Goal: Information Seeking & Learning: Check status

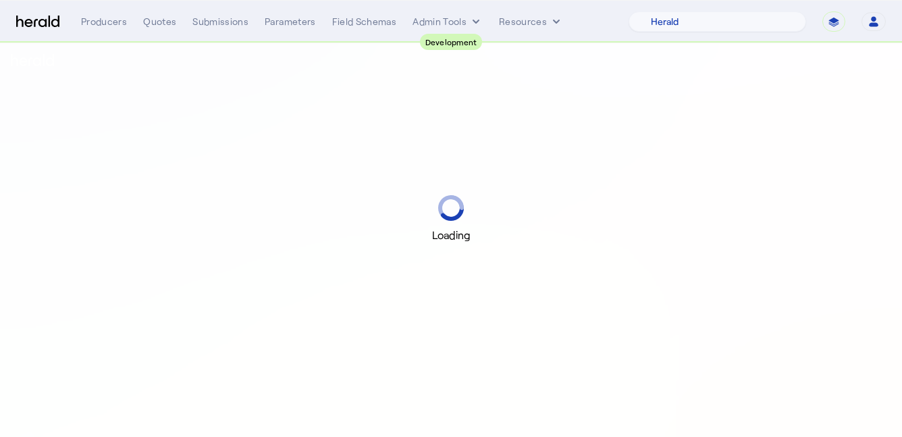
select select "pfm_2v8p_herald_api"
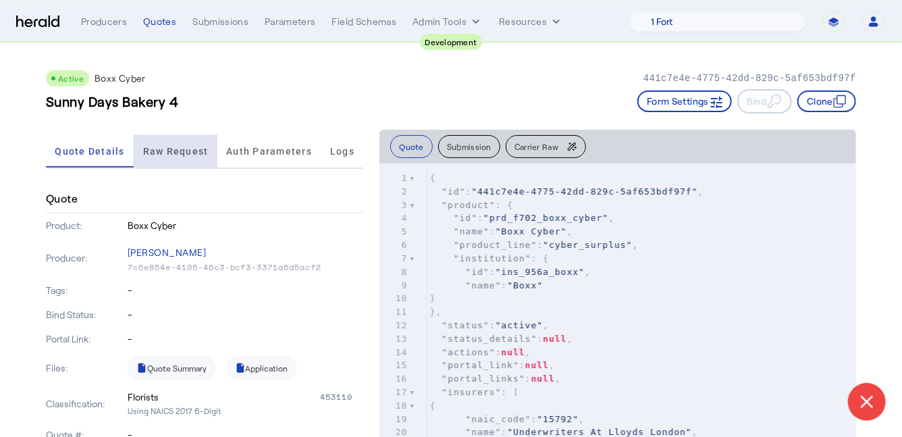
click at [159, 151] on span "Raw Request" at bounding box center [175, 150] width 65 height 9
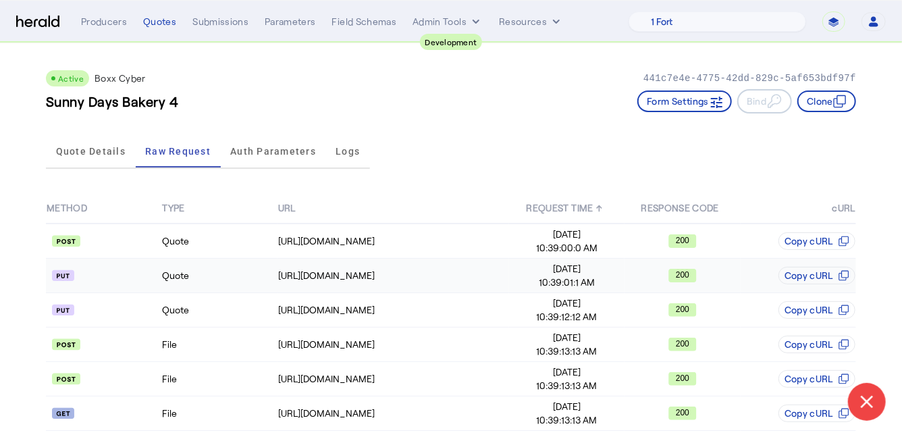
click at [223, 280] on td "Quote" at bounding box center [218, 276] width 115 height 34
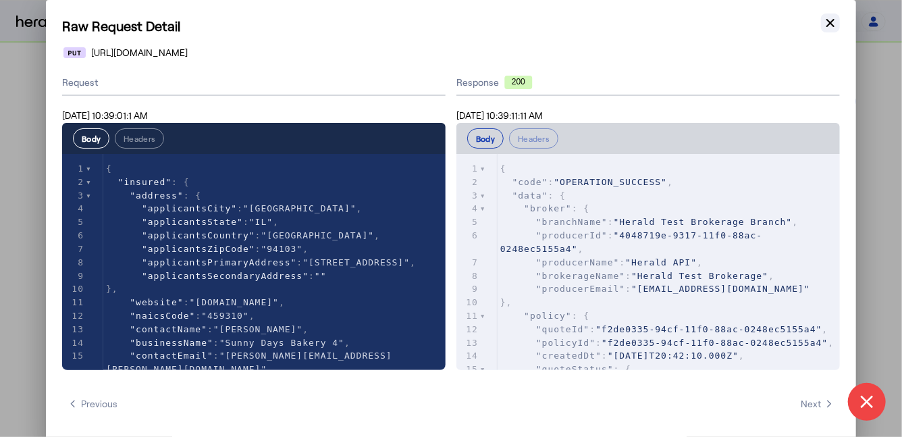
click at [829, 23] on icon "button" at bounding box center [829, 22] width 13 height 13
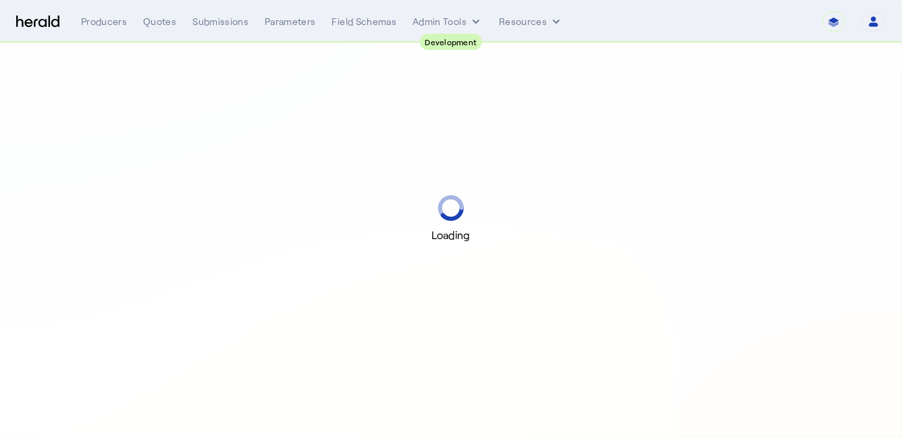
select select "pfm_2v8p_herald_api"
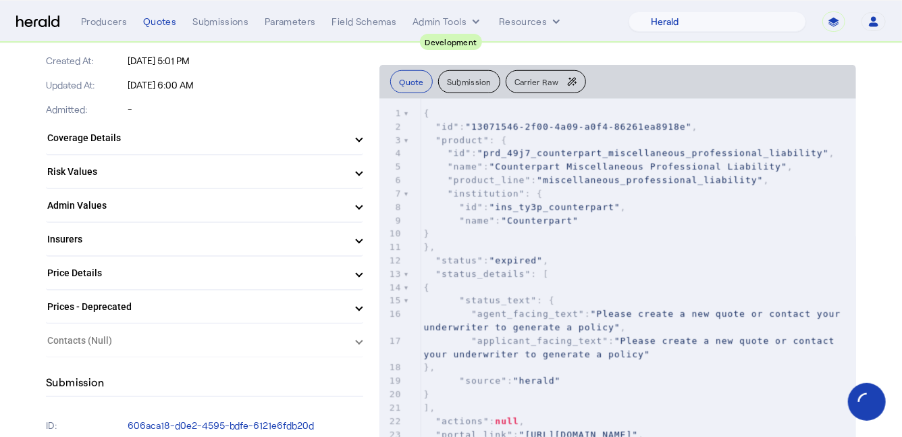
scroll to position [468, 0]
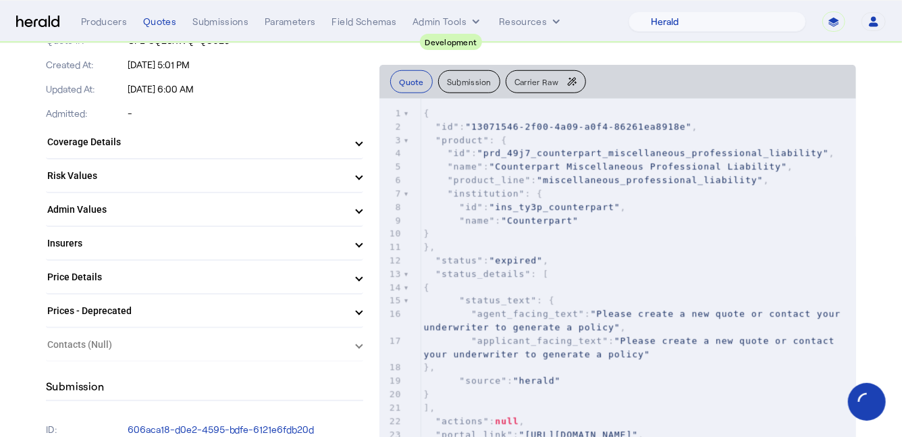
click at [161, 247] on mat-panel-title "Insurers" at bounding box center [196, 243] width 298 height 14
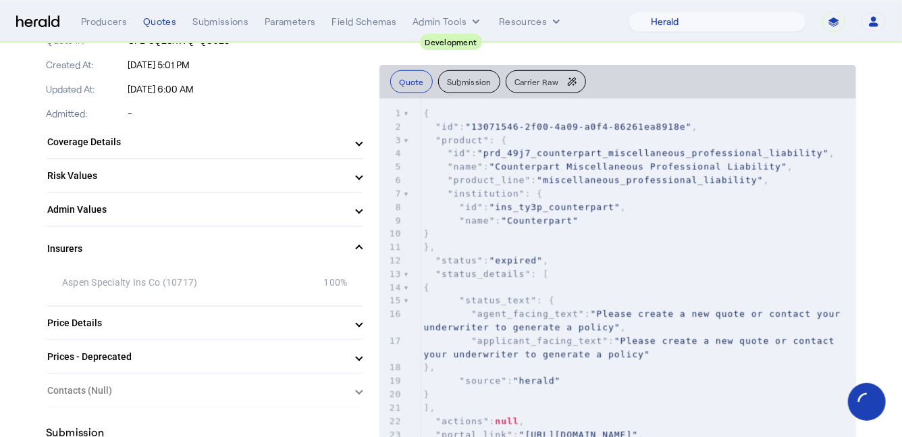
click at [154, 244] on mat-panel-title "Insurers" at bounding box center [196, 249] width 298 height 14
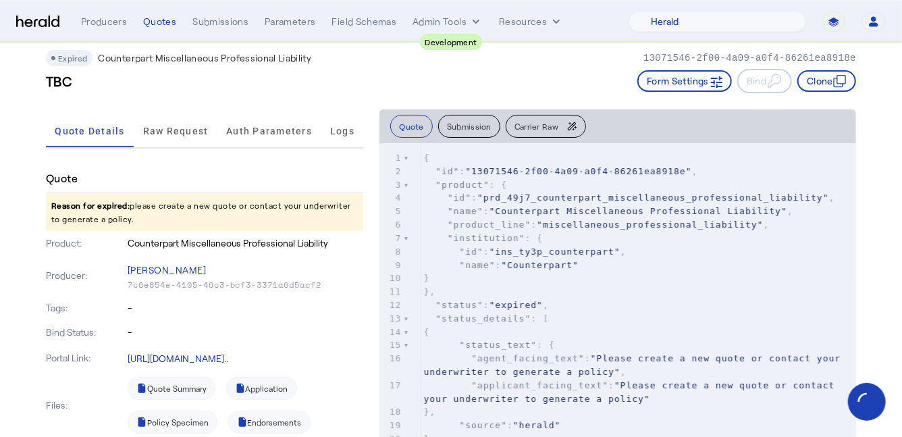
scroll to position [0, 0]
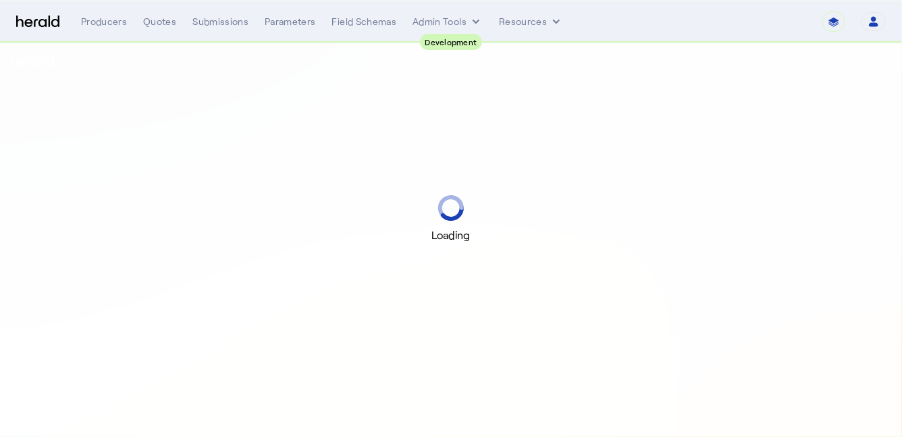
select select "pfm_2v8p_herald_api"
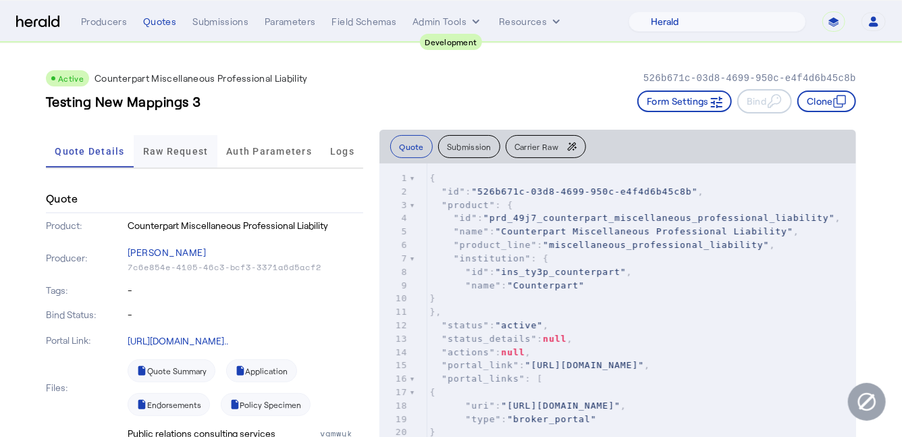
click at [173, 159] on span "Raw Request" at bounding box center [175, 151] width 65 height 32
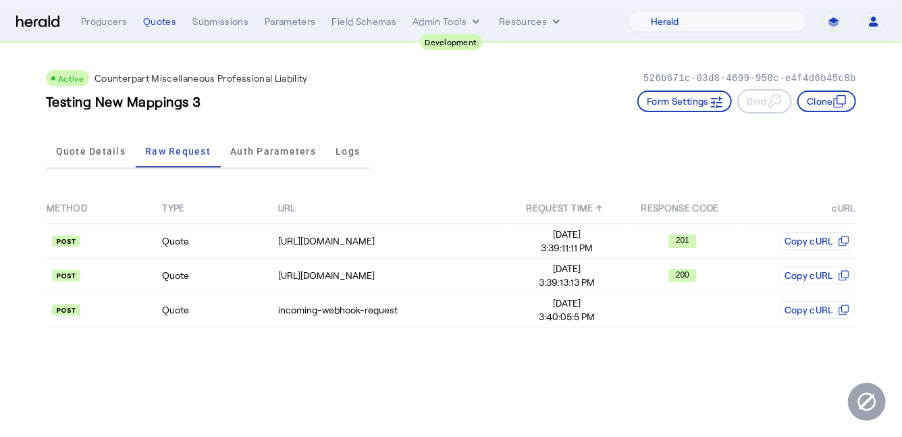
click at [247, 326] on div "METHOD TYPE URL REQUEST TIME ↑ RESPONSE CODE cURL Quote https://sandbox-api.you…" at bounding box center [451, 260] width 810 height 172
click at [256, 317] on td "Quote" at bounding box center [218, 310] width 115 height 34
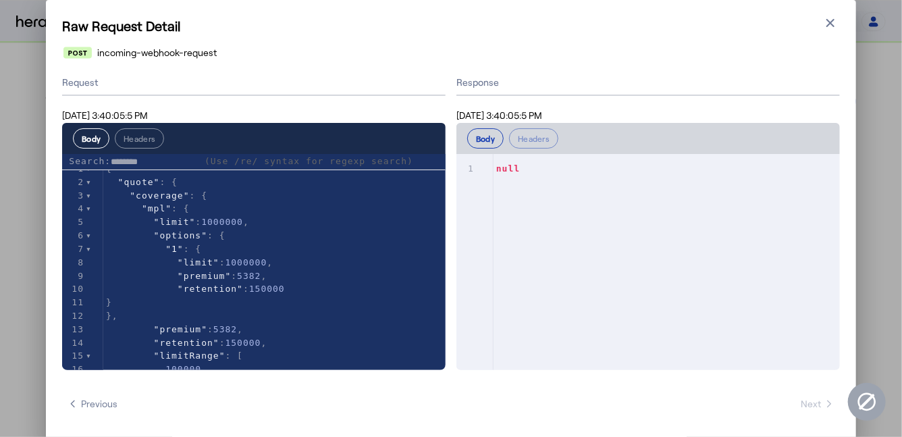
type input "********"
type textarea "**********"
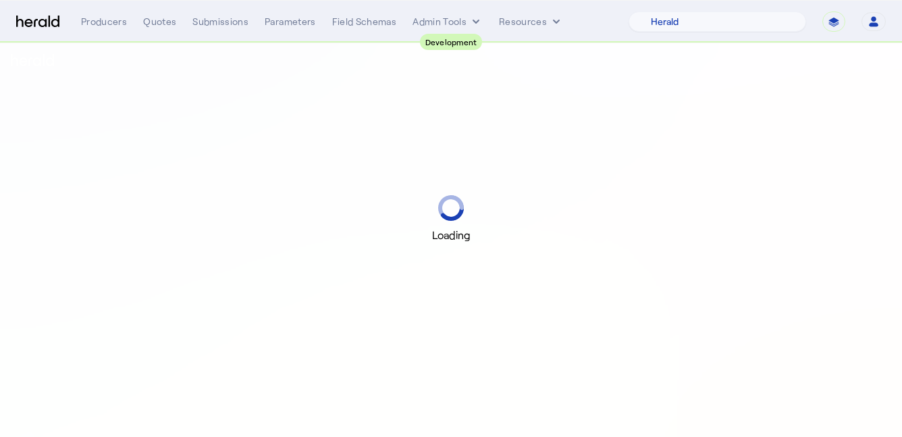
select select "pfm_2v8p_herald_api"
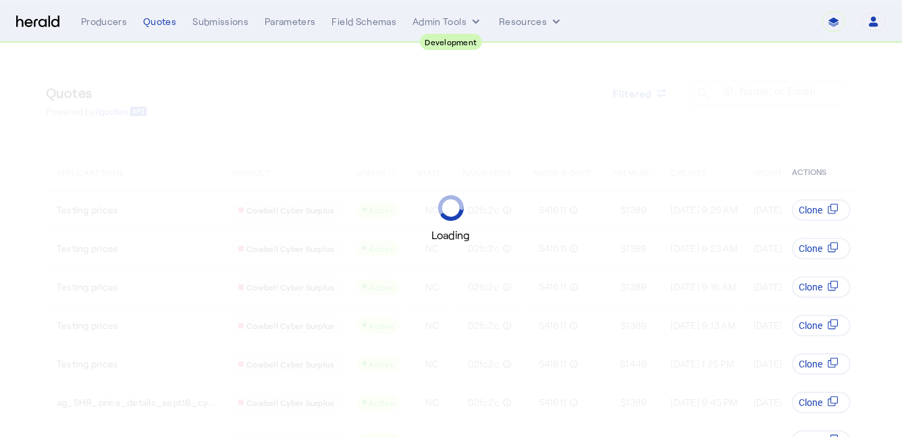
select select "pfm_2v8p_herald_api"
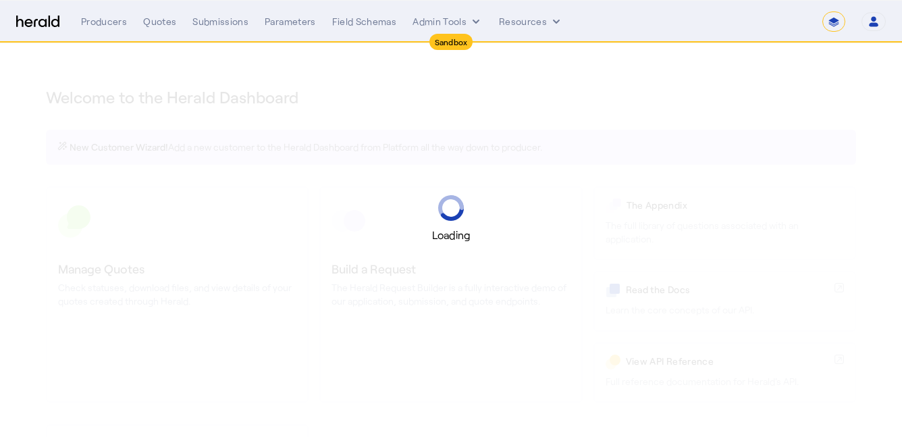
select select "*******"
select select "pfm_2v8p_herald_api"
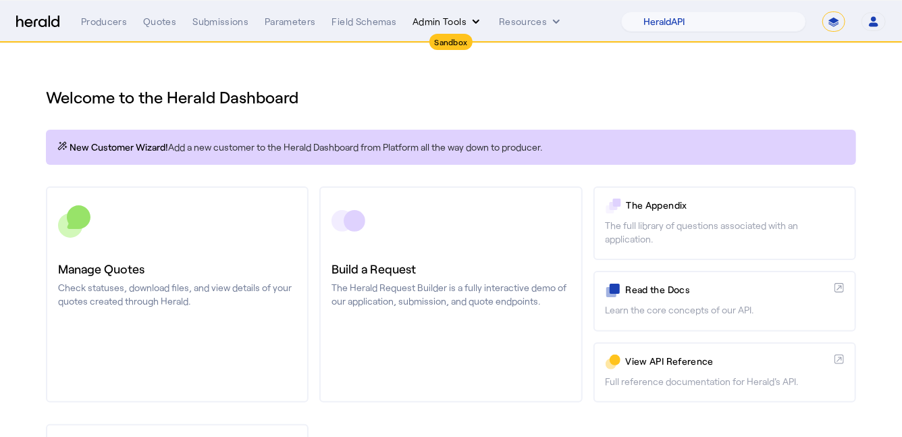
click at [445, 24] on button "Admin Tools" at bounding box center [447, 21] width 70 height 13
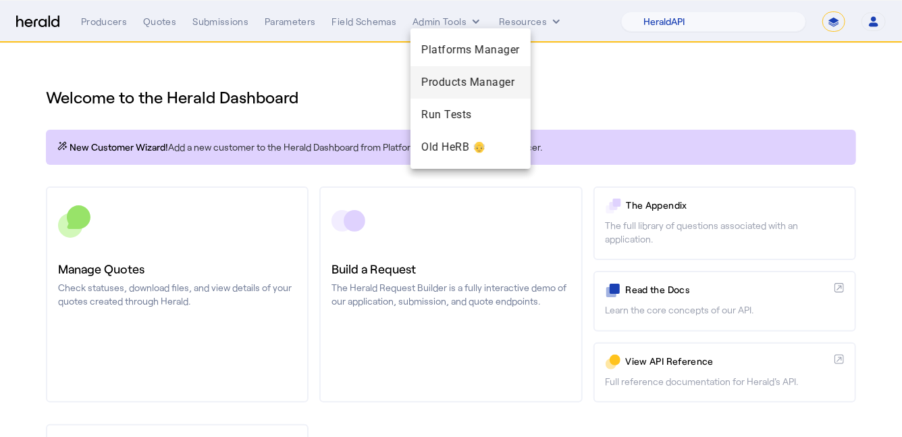
click at [461, 84] on span "Products Manager" at bounding box center [470, 82] width 99 height 16
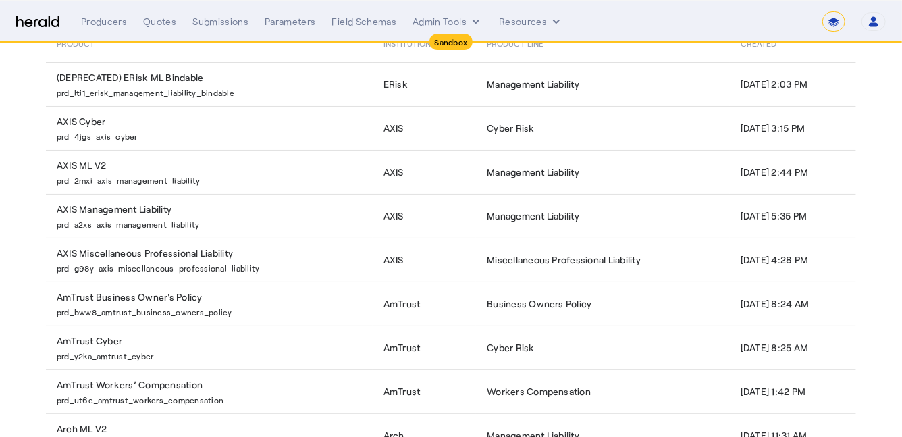
scroll to position [295, 0]
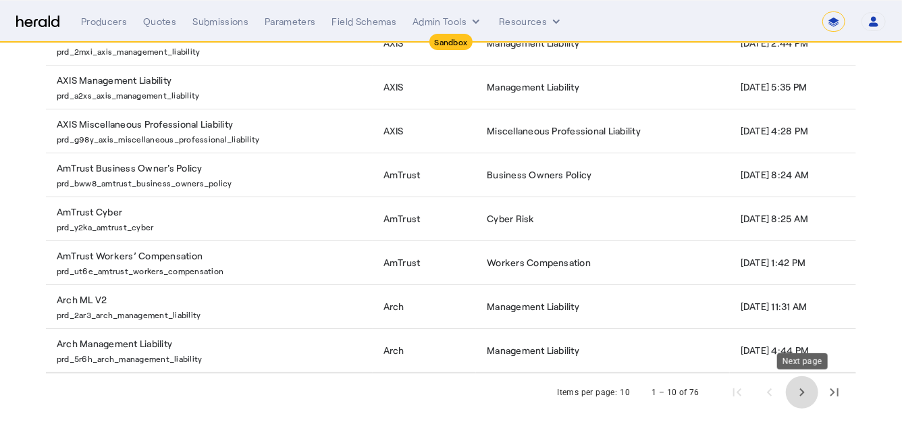
click at [795, 390] on span "Next page" at bounding box center [802, 392] width 32 height 32
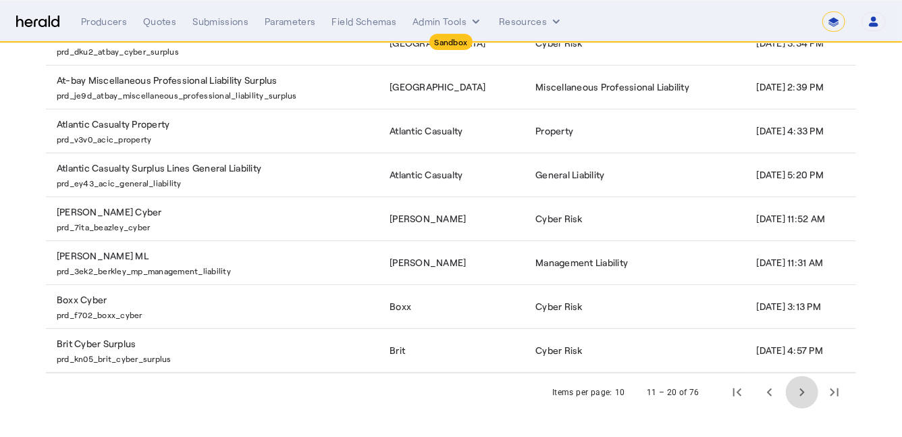
click at [795, 390] on span "Next page" at bounding box center [802, 392] width 32 height 32
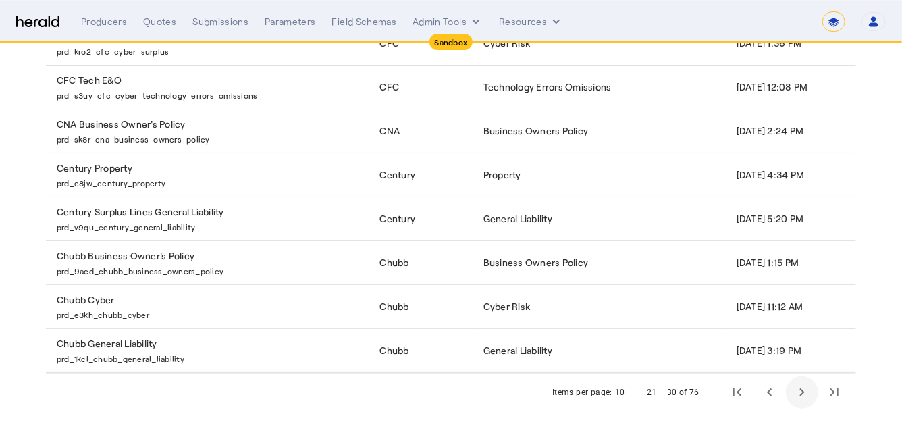
click at [795, 390] on span "Next page" at bounding box center [802, 392] width 32 height 32
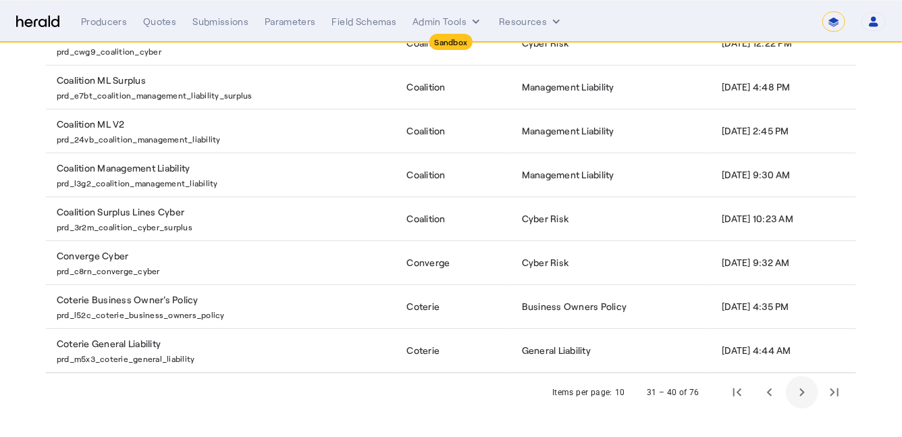
click at [795, 390] on span "Next page" at bounding box center [802, 392] width 32 height 32
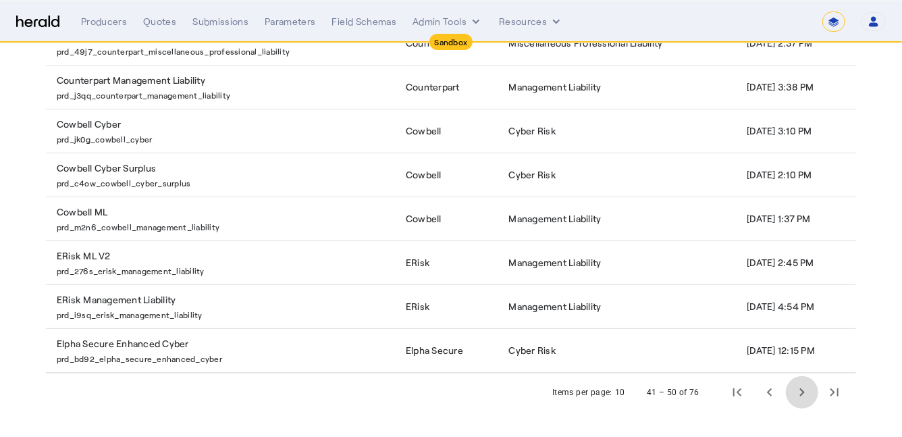
click at [795, 390] on span "Next page" at bounding box center [802, 392] width 32 height 32
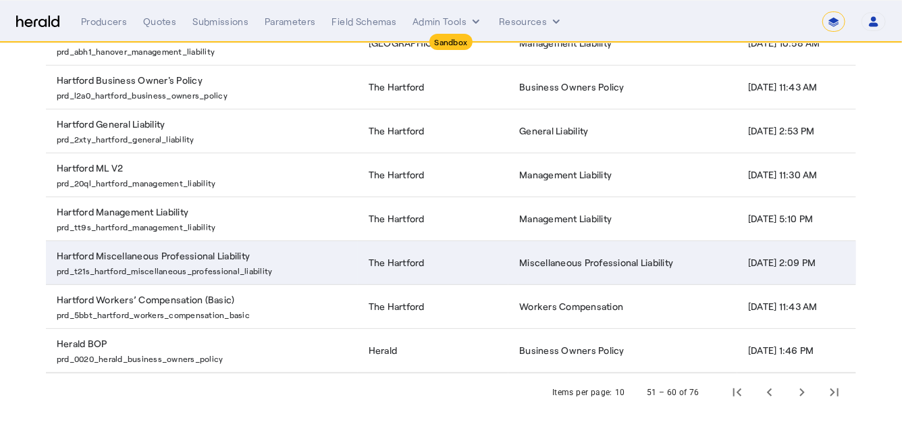
scroll to position [0, 0]
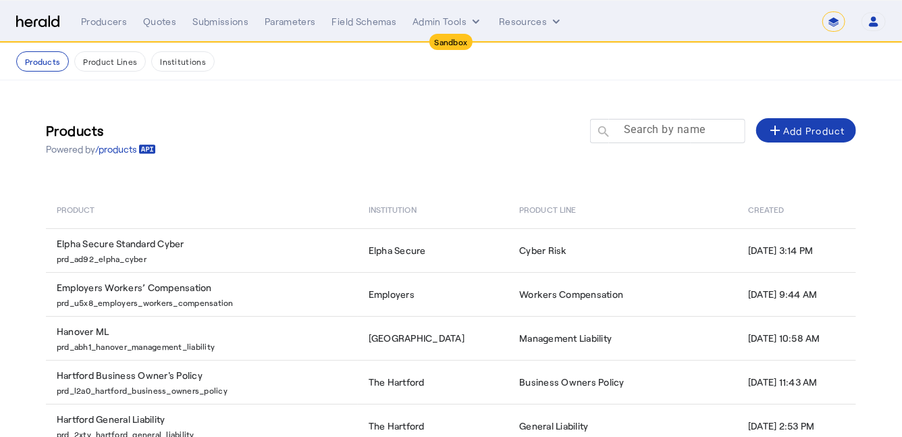
click at [686, 131] on mat-label "Search by name" at bounding box center [665, 130] width 82 height 13
click at [686, 131] on input "Search by name" at bounding box center [673, 130] width 121 height 16
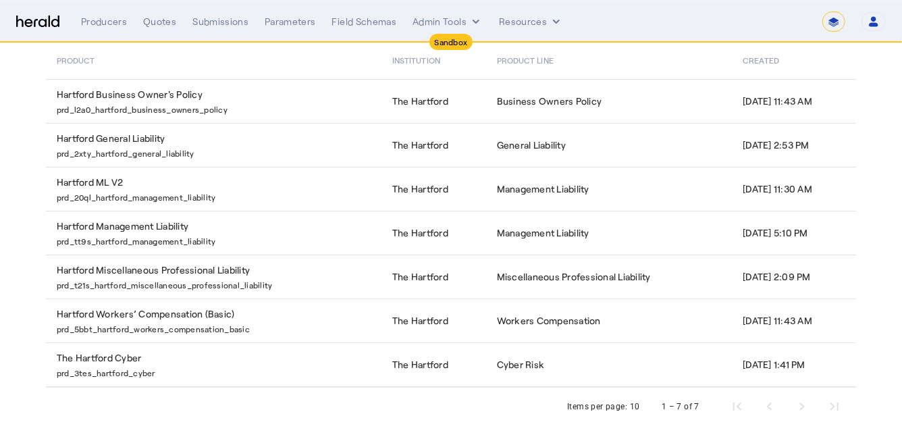
scroll to position [163, 0]
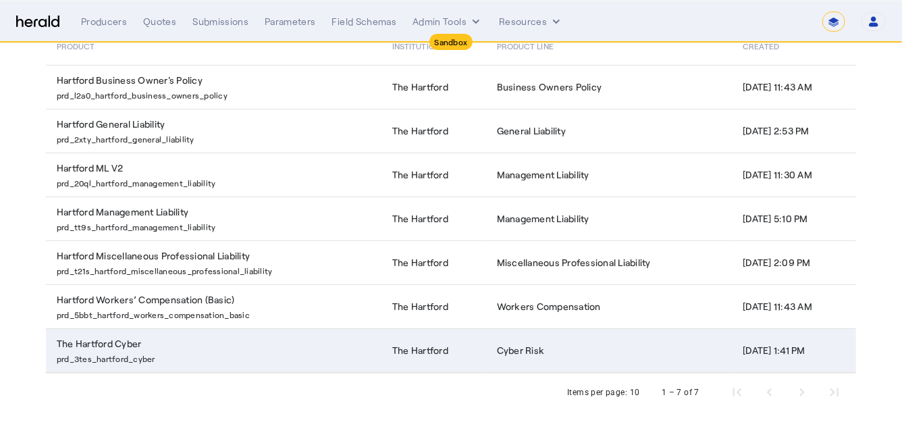
type input "********"
click at [270, 358] on p "prd_3tes_hartford_cyber" at bounding box center [216, 356] width 319 height 13
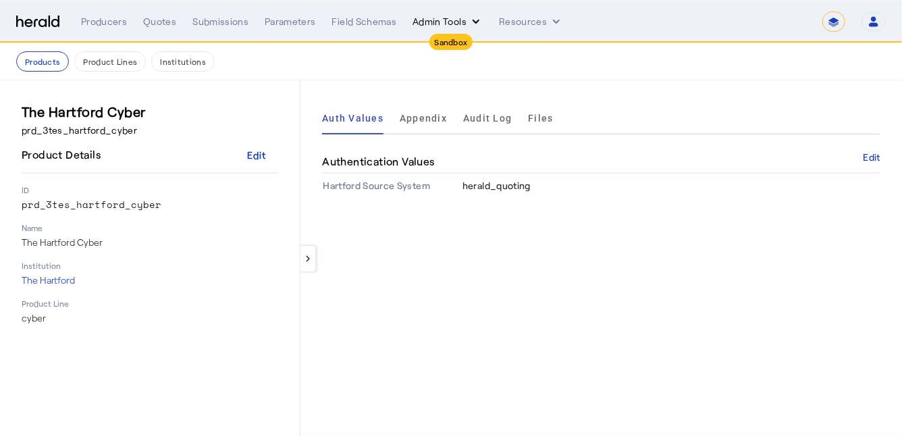
click at [440, 18] on button "Admin Tools" at bounding box center [447, 21] width 70 height 13
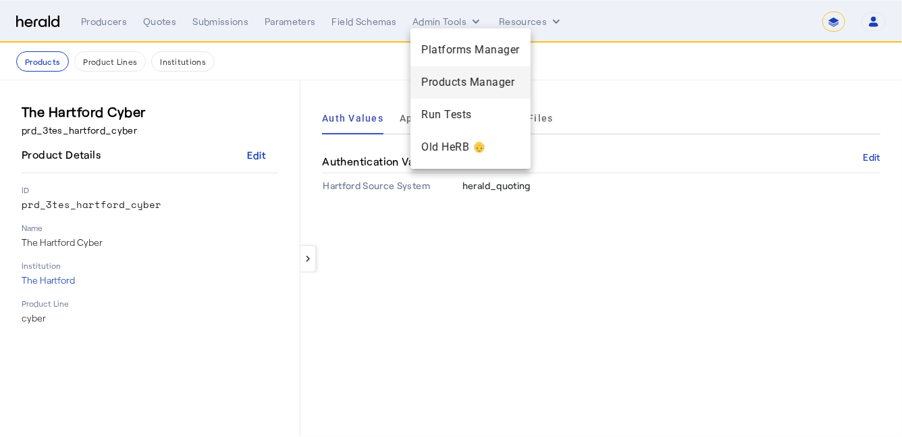
click at [455, 84] on span "Products Manager" at bounding box center [470, 82] width 99 height 16
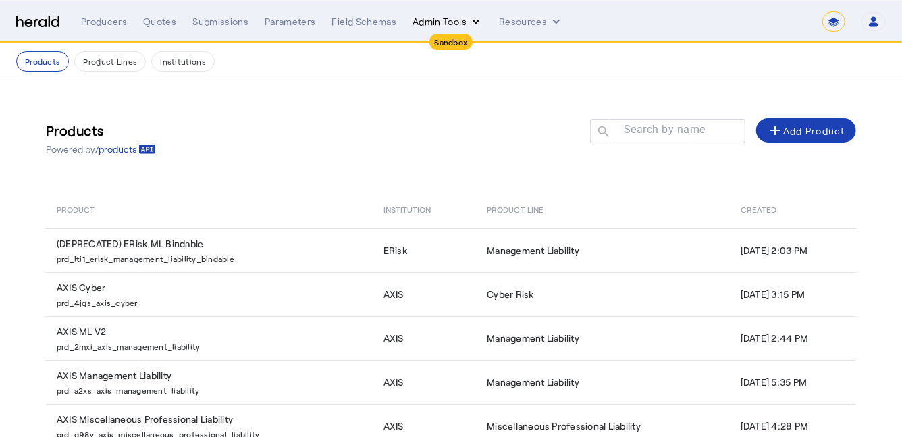
click at [445, 23] on button "Admin Tools" at bounding box center [447, 21] width 70 height 13
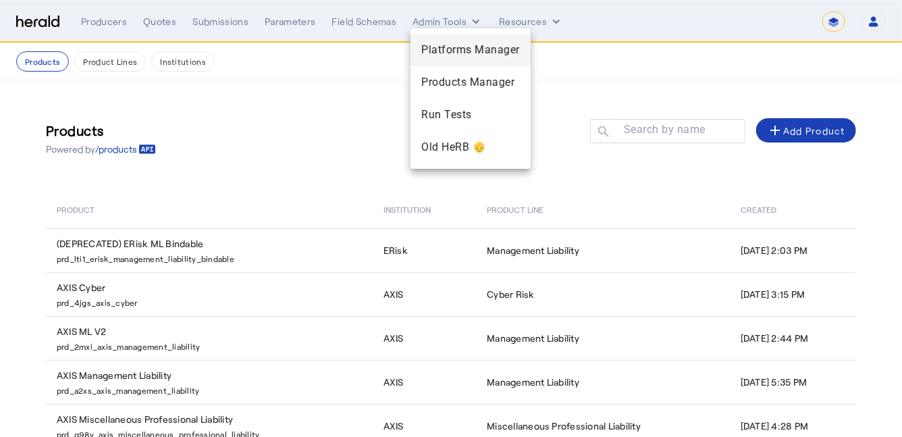
click at [454, 49] on span "Platforms Manager" at bounding box center [470, 50] width 99 height 16
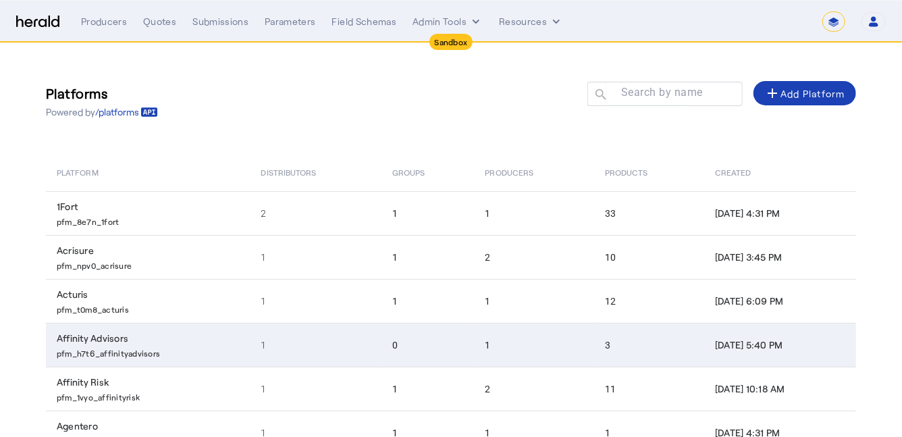
scroll to position [258, 0]
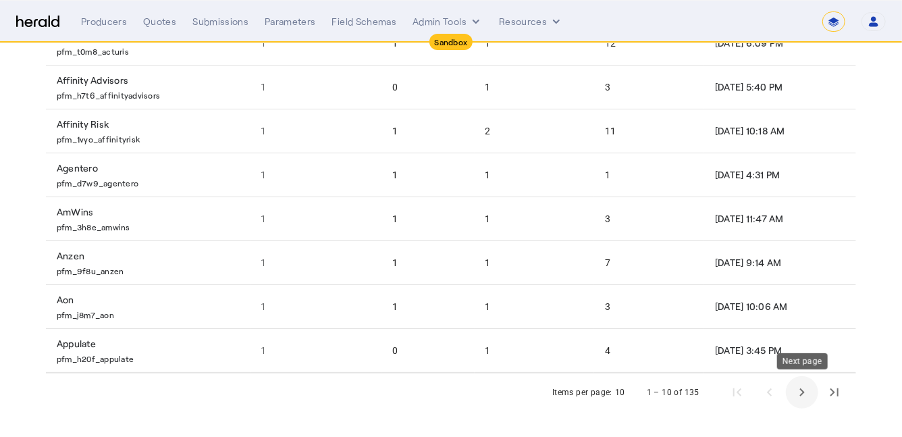
click at [799, 401] on span "Next page" at bounding box center [802, 392] width 32 height 32
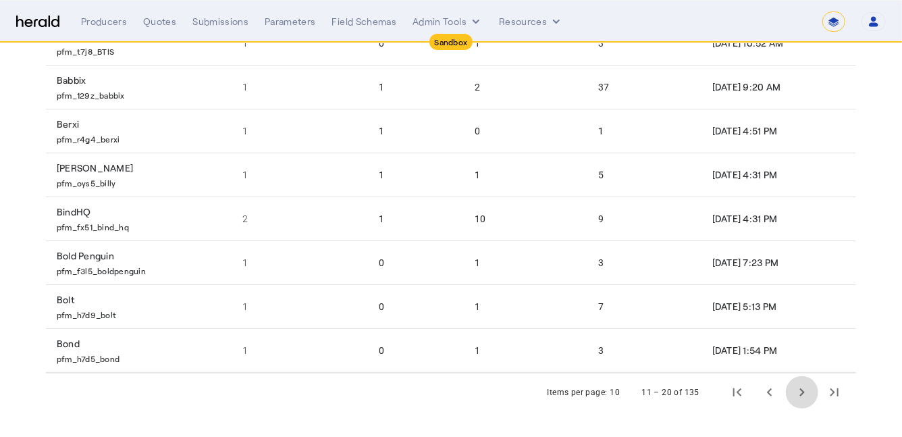
click at [799, 401] on span "Next page" at bounding box center [802, 392] width 32 height 32
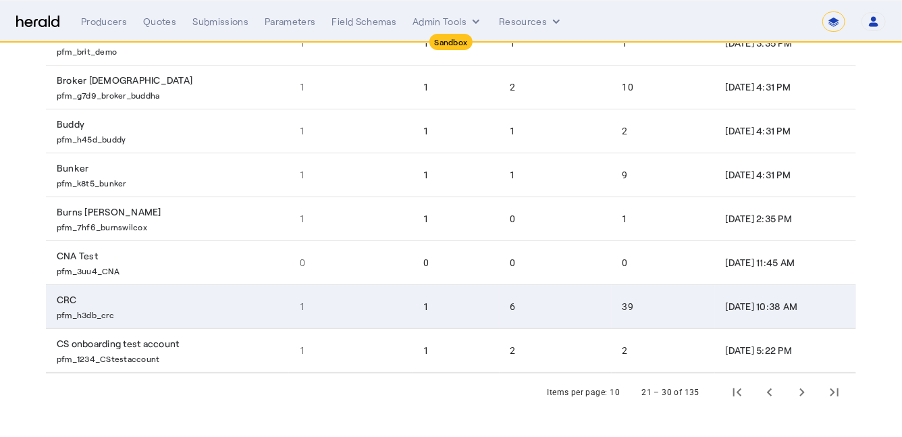
click at [209, 302] on td "CRC pfm_h3db_crc" at bounding box center [167, 306] width 243 height 44
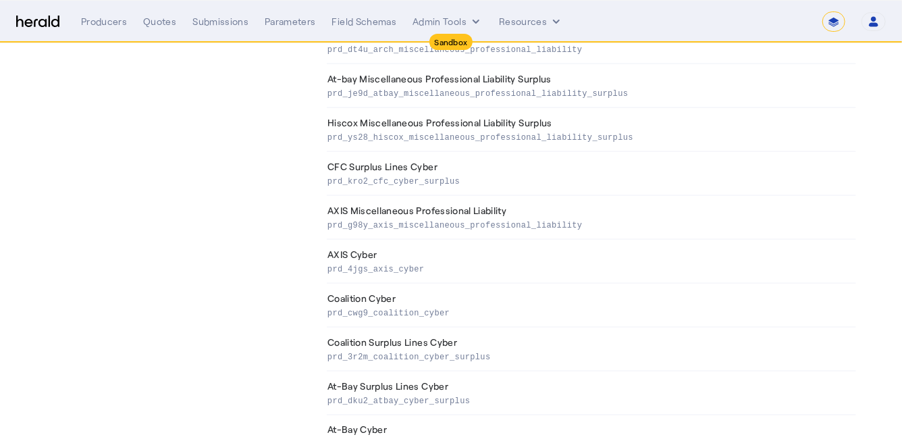
scroll to position [1469, 0]
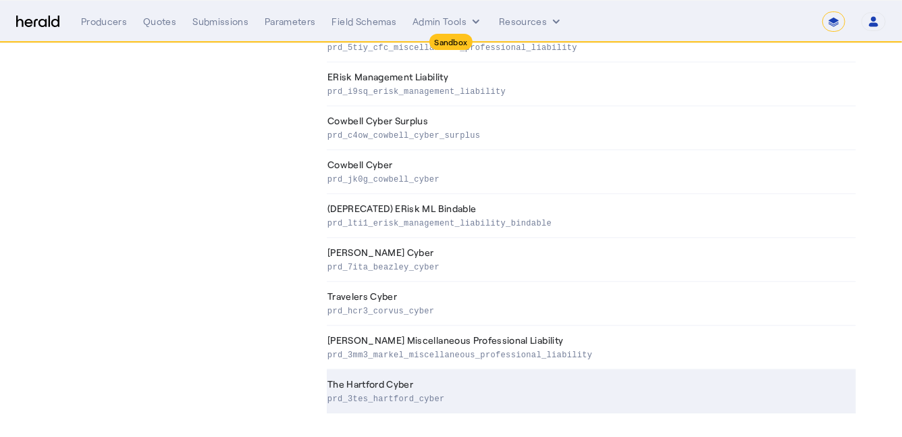
click at [458, 391] on p "prd_3tes_hartford_cyber" at bounding box center [588, 397] width 523 height 13
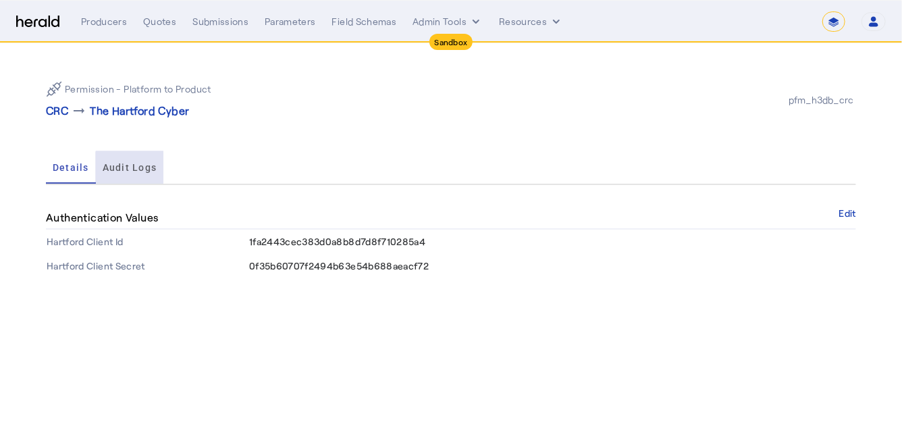
click at [129, 172] on span "Audit Logs" at bounding box center [130, 167] width 55 height 9
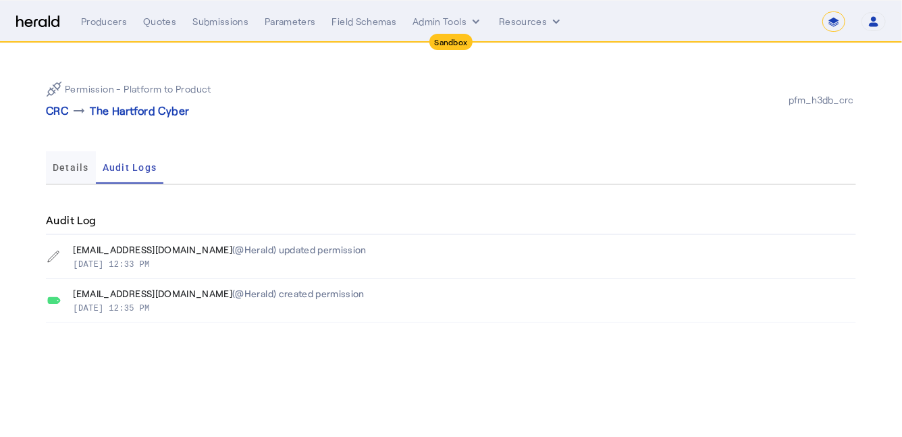
click at [71, 173] on span "Details" at bounding box center [71, 167] width 36 height 32
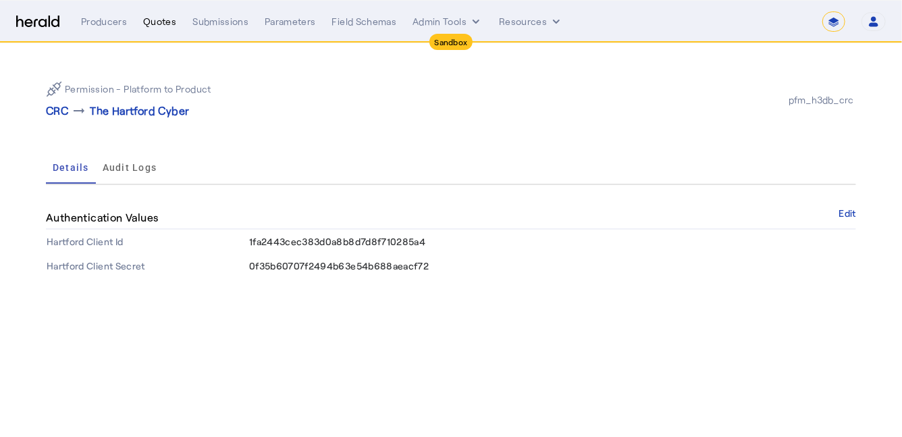
click at [161, 26] on div "Quotes" at bounding box center [159, 21] width 33 height 13
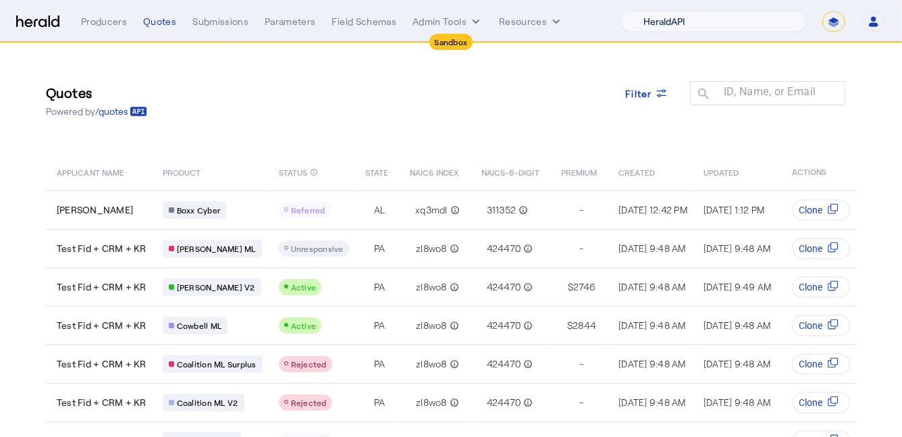
click at [710, 22] on select "1Fort Acrisure Acturis Affinity Advisors Affinity Risk Agentero AmWins Anzen Ao…" at bounding box center [713, 21] width 185 height 20
click at [654, 11] on select "1Fort Acrisure Acturis Affinity Advisors Affinity Risk Agentero AmWins Anzen Ao…" at bounding box center [713, 21] width 185 height 20
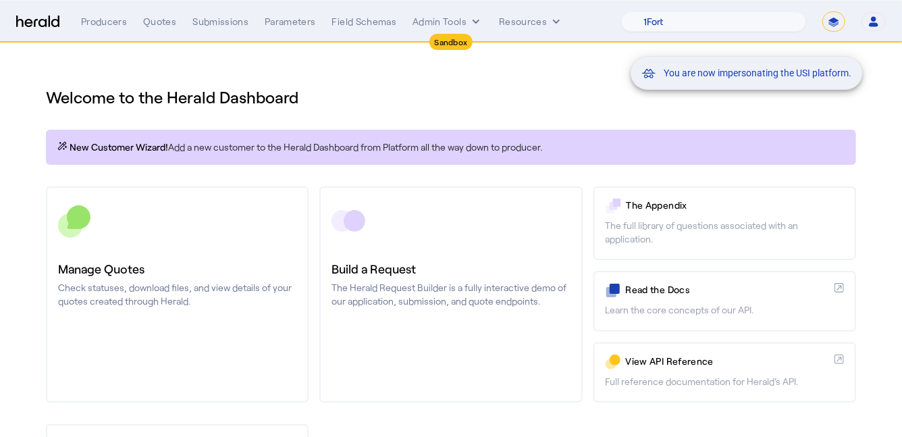
click at [164, 243] on div "You are now impersonating the USI platform." at bounding box center [451, 218] width 902 height 437
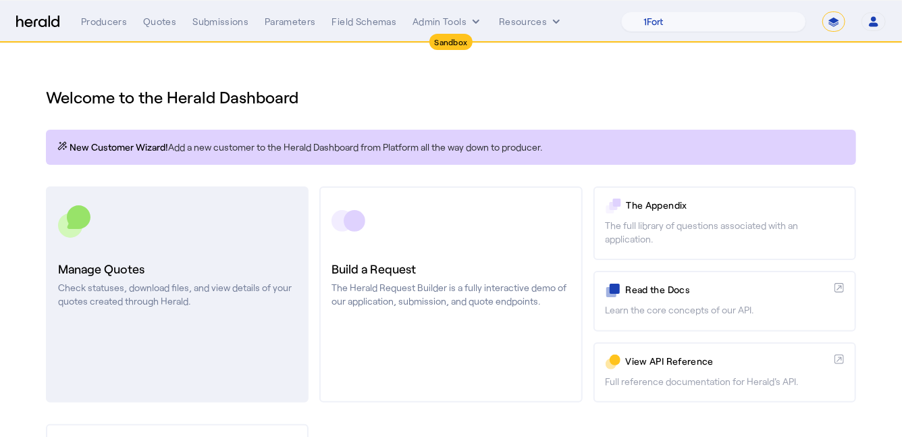
click at [157, 320] on link "Manage Quotes Check statuses, download files, and view details of your quotes c…" at bounding box center [177, 294] width 263 height 216
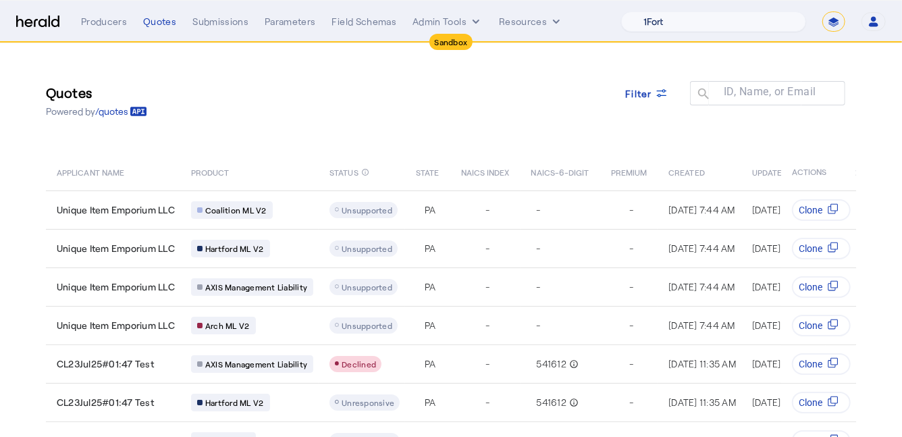
click at [710, 24] on select "1Fort Acrisure Acturis Affinity Advisors Affinity Risk Agentero AmWins Anzen Ao…" at bounding box center [713, 21] width 185 height 20
select select "pfm_8e7n_1fort"
click at [654, 11] on select "1Fort Acrisure Acturis Affinity Advisors Affinity Risk Agentero AmWins Anzen Ao…" at bounding box center [713, 21] width 185 height 20
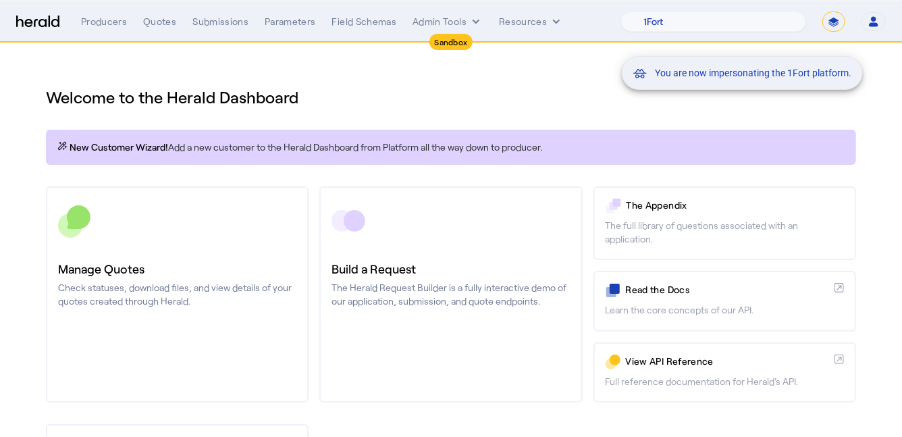
click at [184, 239] on div "You are now impersonating the 1Fort platform." at bounding box center [451, 218] width 902 height 437
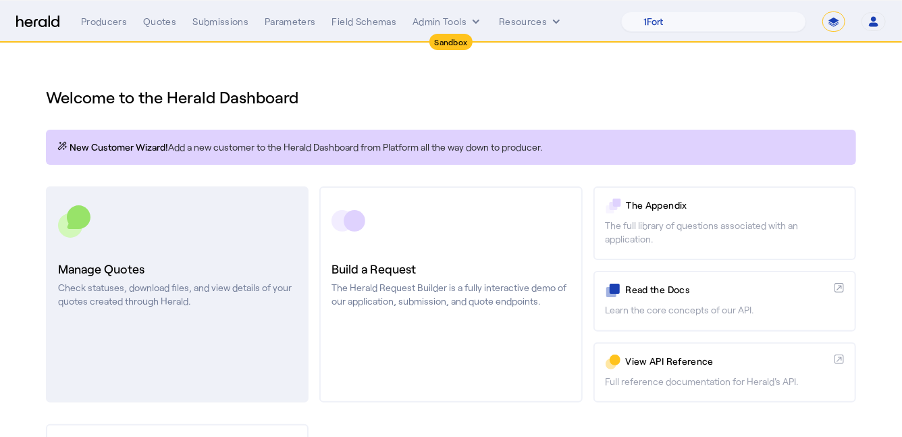
click at [237, 252] on link "Manage Quotes Check statuses, download files, and view details of your quotes c…" at bounding box center [177, 294] width 263 height 216
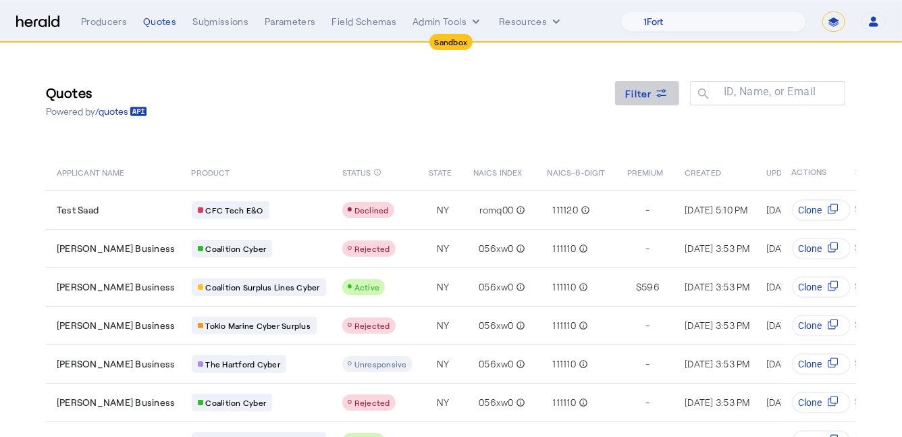
click at [646, 89] on span "Filter" at bounding box center [639, 93] width 27 height 14
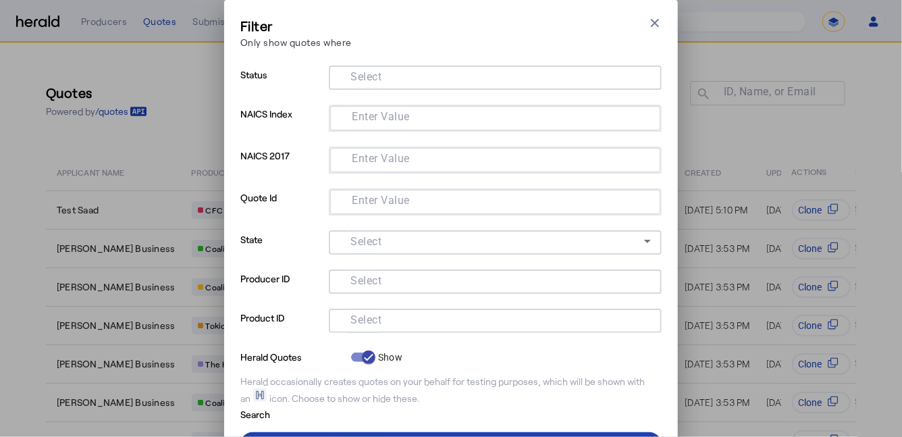
click at [396, 314] on input "Select" at bounding box center [493, 319] width 306 height 16
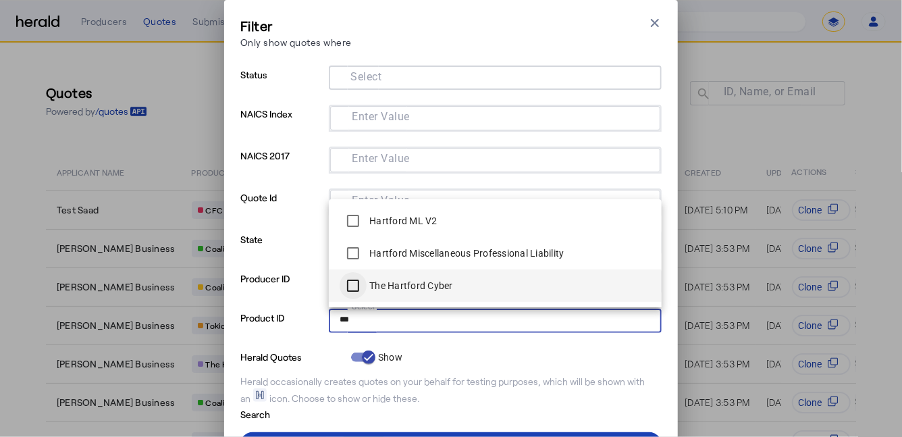
type input "***"
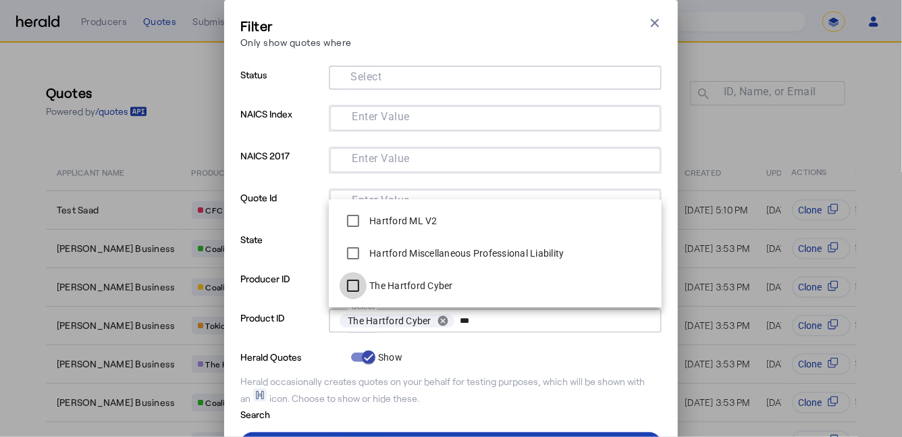
scroll to position [63, 0]
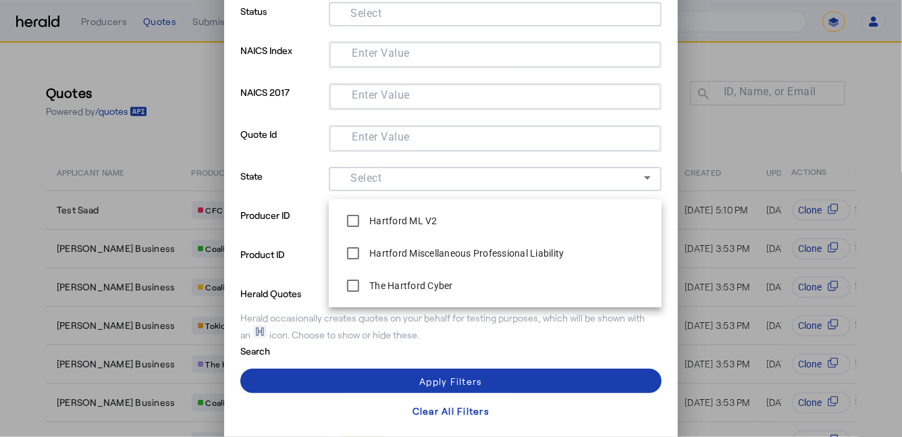
click at [319, 377] on span at bounding box center [450, 380] width 421 height 32
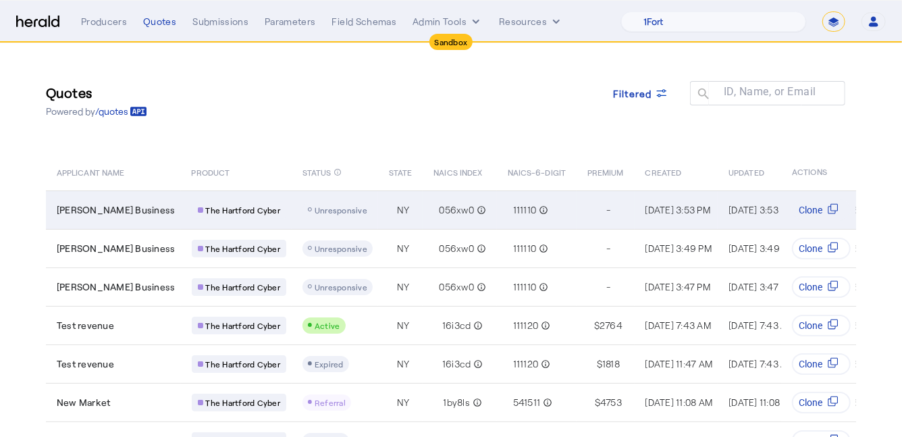
click at [423, 207] on td "056xw0 info_outline" at bounding box center [460, 209] width 74 height 38
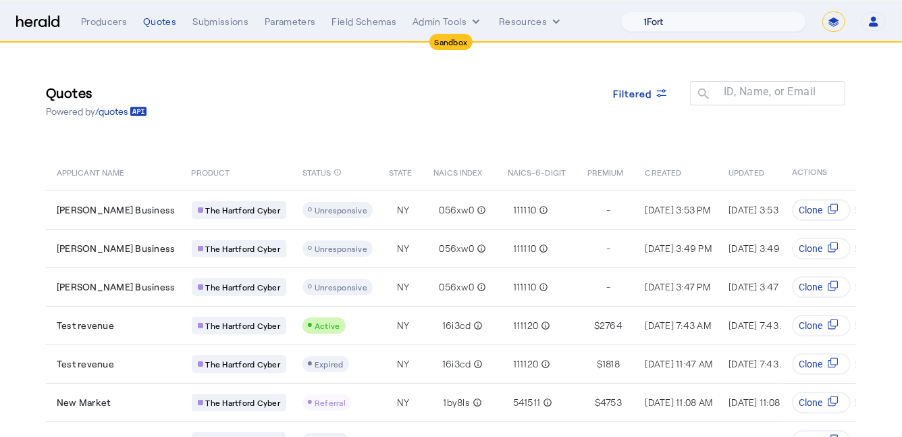
click at [717, 27] on select "1Fort Acrisure Acturis Affinity Advisors Affinity Risk Agentero AmWins Anzen Ao…" at bounding box center [713, 21] width 185 height 20
select select "pfm_lx2v_founder_shield"
click at [654, 11] on select "1Fort Acrisure Acturis Affinity Advisors Affinity Risk Agentero AmWins Anzen Ao…" at bounding box center [713, 21] width 185 height 20
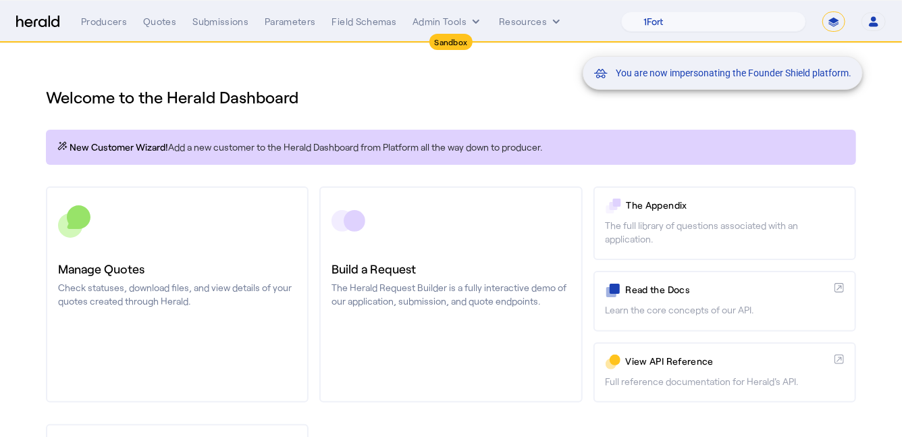
click at [191, 275] on div "You are now impersonating the Founder Shield platform." at bounding box center [451, 218] width 902 height 437
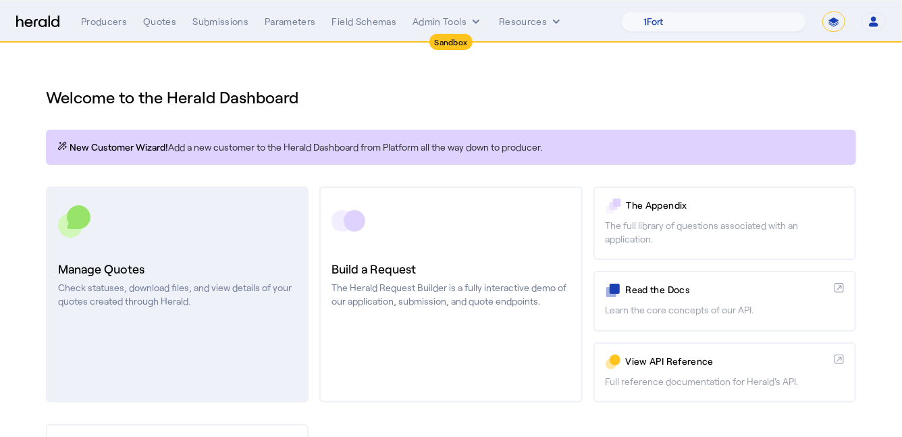
click at [160, 247] on link "Manage Quotes Check statuses, download files, and view details of your quotes c…" at bounding box center [177, 294] width 263 height 216
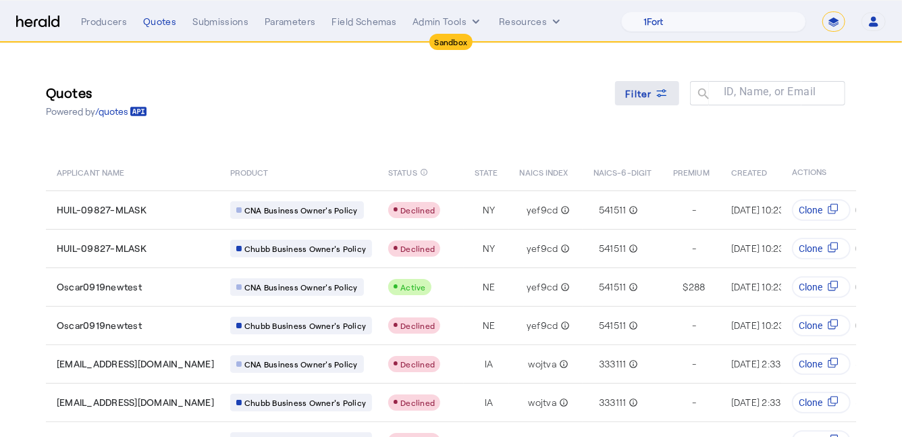
click at [646, 88] on span "Filter" at bounding box center [639, 93] width 27 height 14
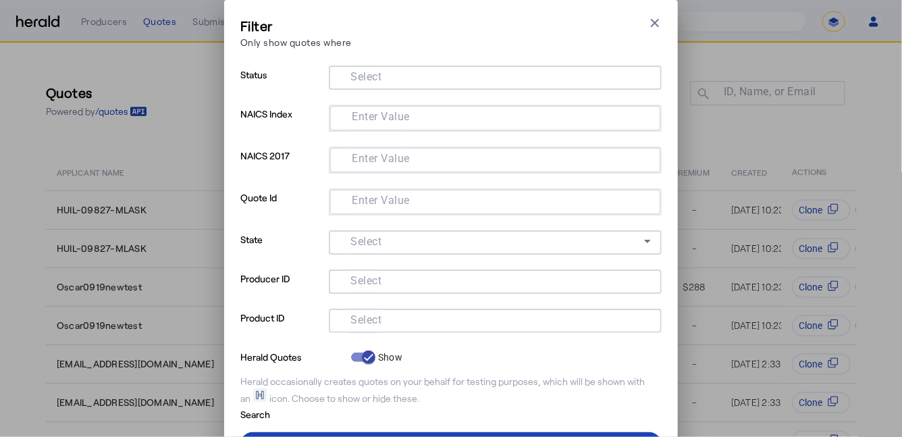
click at [502, 323] on input "Select" at bounding box center [493, 319] width 306 height 16
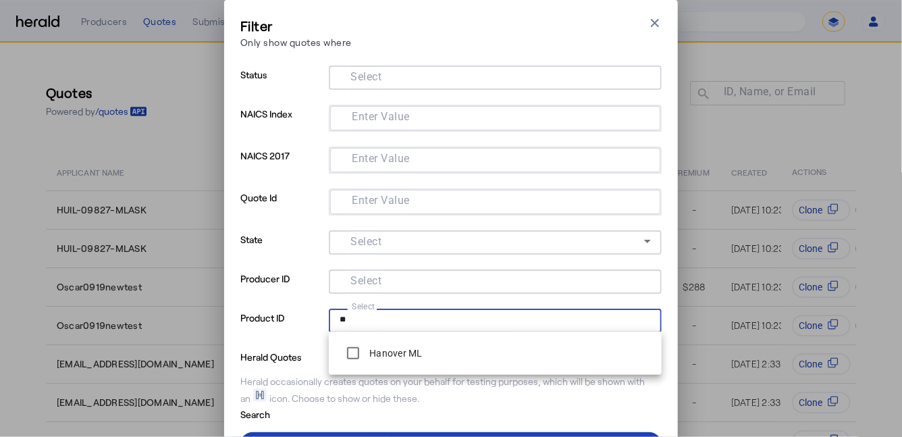
type input "*"
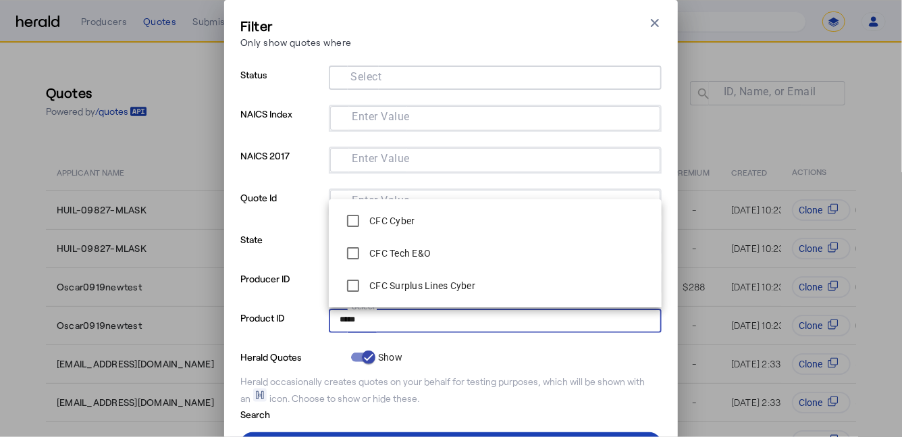
type input "*****"
click at [250, 188] on p "Quote Id" at bounding box center [281, 209] width 83 height 42
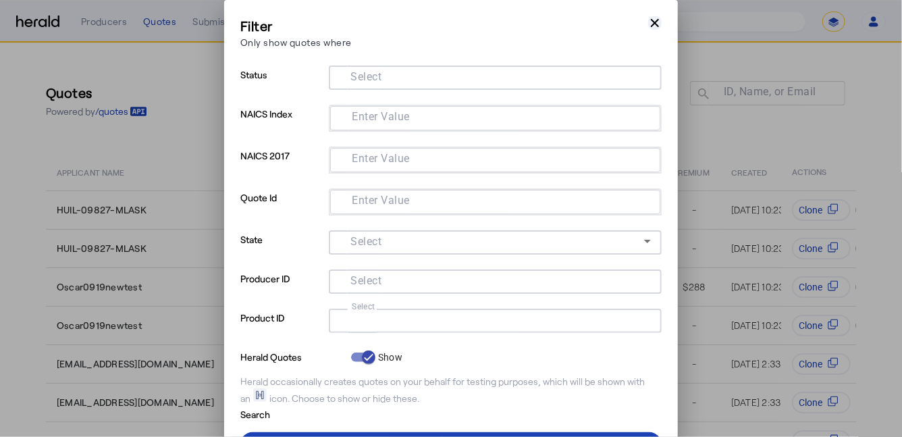
click at [655, 28] on icon "button" at bounding box center [654, 22] width 13 height 13
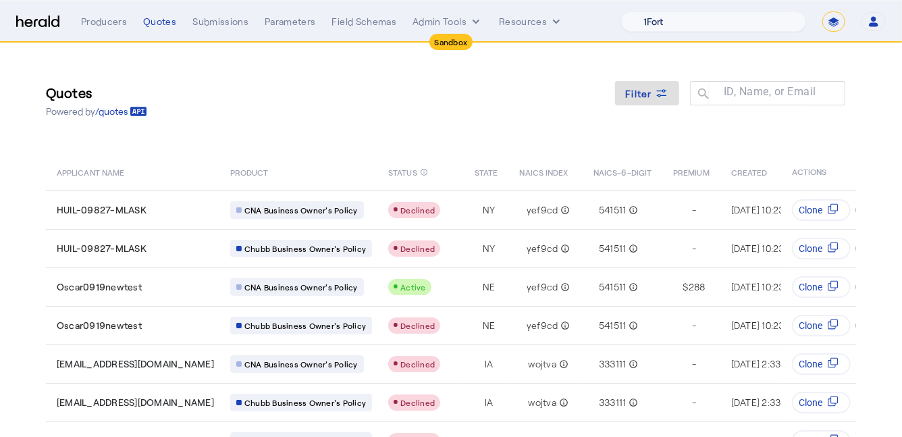
click at [711, 18] on select "1Fort Acrisure Acturis Affinity Advisors Affinity Risk Agentero AmWins Anzen Ao…" at bounding box center [713, 21] width 185 height 20
click at [654, 11] on select "1Fort Acrisure Acturis Affinity Advisors Affinity Risk Agentero AmWins Anzen Ao…" at bounding box center [713, 21] width 185 height 20
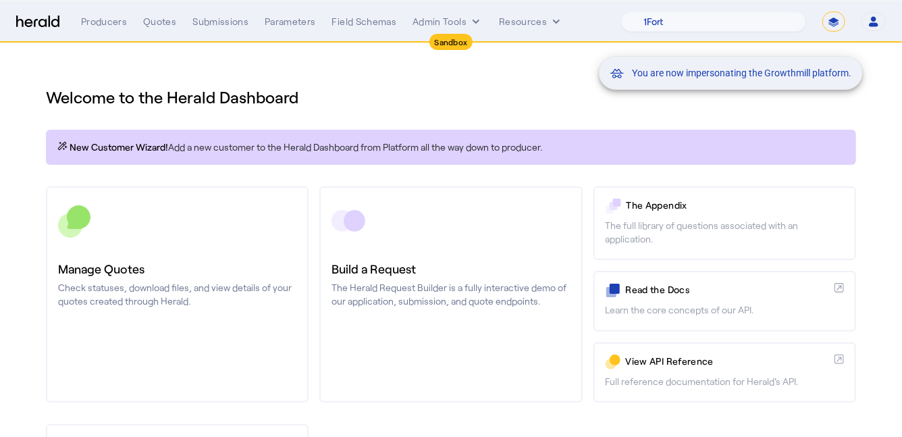
click at [218, 225] on div "You are now impersonating the Growthmill platform." at bounding box center [451, 218] width 902 height 437
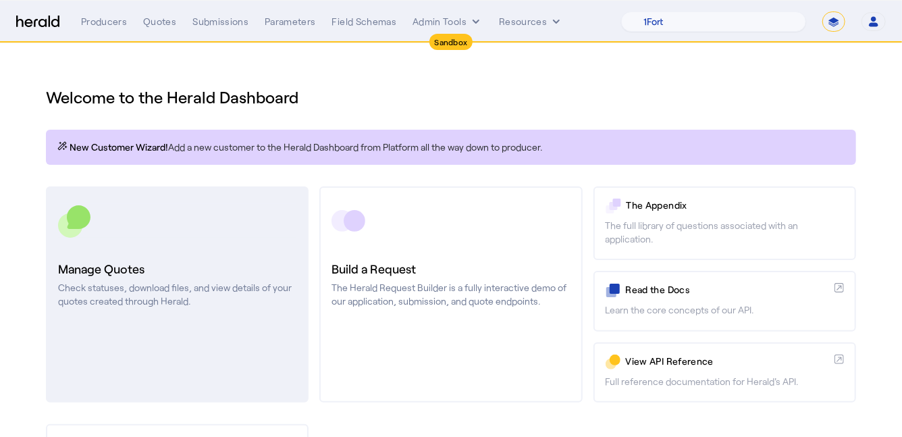
click at [186, 225] on div at bounding box center [177, 221] width 238 height 34
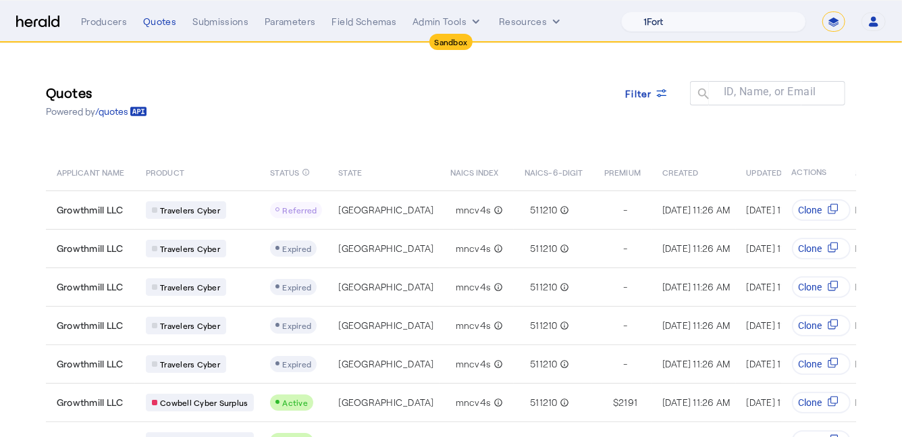
click at [732, 22] on select "1Fort Acrisure Acturis Affinity Advisors Affinity Risk Agentero AmWins Anzen Ao…" at bounding box center [713, 21] width 185 height 20
select select "pfm_j7f8_HIB"
click at [654, 11] on select "1Fort Acrisure Acturis Affinity Advisors Affinity Risk Agentero AmWins Anzen Ao…" at bounding box center [713, 21] width 185 height 20
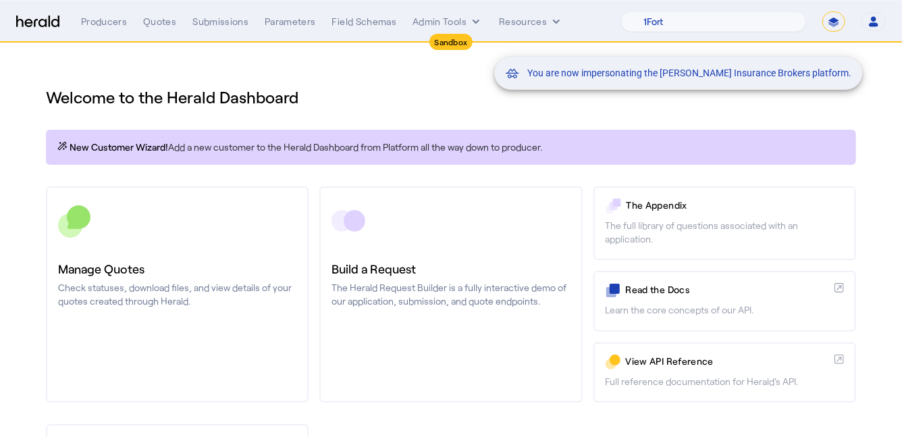
click at [184, 243] on div "You are now impersonating the Heffernan Insurance Brokers platform." at bounding box center [451, 218] width 902 height 437
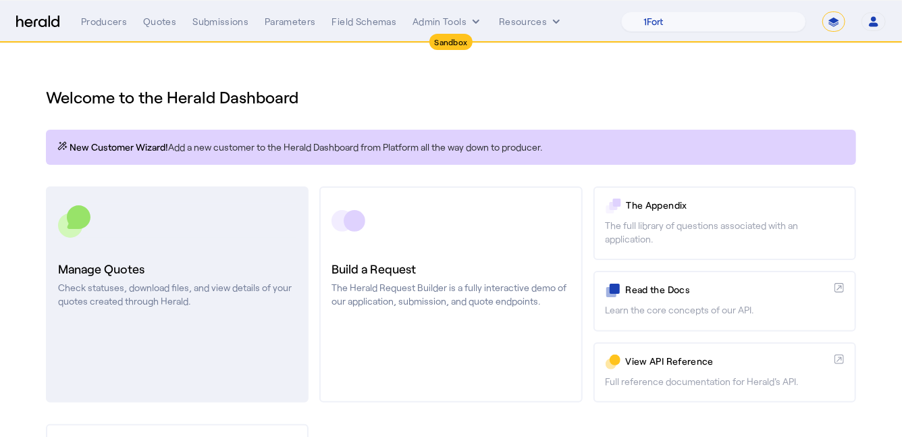
click at [222, 218] on div at bounding box center [177, 221] width 238 height 34
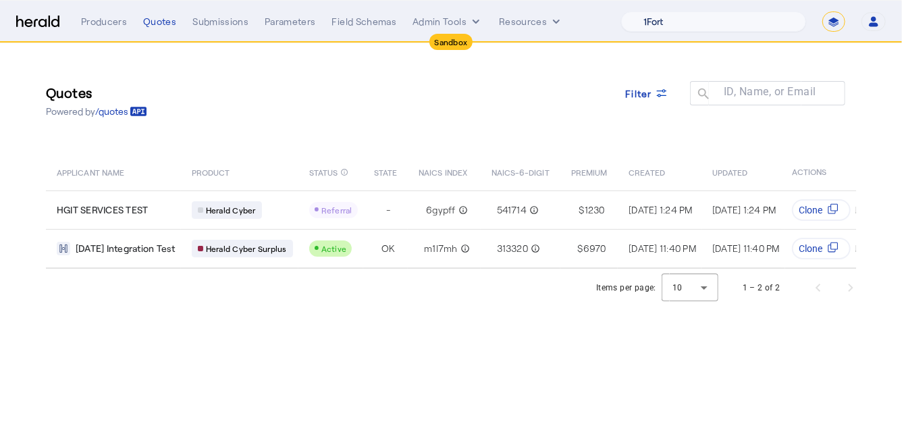
click at [705, 31] on select "1Fort Acrisure Acturis Affinity Advisors Affinity Risk Agentero AmWins Anzen Ao…" at bounding box center [713, 21] width 185 height 20
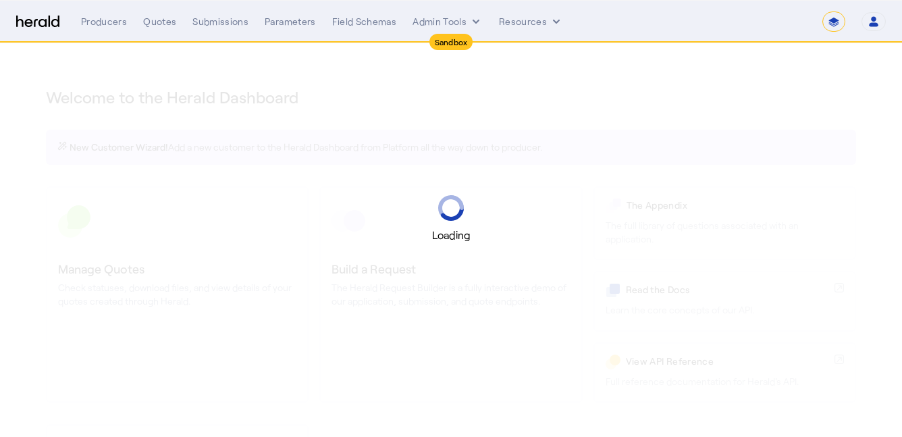
select select "*******"
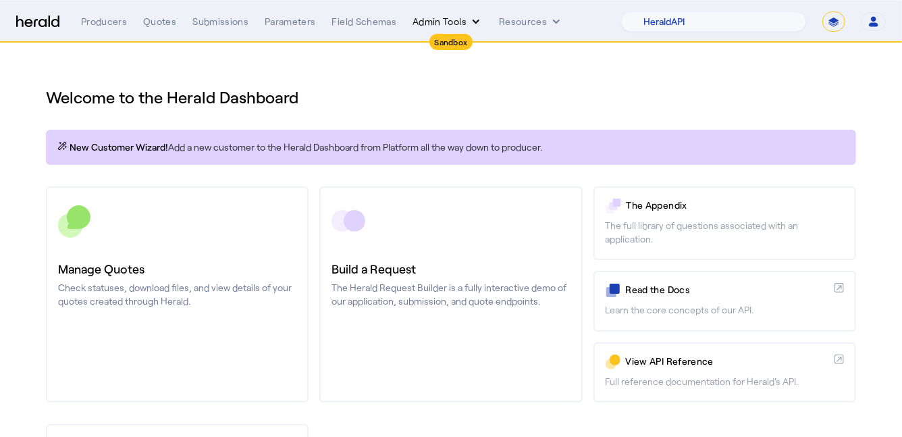
click at [441, 22] on button "Admin Tools" at bounding box center [447, 21] width 70 height 13
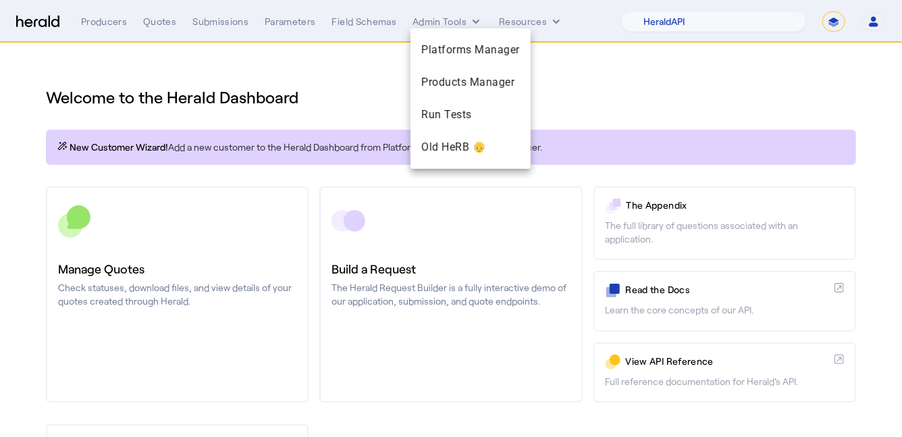
click at [590, 75] on div at bounding box center [451, 218] width 902 height 437
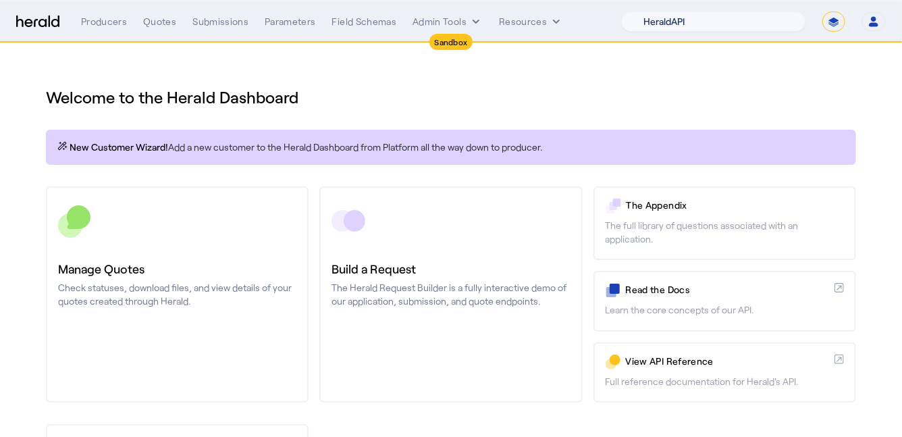
click at [730, 14] on select "1Fort Acrisure Acturis Affinity Advisors Affinity Risk Agentero AmWins Anzen Ao…" at bounding box center [713, 21] width 185 height 20
select select "pfm_h3db_crc"
click at [654, 11] on select "1Fort Acrisure Acturis Affinity Advisors Affinity Risk Agentero AmWins Anzen Ao…" at bounding box center [713, 21] width 185 height 20
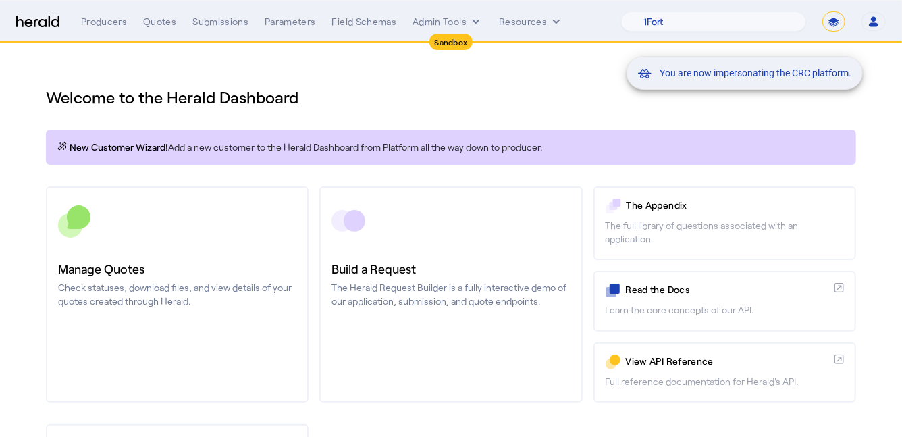
click at [188, 178] on div "You are now impersonating the CRC platform." at bounding box center [451, 218] width 902 height 437
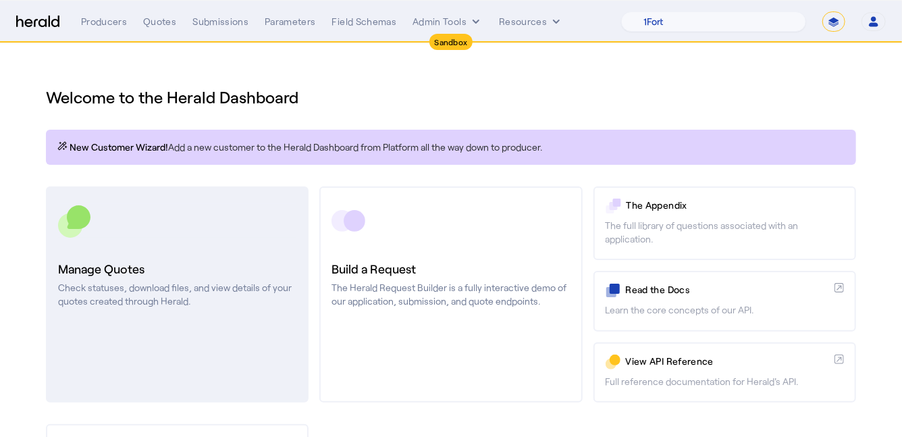
click at [200, 224] on div at bounding box center [177, 221] width 238 height 34
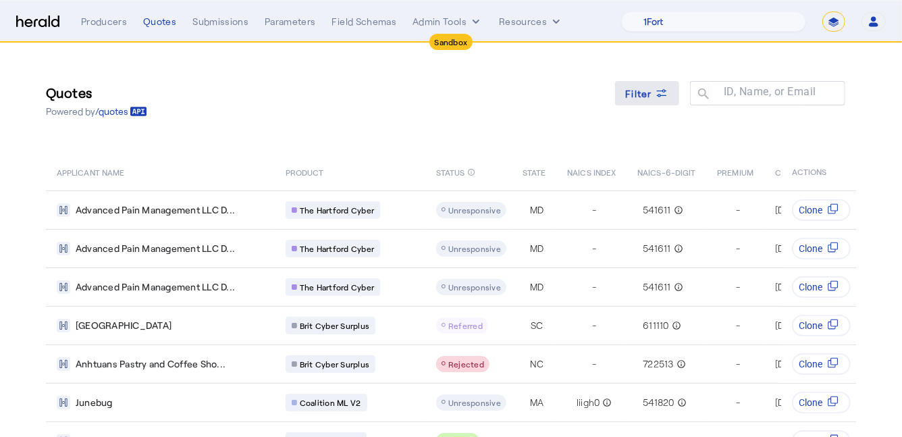
click at [639, 90] on span "Filter" at bounding box center [639, 93] width 27 height 14
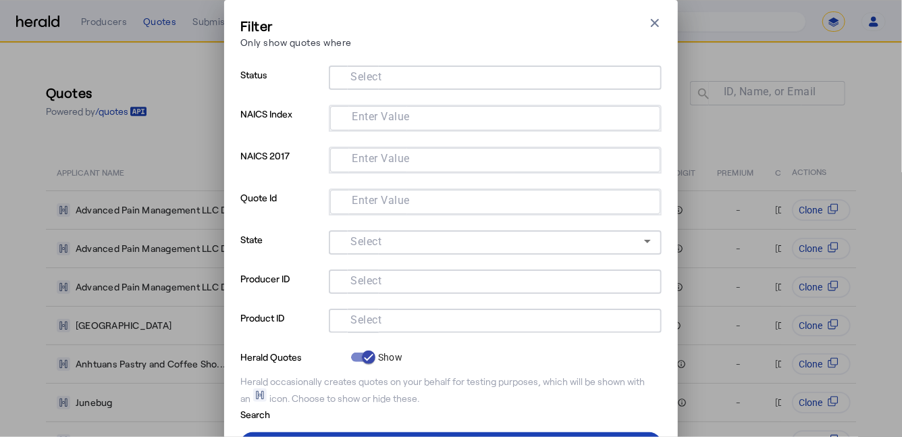
click at [385, 327] on div at bounding box center [495, 320] width 311 height 24
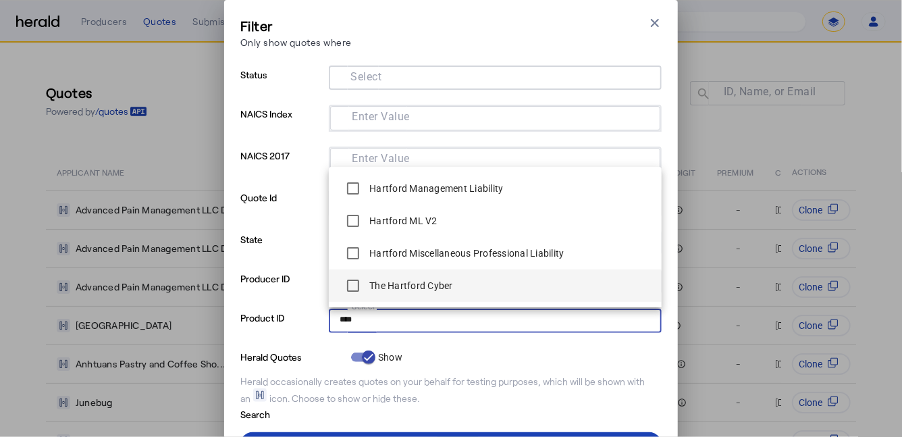
type input "****"
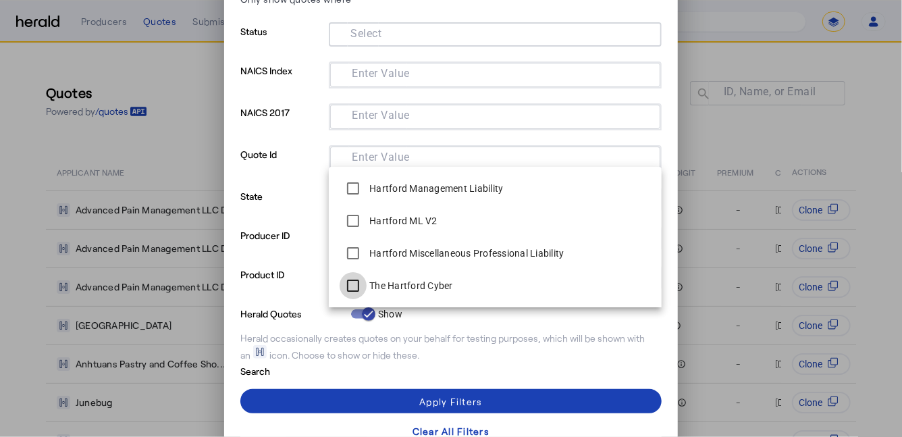
scroll to position [47, 0]
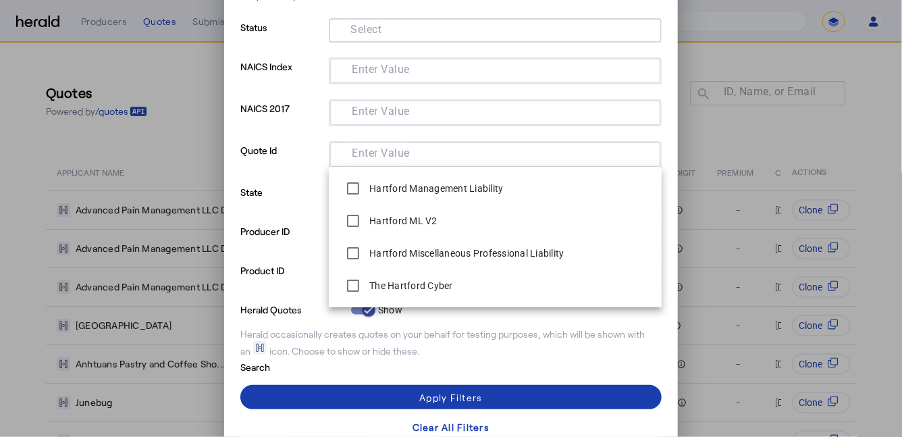
click at [290, 391] on span at bounding box center [450, 397] width 421 height 32
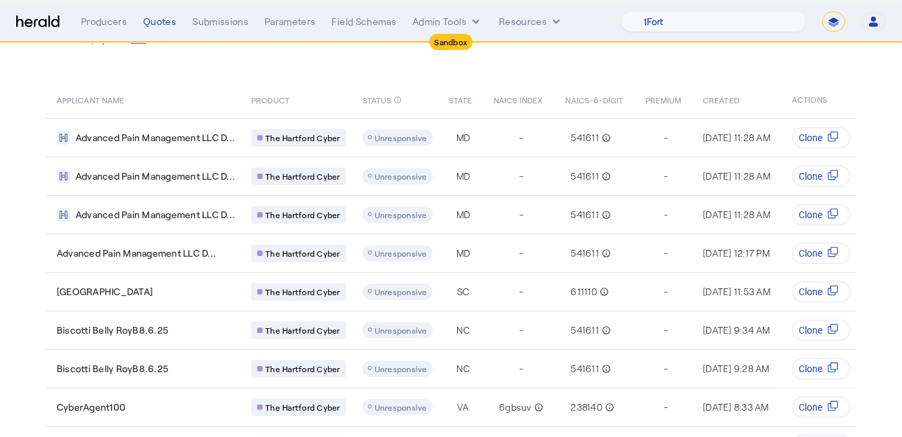
scroll to position [173, 0]
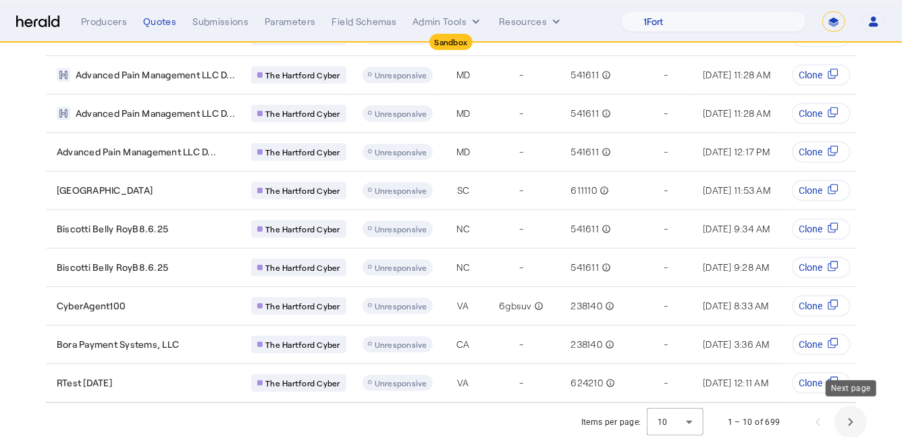
click at [848, 421] on span "Next page" at bounding box center [850, 422] width 32 height 32
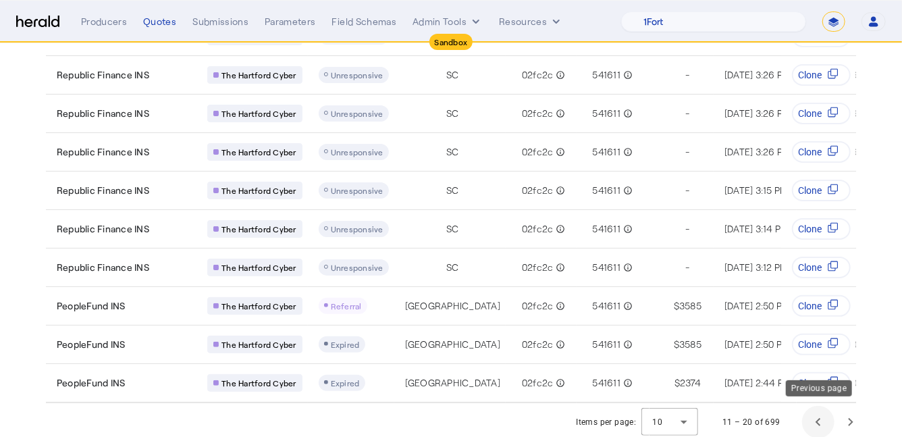
click at [815, 416] on span "Previous page" at bounding box center [818, 422] width 32 height 32
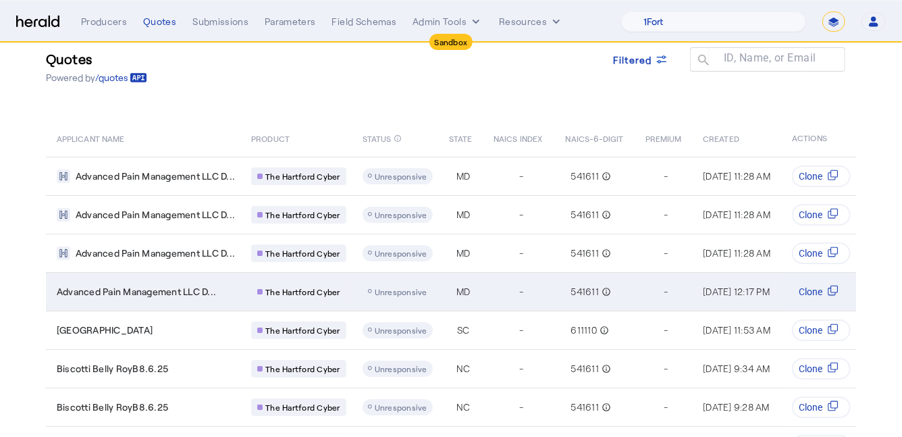
scroll to position [34, 0]
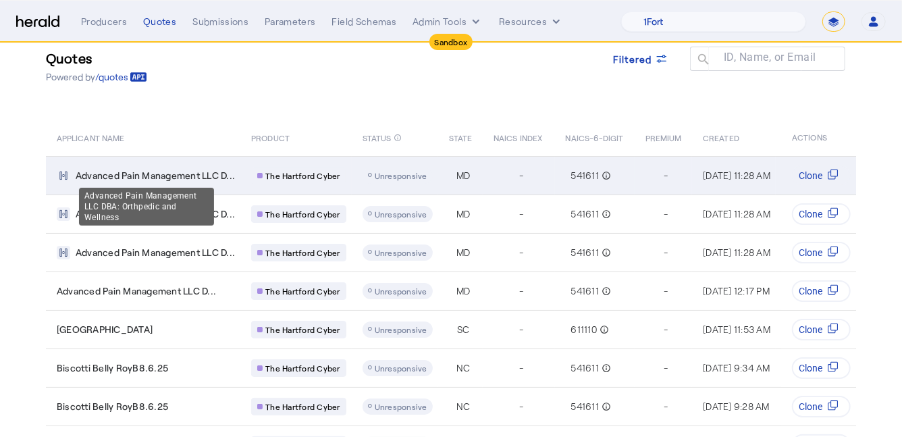
click at [199, 172] on span "Advanced Pain Management LLC D..." at bounding box center [155, 175] width 159 height 13
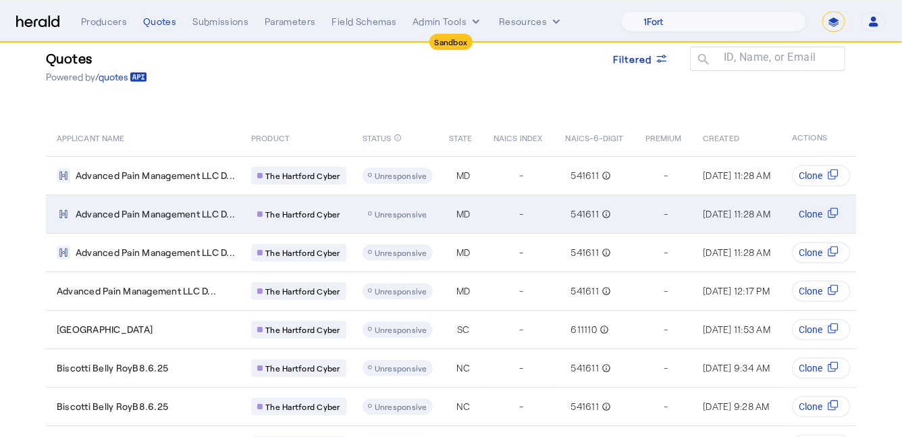
scroll to position [173, 0]
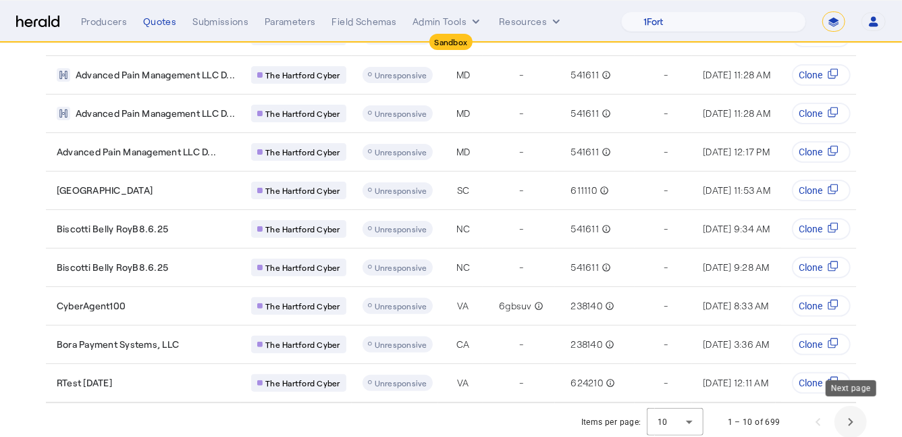
click at [852, 422] on span "Next page" at bounding box center [850, 422] width 32 height 32
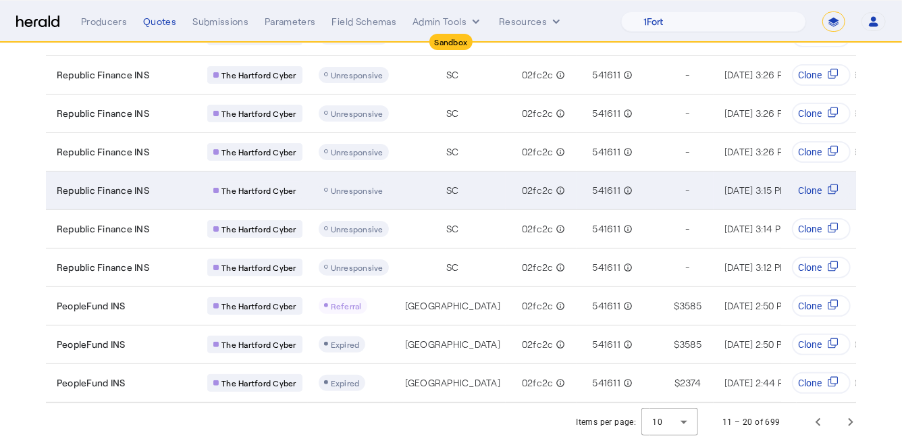
scroll to position [0, 0]
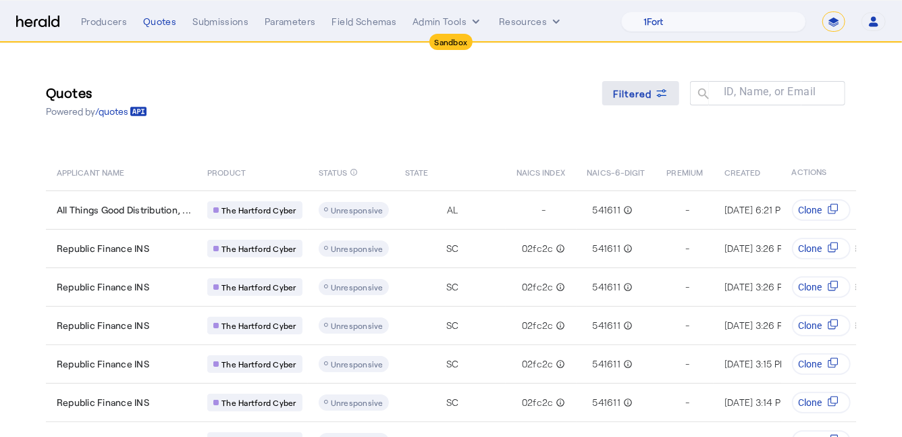
click at [625, 96] on span "Filtered" at bounding box center [632, 93] width 39 height 14
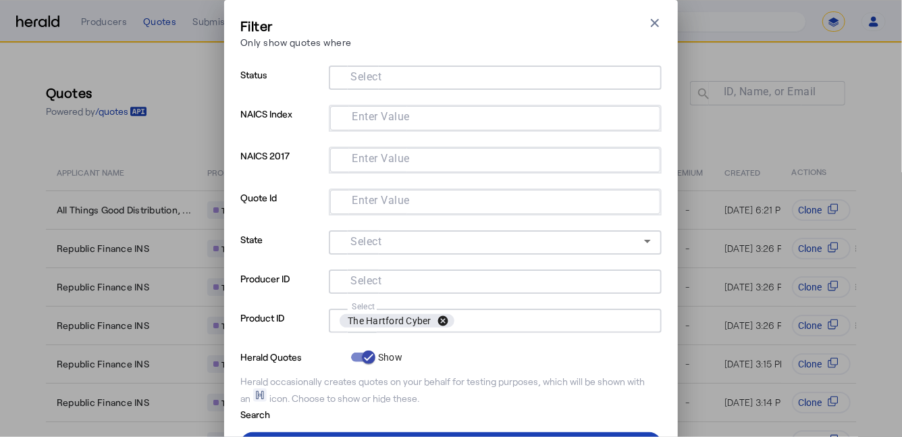
click at [441, 315] on button "cancel" at bounding box center [442, 321] width 23 height 12
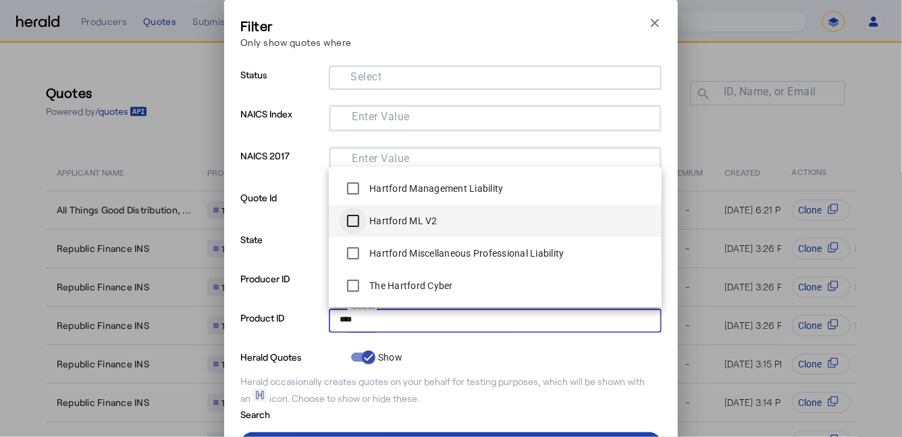
type input "****"
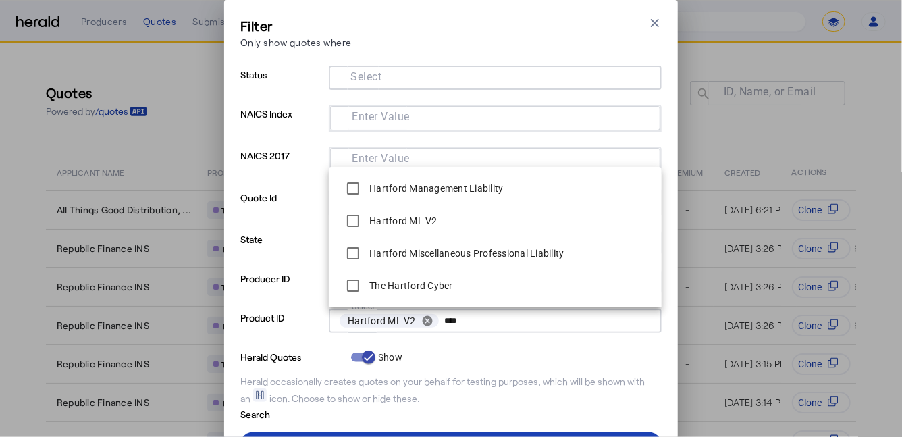
click at [460, 381] on div "Herald occasionally creates quotes on your behalf for testing purposes, which w…" at bounding box center [450, 390] width 421 height 30
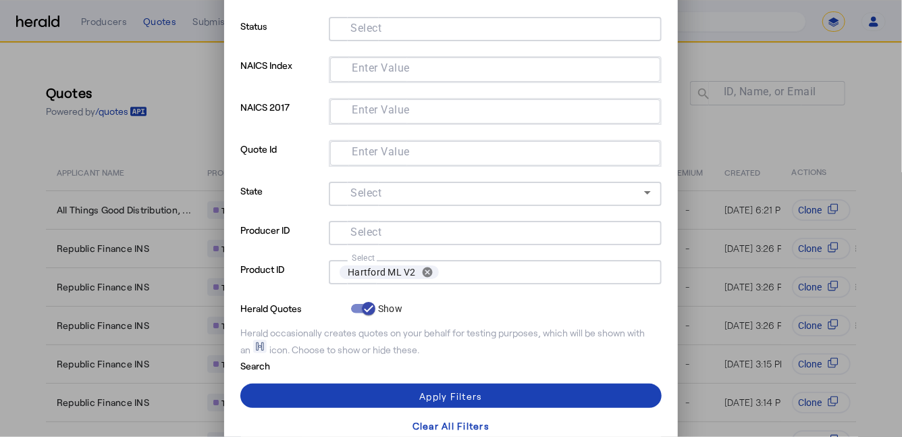
scroll to position [57, 0]
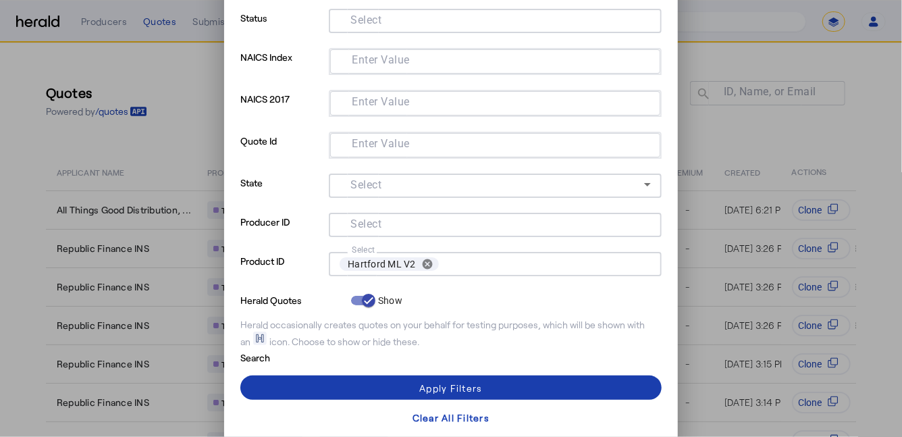
click at [456, 383] on div "Apply Filters" at bounding box center [450, 388] width 63 height 14
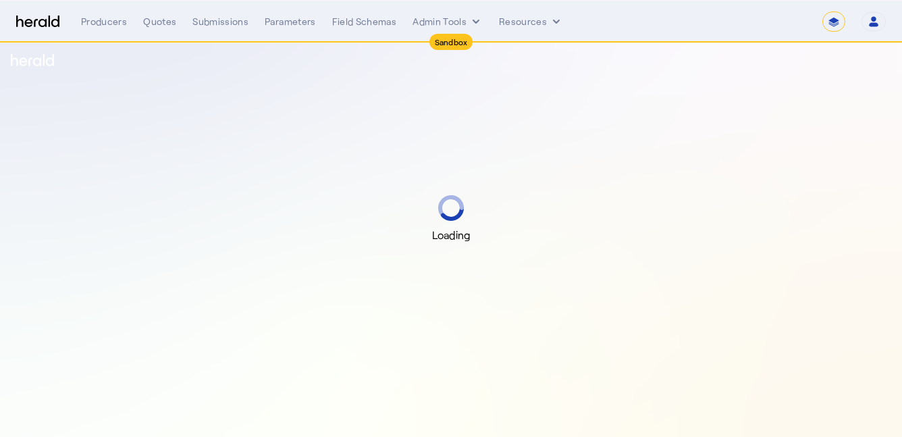
select select "*******"
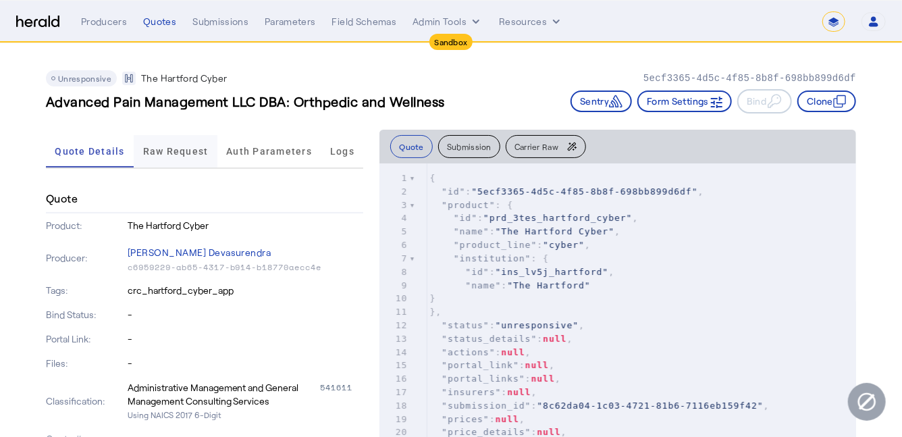
click at [169, 155] on span "Raw Request" at bounding box center [175, 150] width 65 height 9
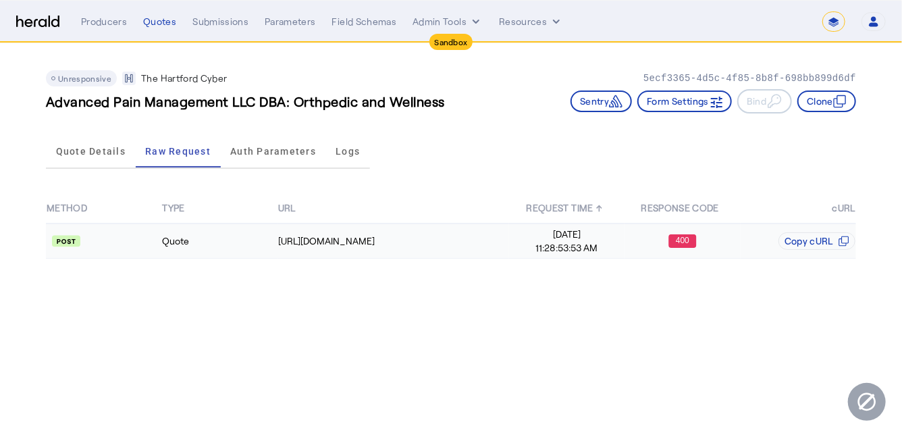
click at [211, 246] on td "Quote" at bounding box center [218, 240] width 115 height 35
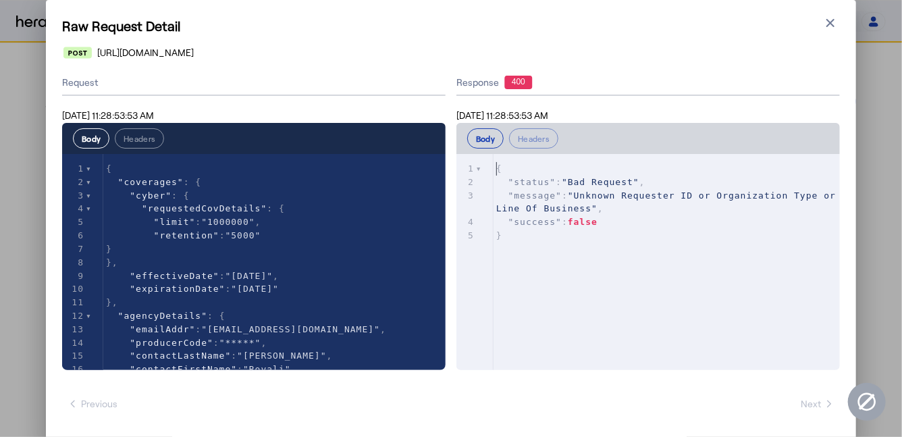
type textarea "**********"
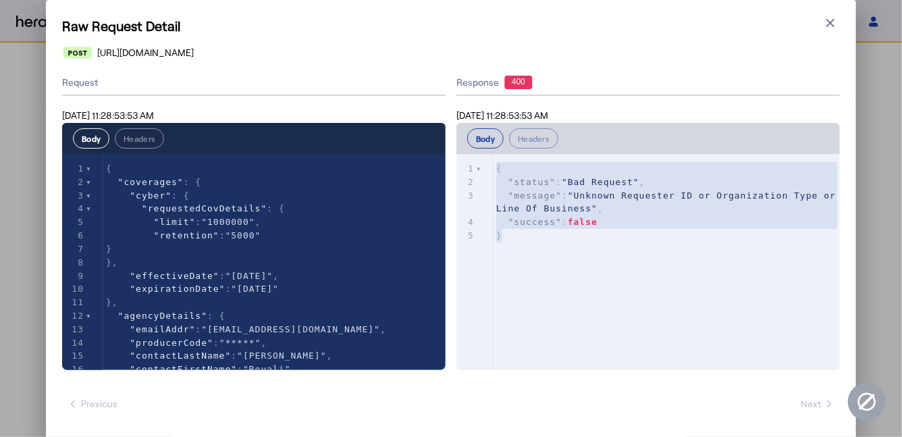
drag, startPoint x: 494, startPoint y: 167, endPoint x: 514, endPoint y: 248, distance: 82.7
click at [514, 248] on div "x 1 { 2 "status" : "Bad Request" , 3 "message" : "Unknown Requester ID or Organ…" at bounding box center [666, 202] width 346 height 97
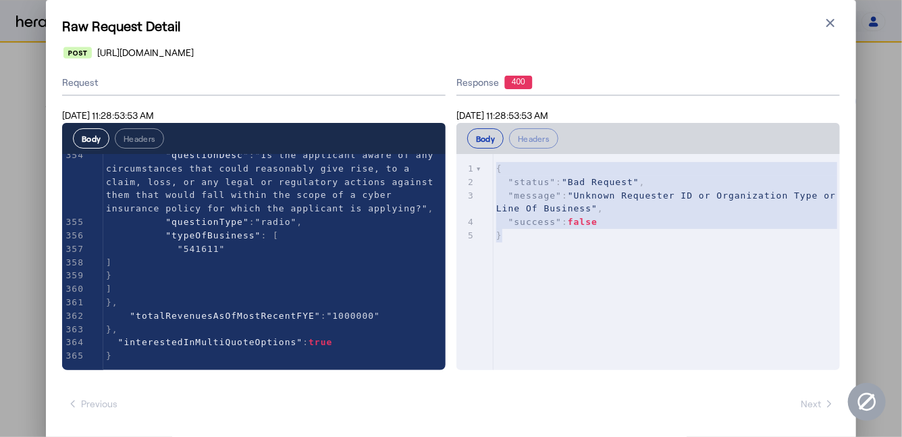
scroll to position [5151, 0]
type textarea "**********"
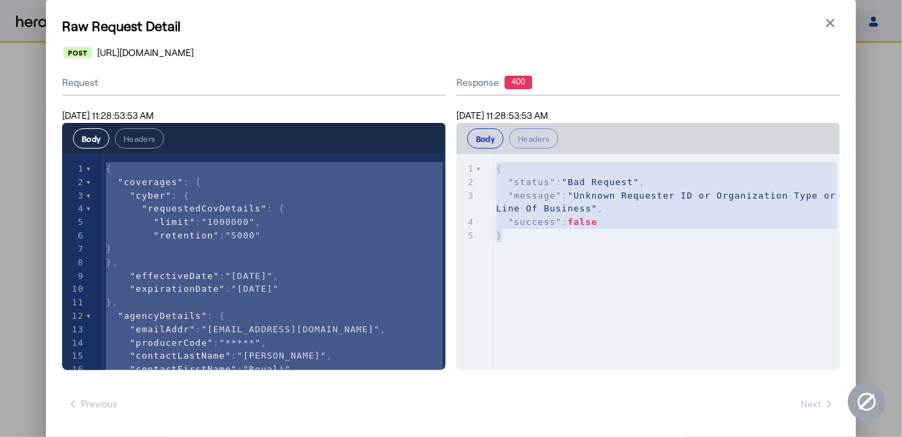
scroll to position [0, 0]
click at [153, 141] on button "Headers" at bounding box center [139, 138] width 49 height 20
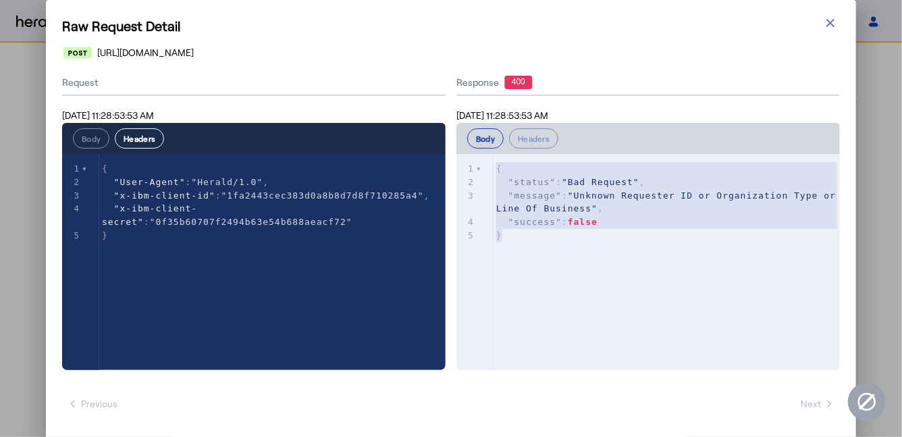
click at [102, 170] on span "{" at bounding box center [105, 168] width 6 height 10
type textarea "**********"
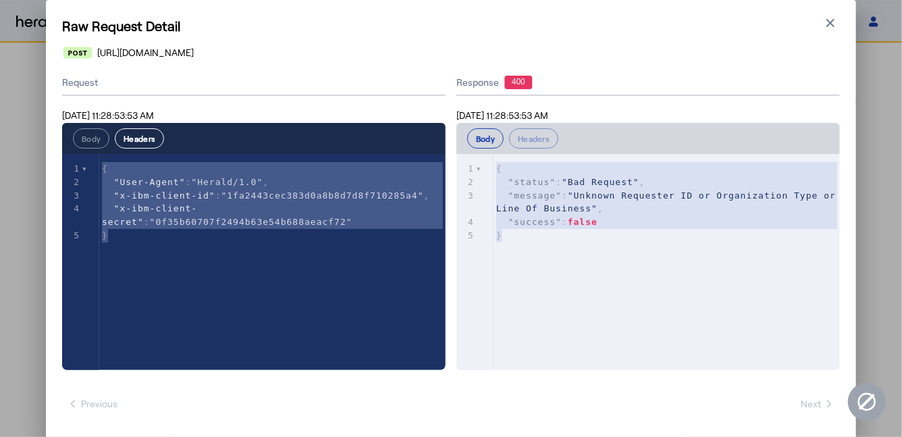
click at [148, 242] on div "x 1 { 2 "User-Agent" : "Herald/1.0" , 3 "x-ibm-client-id" : "1fa2443cec383d0a8b…" at bounding box center [272, 202] width 346 height 97
click at [86, 134] on button "Body" at bounding box center [91, 138] width 36 height 20
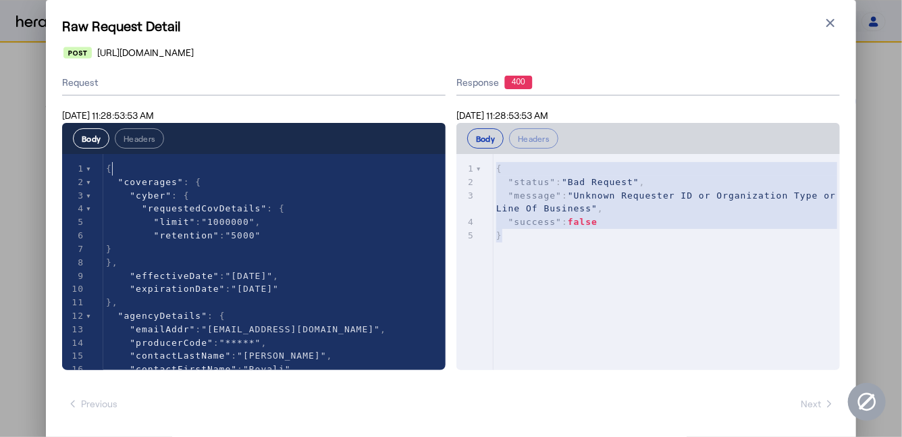
type textarea "**********"
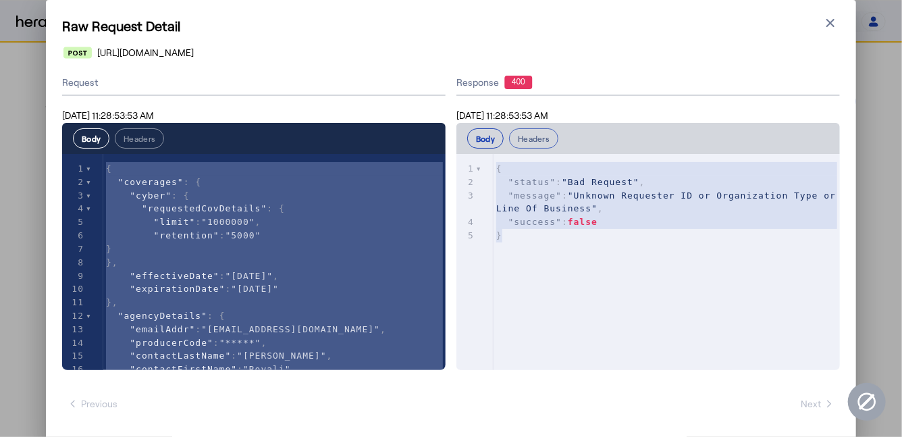
click at [540, 138] on button "Headers" at bounding box center [533, 138] width 49 height 20
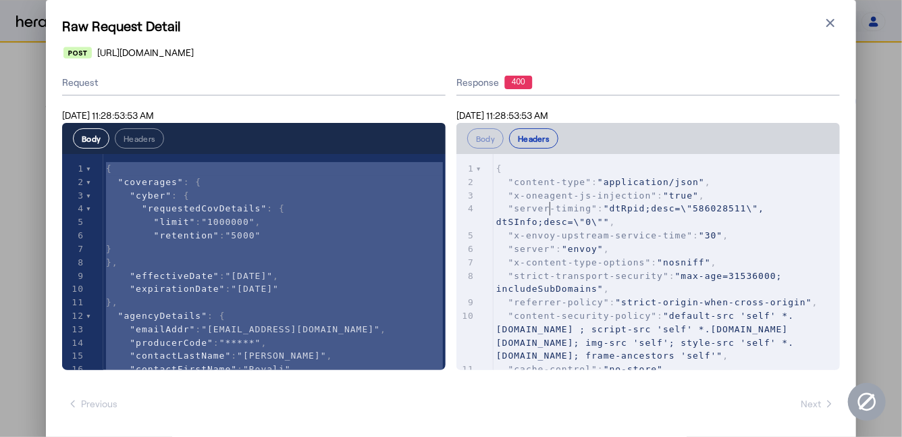
click at [549, 205] on span ""server-timing"" at bounding box center [552, 208] width 89 height 10
type textarea "**********"
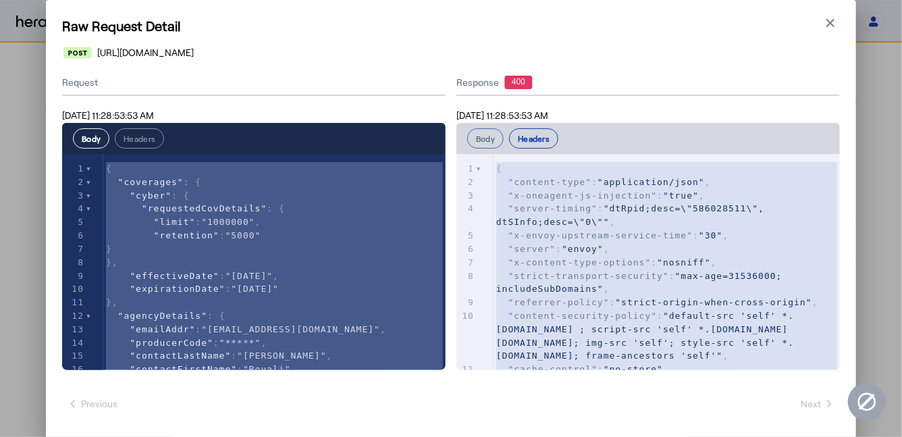
click at [489, 146] on button "Body" at bounding box center [485, 138] width 36 height 20
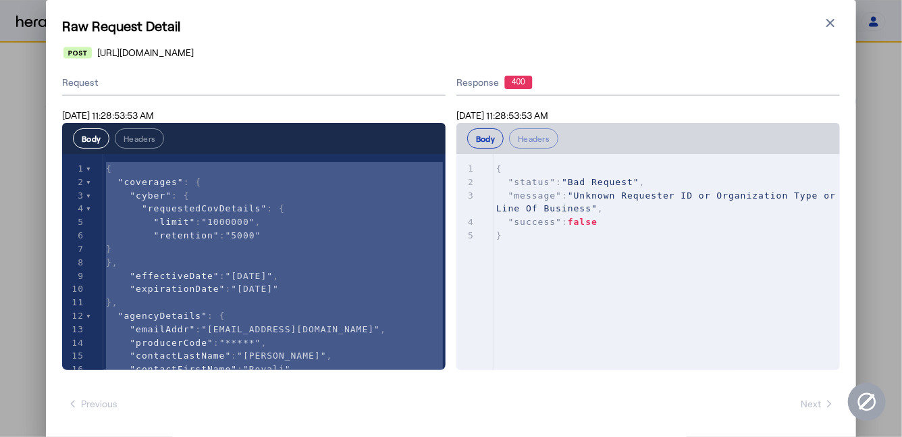
click at [592, 226] on span "false" at bounding box center [583, 222] width 30 height 10
type textarea "**********"
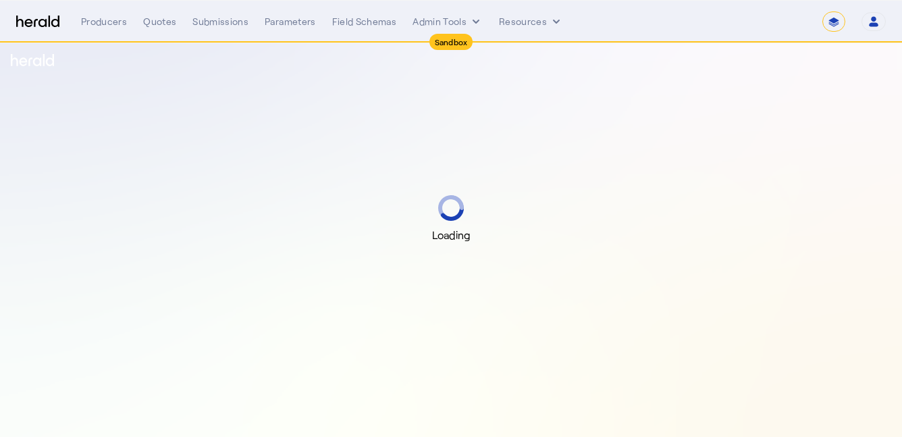
select select "*******"
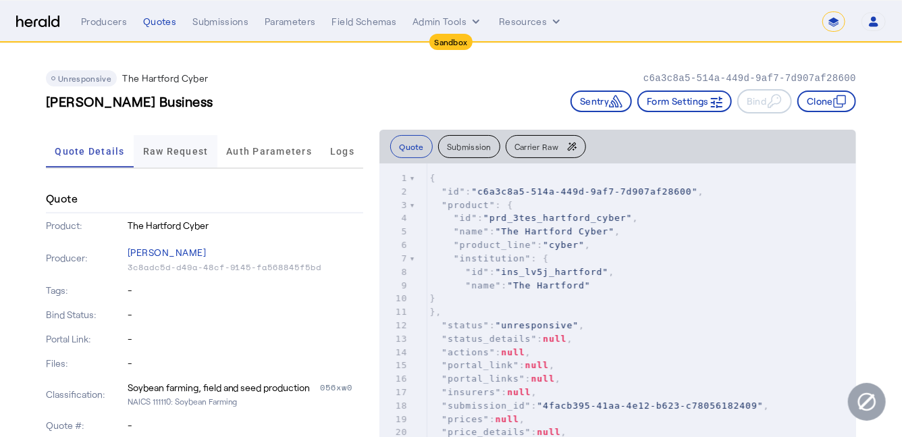
click at [167, 158] on span "Raw Request" at bounding box center [175, 151] width 65 height 32
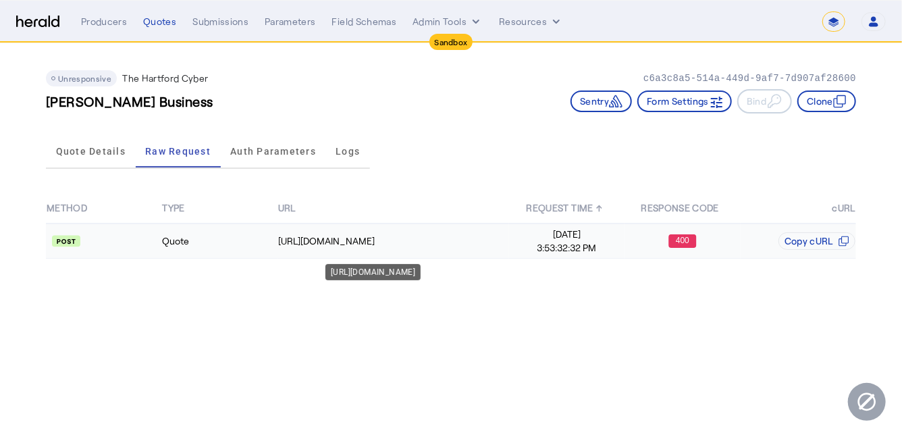
click at [347, 236] on div "https://qa-apis.thehartford.com/global-specialty/financial-lines/v3.0/quote" at bounding box center [393, 240] width 230 height 13
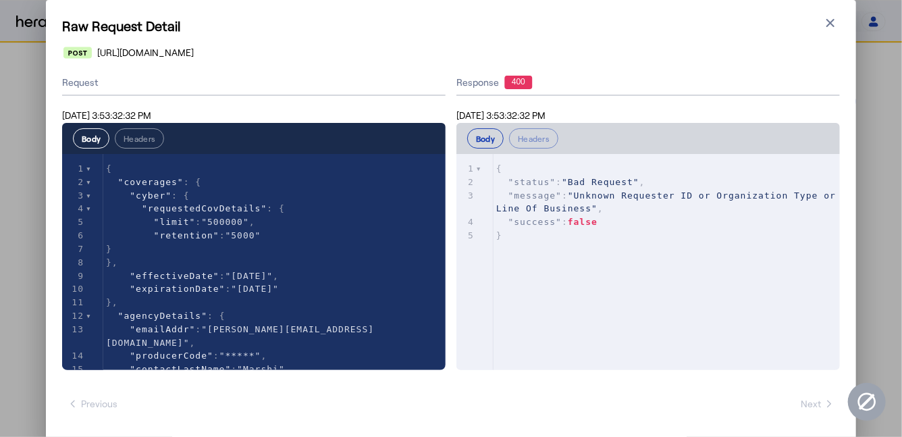
click at [132, 148] on div "Body Headers" at bounding box center [253, 138] width 383 height 31
click at [132, 142] on button "Headers" at bounding box center [139, 138] width 49 height 20
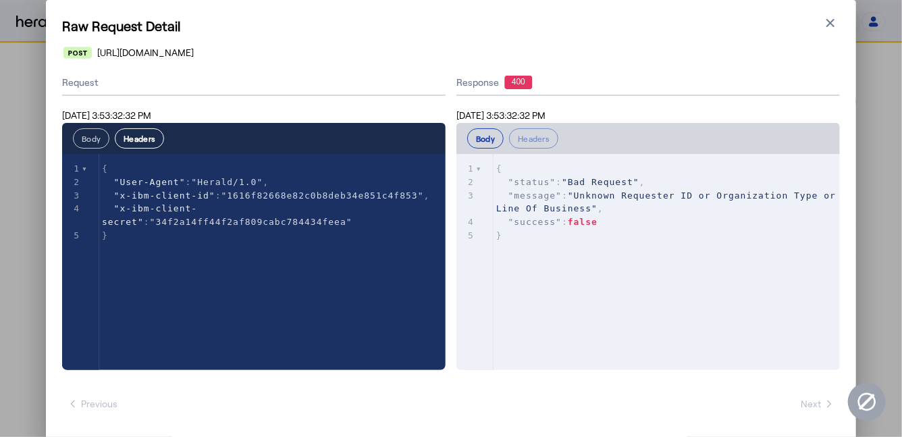
click at [85, 138] on button "Body" at bounding box center [91, 138] width 36 height 20
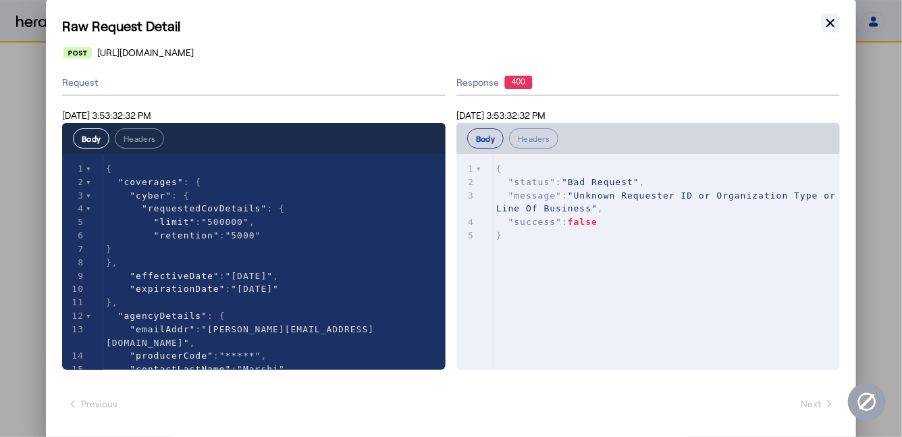
click at [830, 26] on icon "button" at bounding box center [829, 22] width 13 height 13
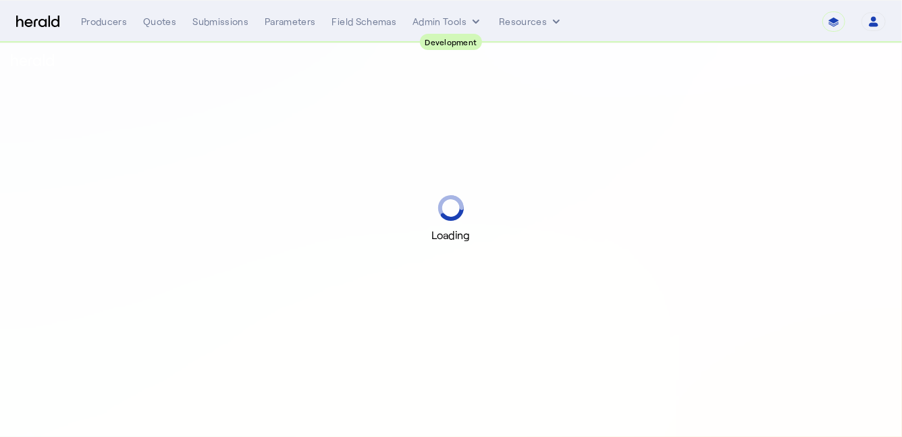
select select "pfm_2v8p_herald_api"
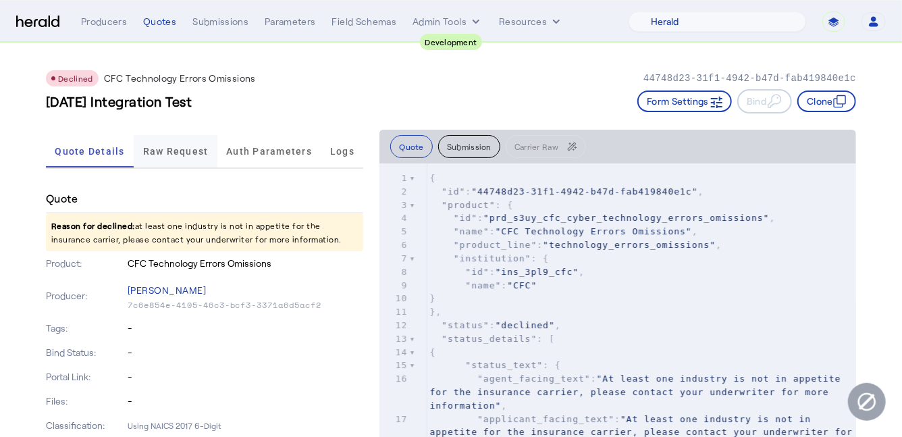
click at [163, 149] on span "Raw Request" at bounding box center [175, 150] width 65 height 9
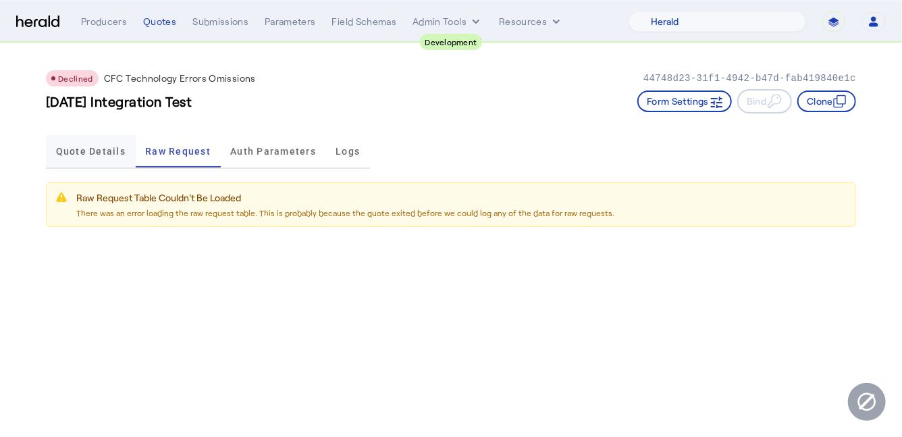
click at [105, 159] on span "Quote Details" at bounding box center [91, 151] width 70 height 32
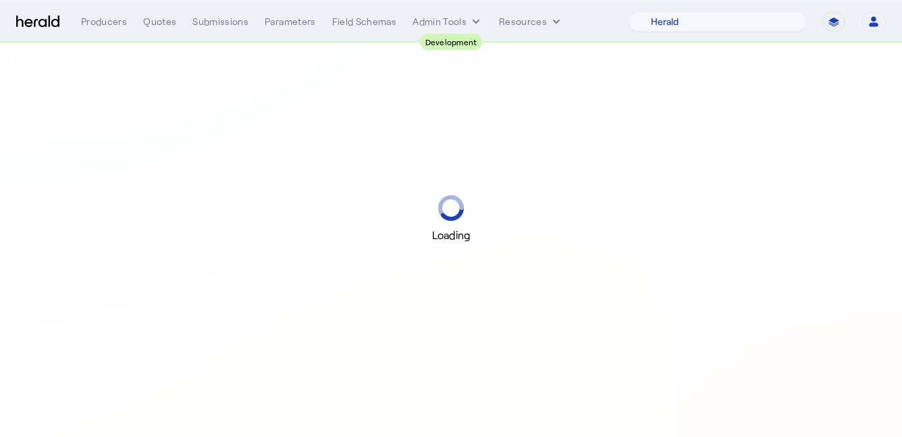
select select "pfm_2v8p_herald_api"
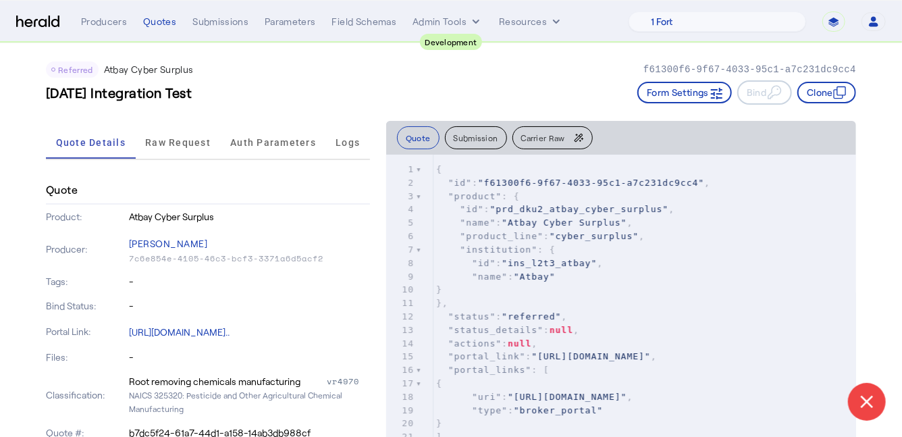
scroll to position [9, 0]
click at [182, 139] on span "Raw Request" at bounding box center [177, 141] width 65 height 9
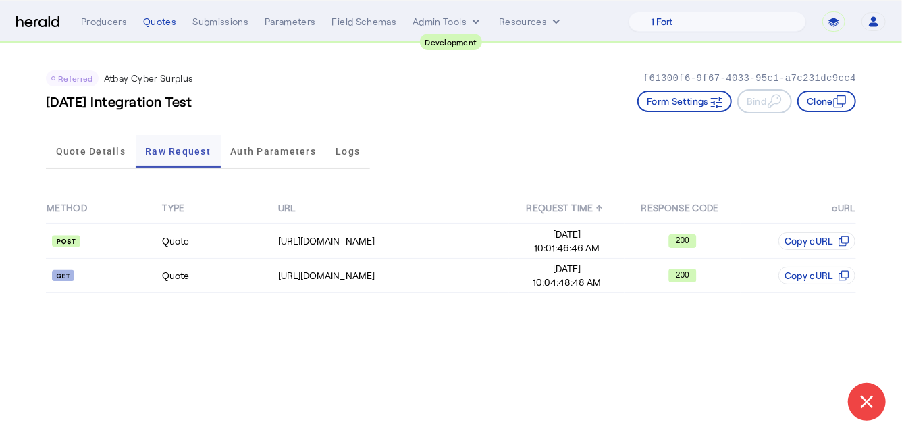
scroll to position [0, 0]
click at [82, 151] on span "Quote Details" at bounding box center [91, 150] width 70 height 9
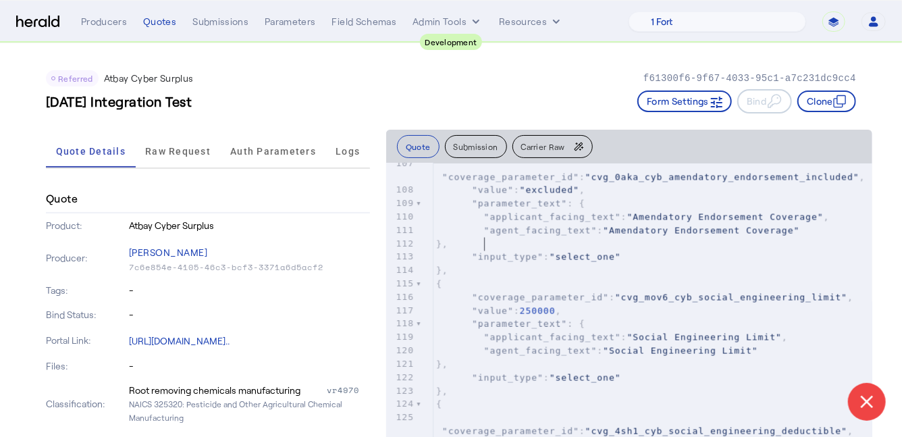
click at [553, 241] on pre "}," at bounding box center [652, 243] width 439 height 13
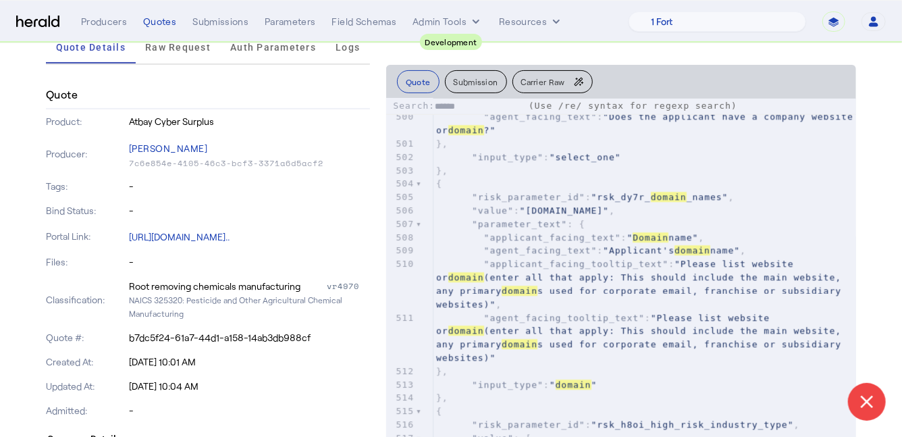
type input "******"
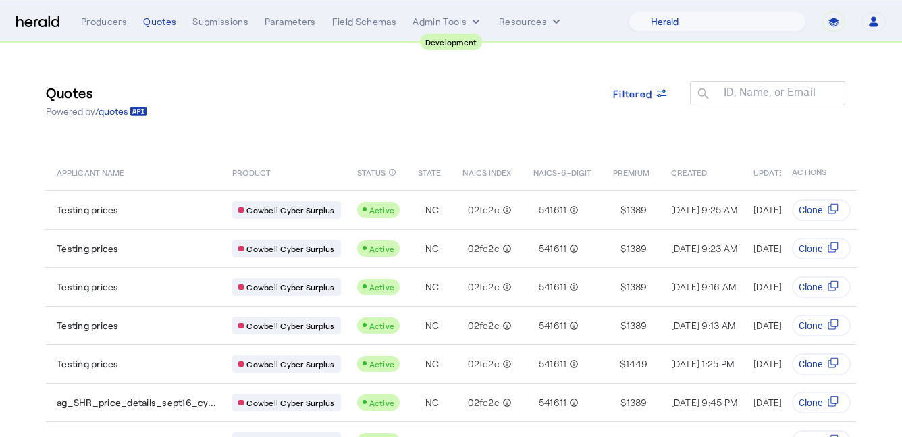
select select "pfm_2v8p_herald_api"
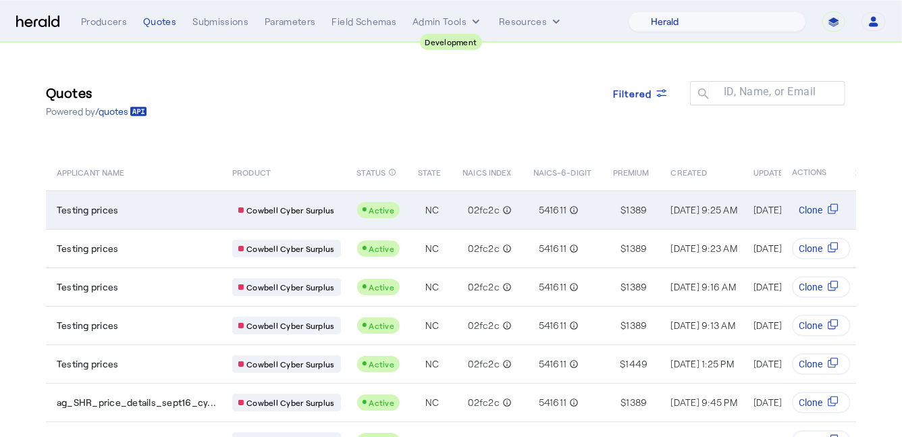
click at [184, 205] on div "Testing prices" at bounding box center [136, 209] width 159 height 13
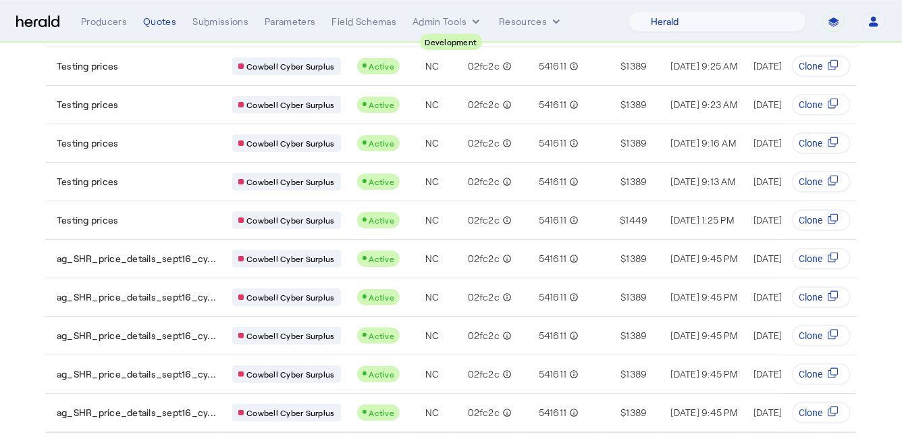
scroll to position [173, 0]
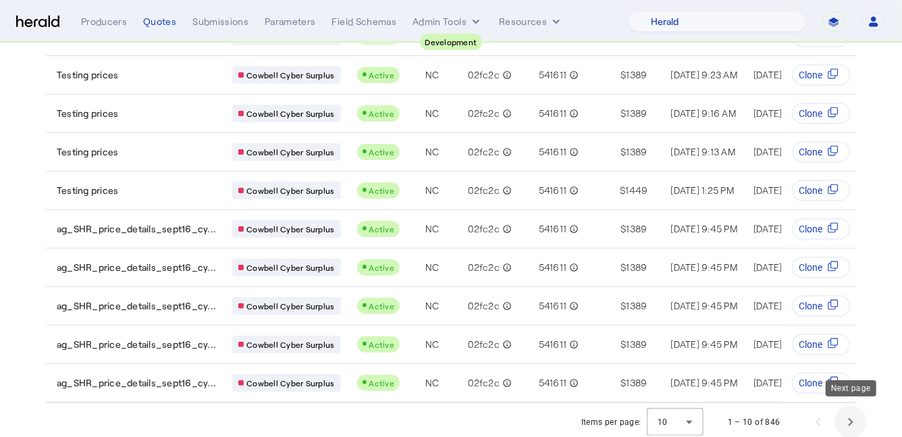
click at [857, 414] on span "Next page" at bounding box center [850, 422] width 32 height 32
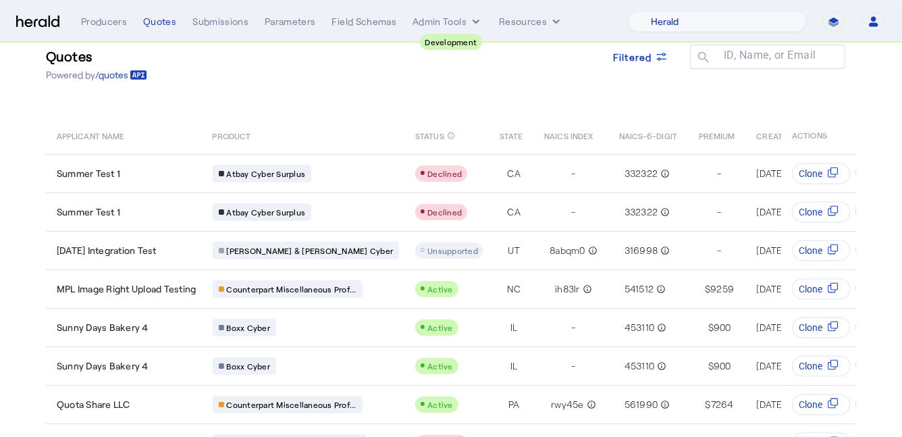
scroll to position [34, 0]
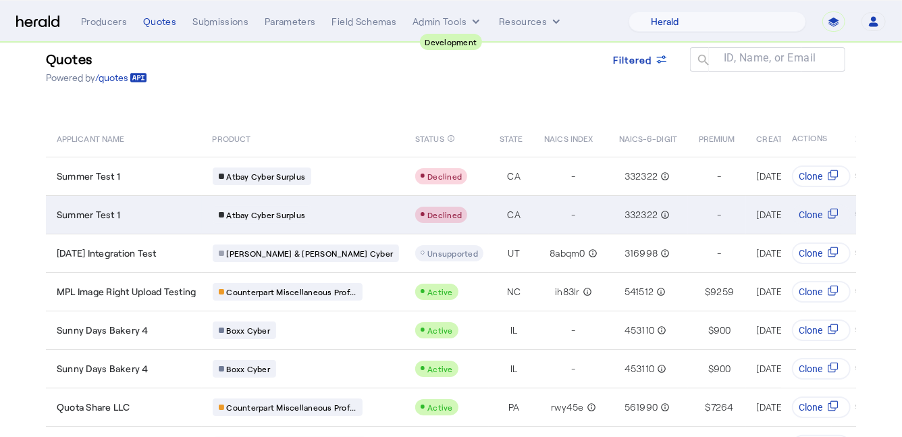
click at [369, 211] on td "Atbay Cyber Surplus" at bounding box center [303, 214] width 203 height 38
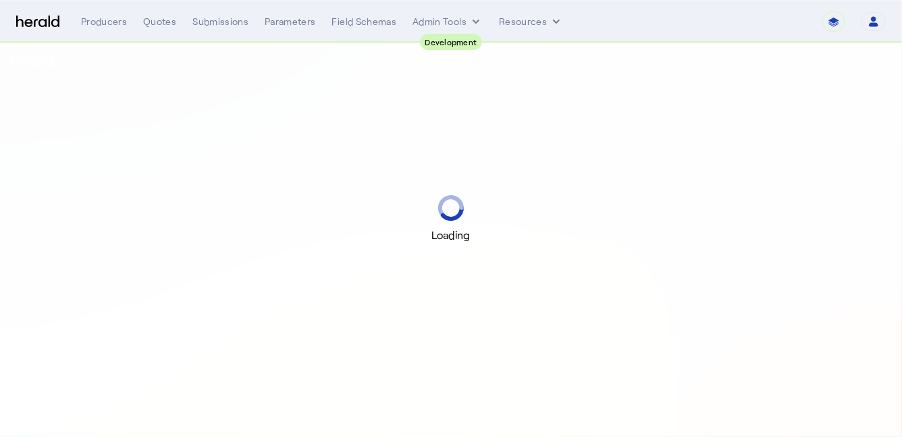
select select "pfm_2v8p_herald_api"
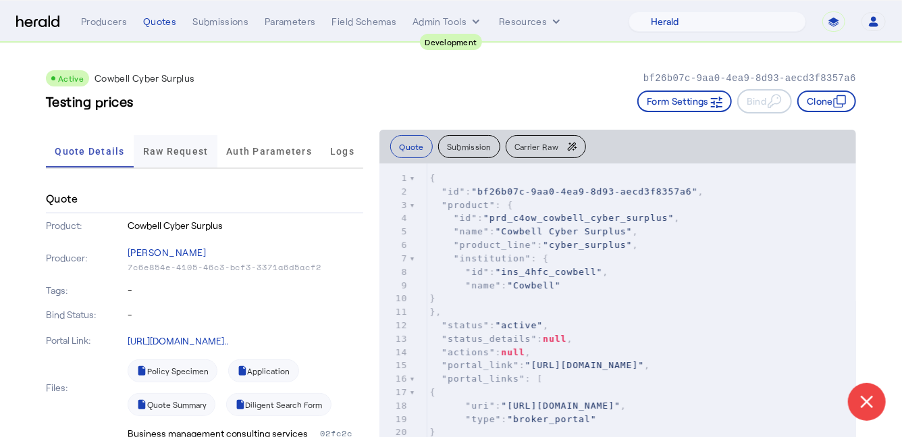
click at [159, 148] on span "Raw Request" at bounding box center [175, 150] width 65 height 9
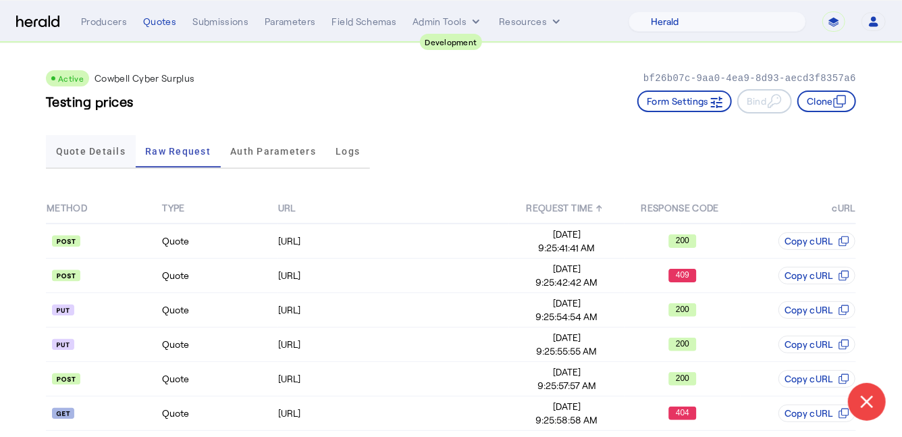
click at [83, 149] on span "Quote Details" at bounding box center [91, 150] width 70 height 9
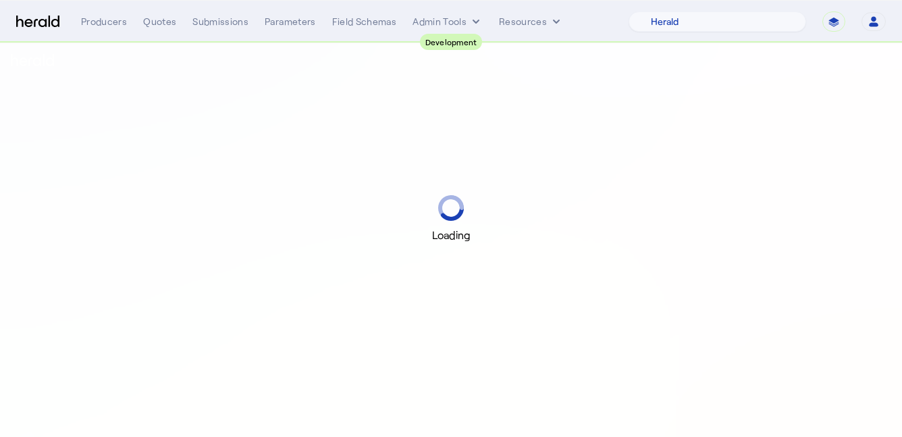
select select "pfm_2v8p_herald_api"
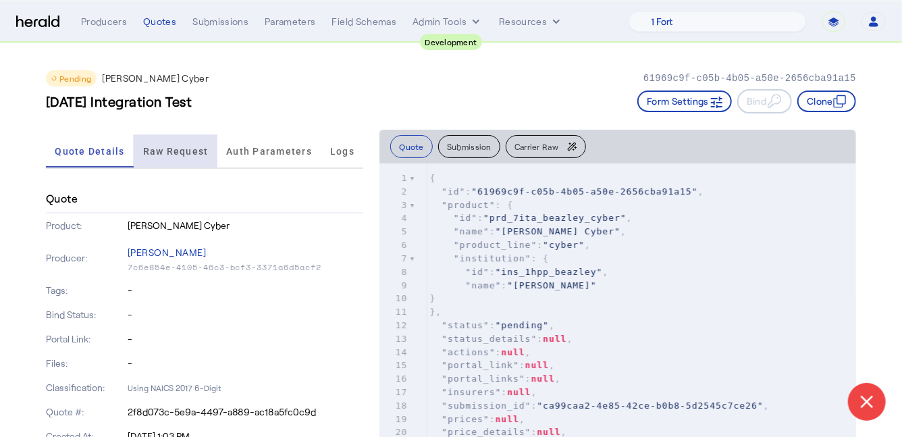
click at [172, 142] on span "Raw Request" at bounding box center [175, 151] width 65 height 32
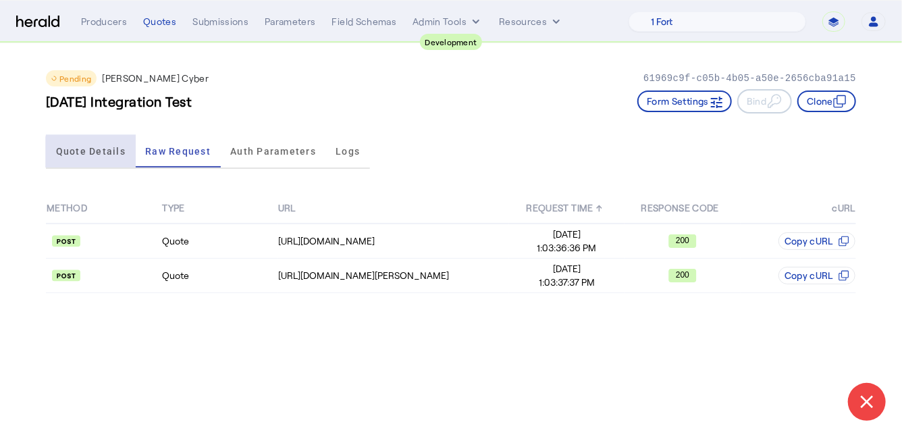
click at [107, 153] on span "Quote Details" at bounding box center [91, 150] width 70 height 9
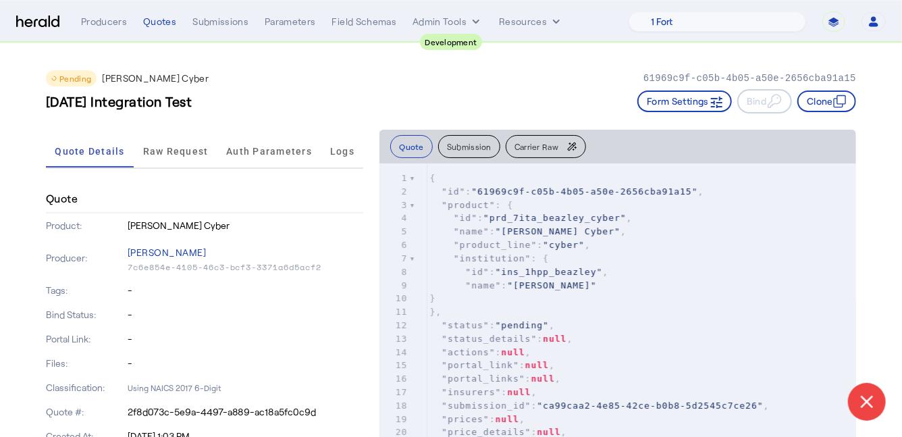
scroll to position [148, 0]
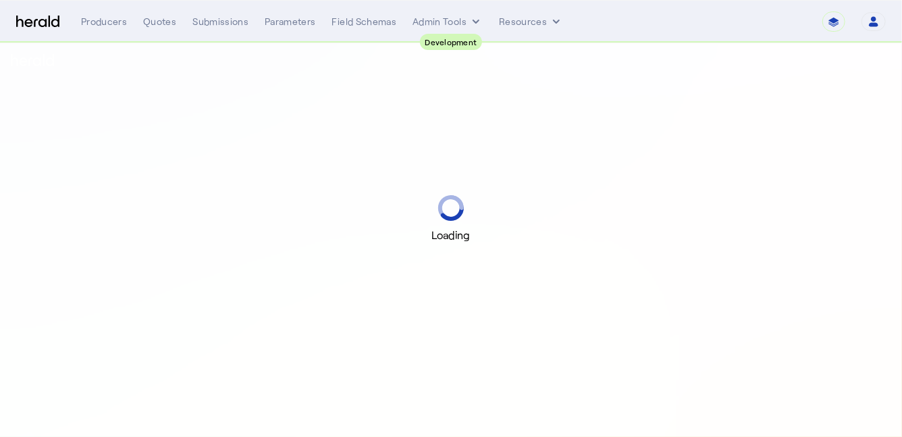
select select "pfm_2v8p_herald_api"
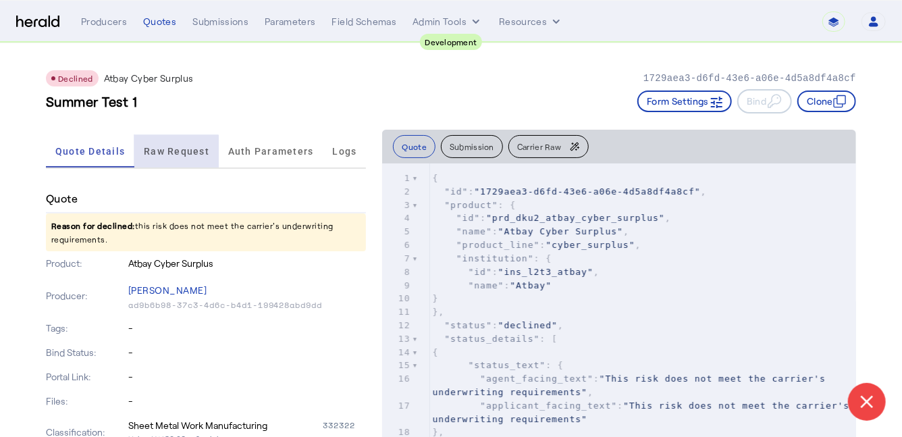
click at [162, 153] on span "Raw Request" at bounding box center [176, 150] width 65 height 9
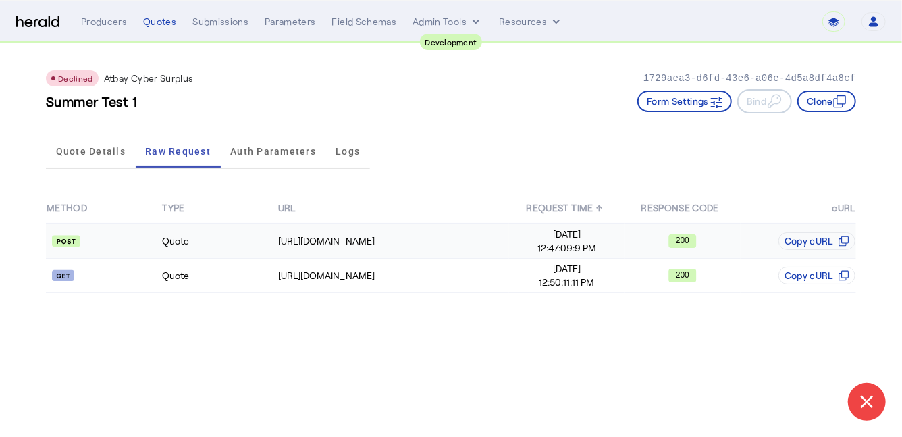
click at [225, 252] on td "Quote" at bounding box center [218, 240] width 115 height 35
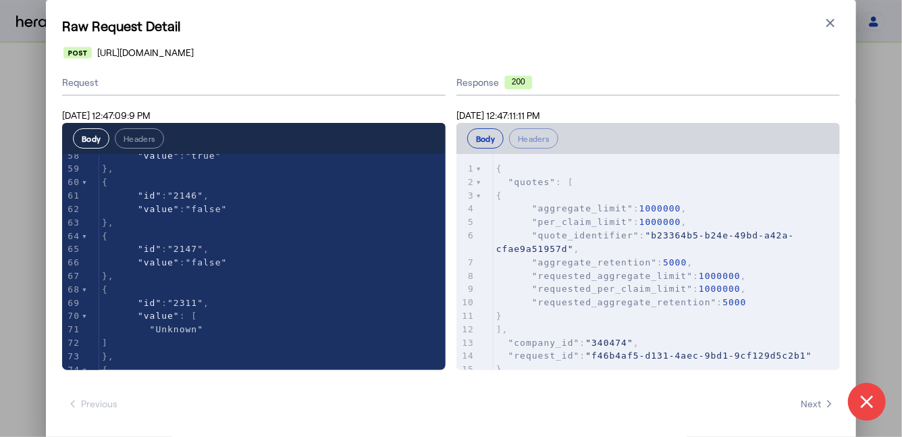
scroll to position [857, 0]
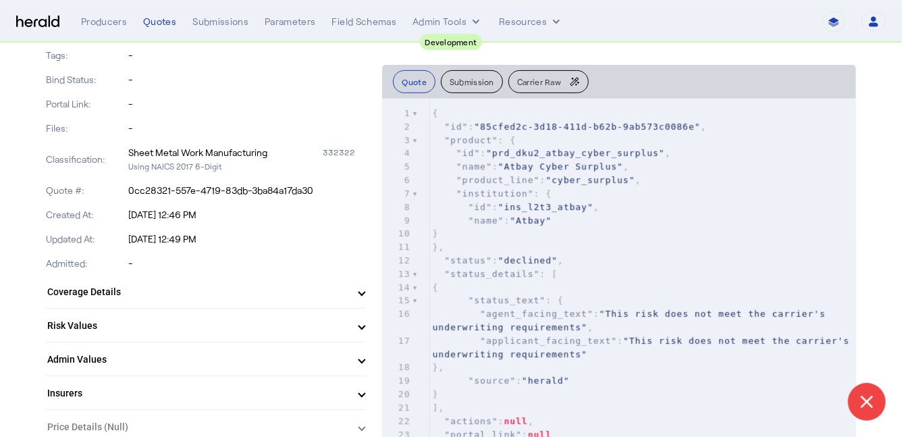
scroll to position [288, 0]
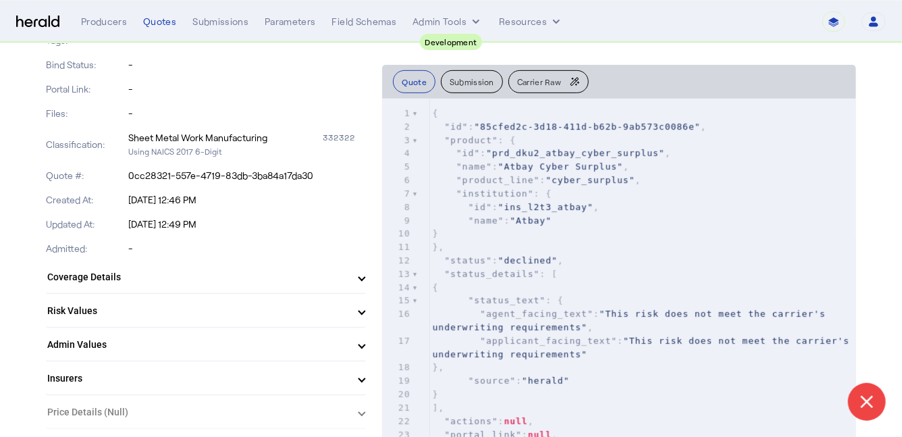
click at [233, 302] on mat-expansion-panel-header "Risk Values" at bounding box center [206, 310] width 320 height 32
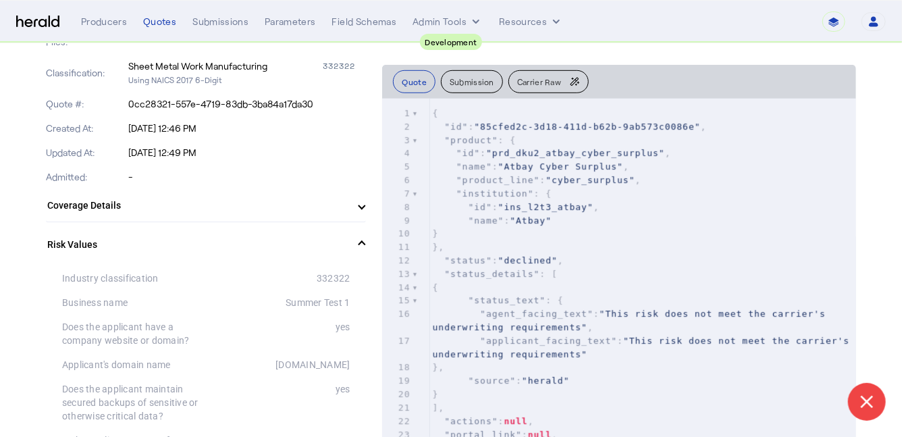
scroll to position [0, 0]
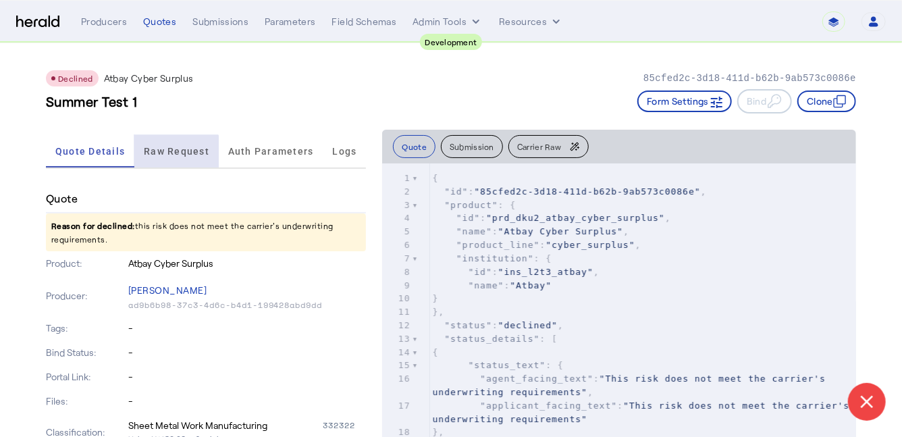
click at [167, 154] on span "Raw Request" at bounding box center [176, 150] width 65 height 9
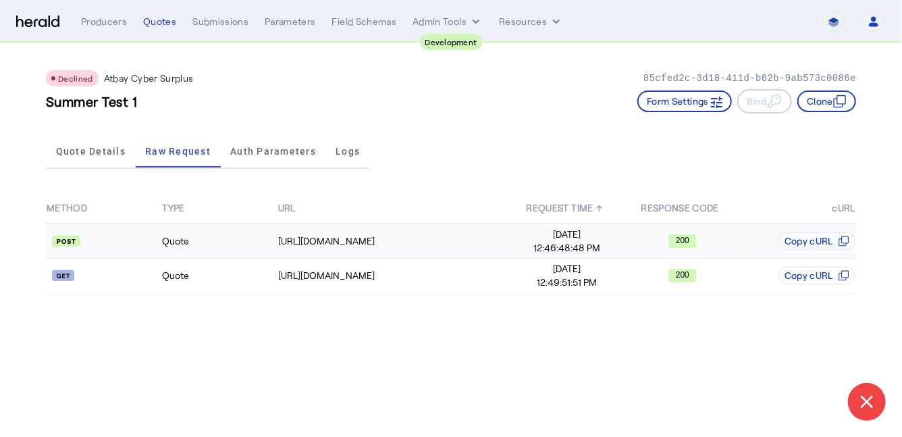
click at [234, 245] on td "Quote" at bounding box center [218, 240] width 115 height 35
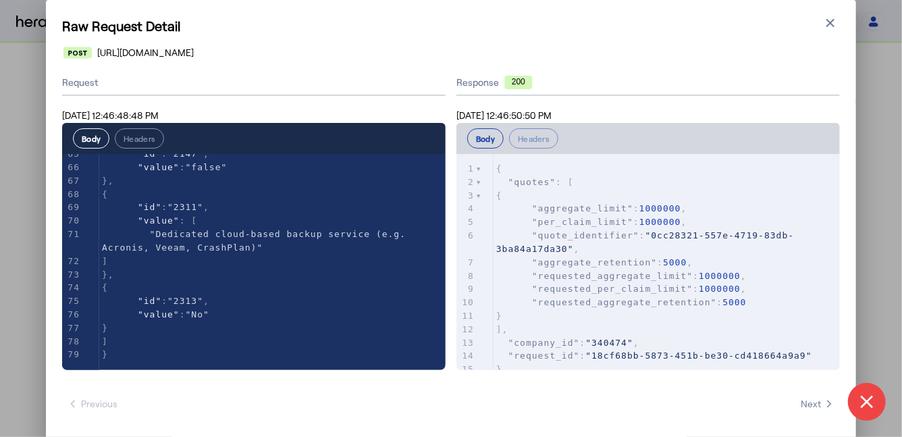
scroll to position [871, 0]
click at [837, 22] on button "Close modal" at bounding box center [830, 22] width 19 height 19
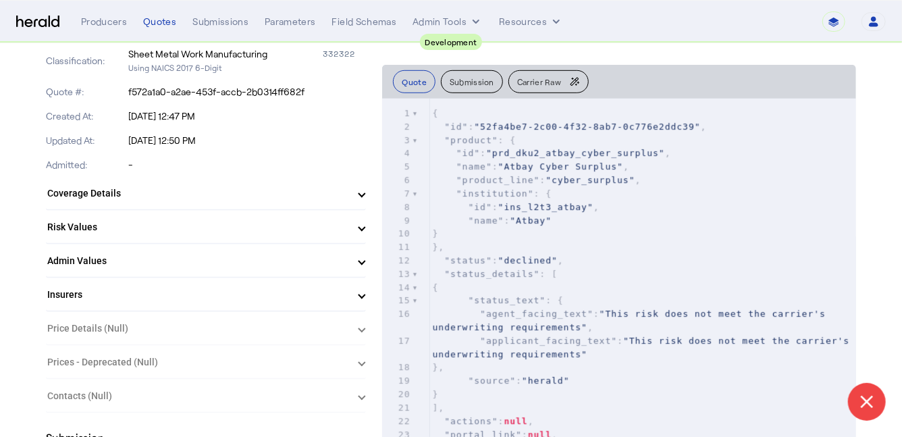
scroll to position [364, 0]
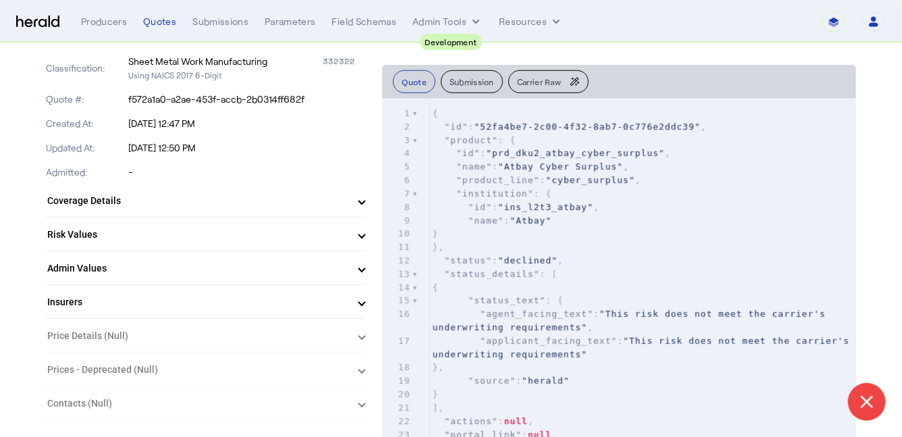
click at [233, 243] on mat-expansion-panel-header "Risk Values" at bounding box center [206, 234] width 320 height 32
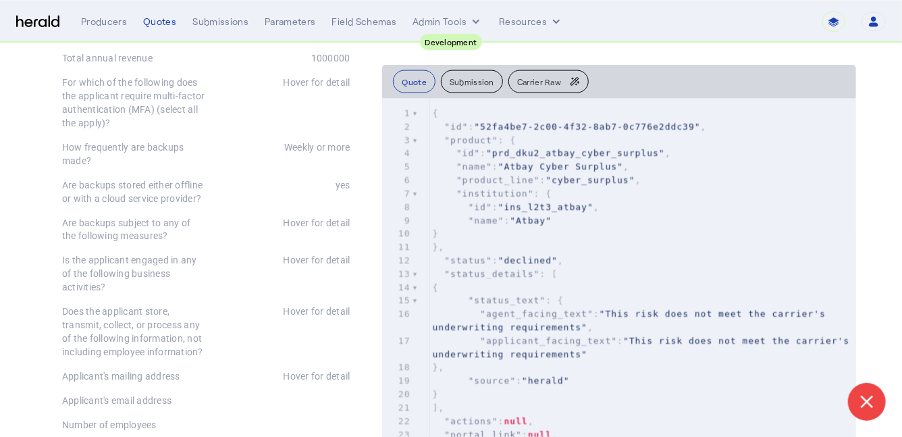
scroll to position [0, 0]
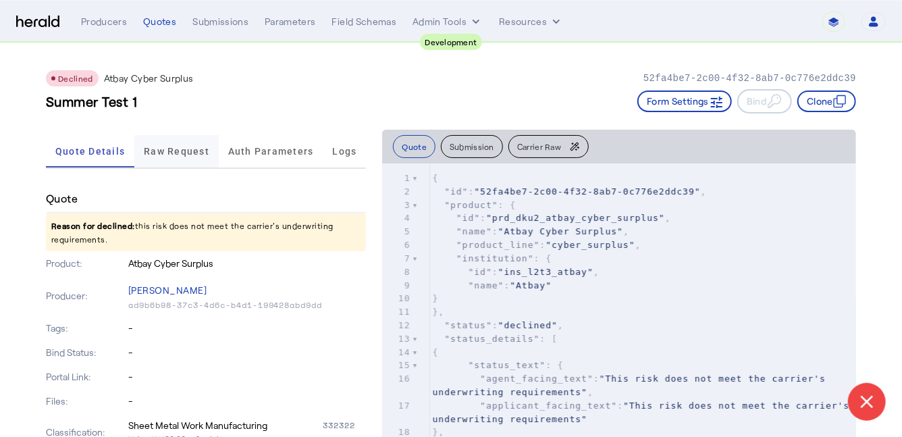
click at [162, 161] on span "Raw Request" at bounding box center [176, 151] width 65 height 32
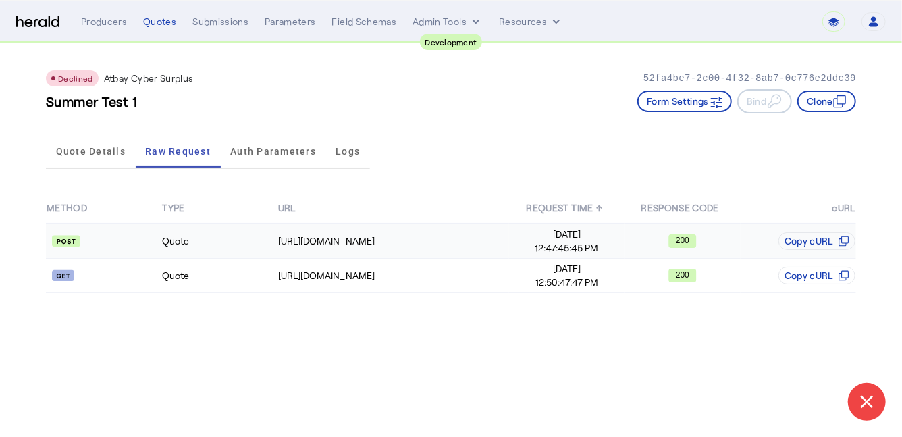
click at [232, 242] on td "Quote" at bounding box center [218, 240] width 115 height 35
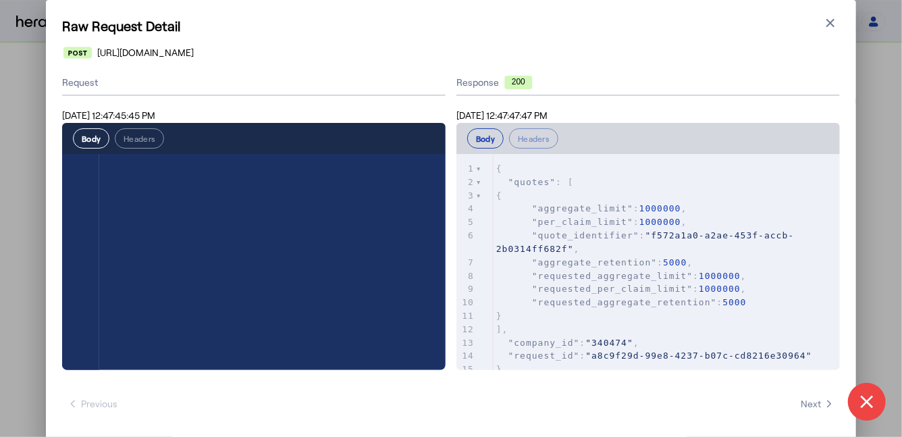
scroll to position [884, 0]
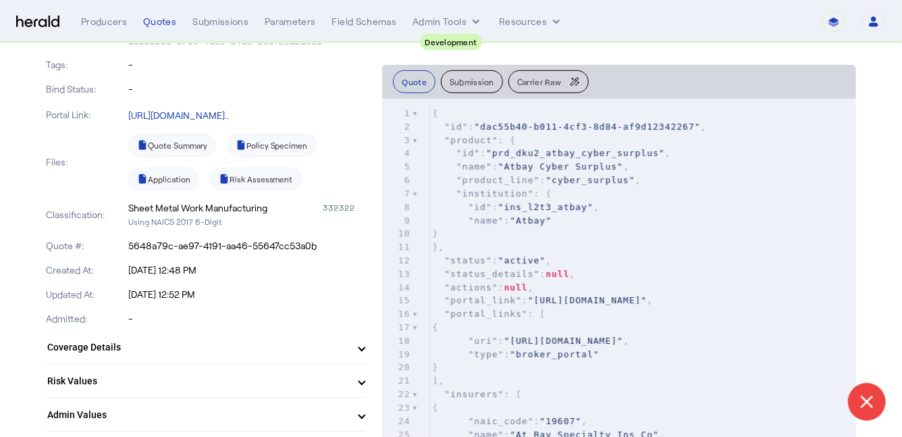
scroll to position [223, 0]
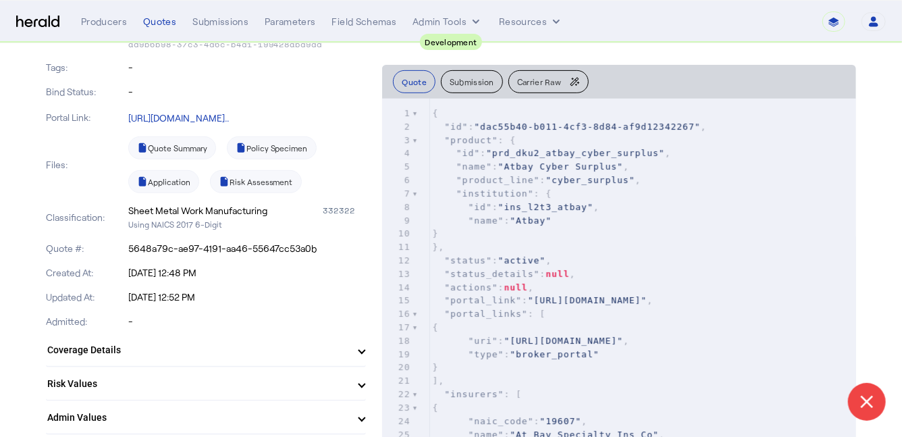
click at [159, 377] on mat-panel-title "Risk Values" at bounding box center [197, 384] width 301 height 14
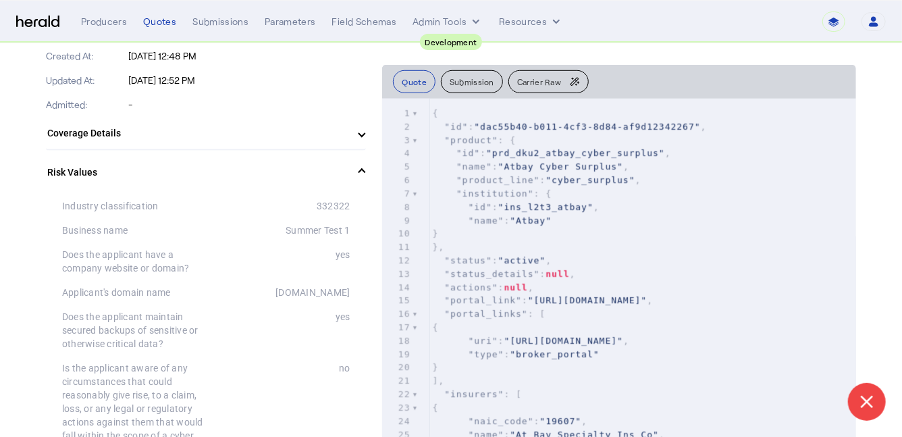
scroll to position [0, 0]
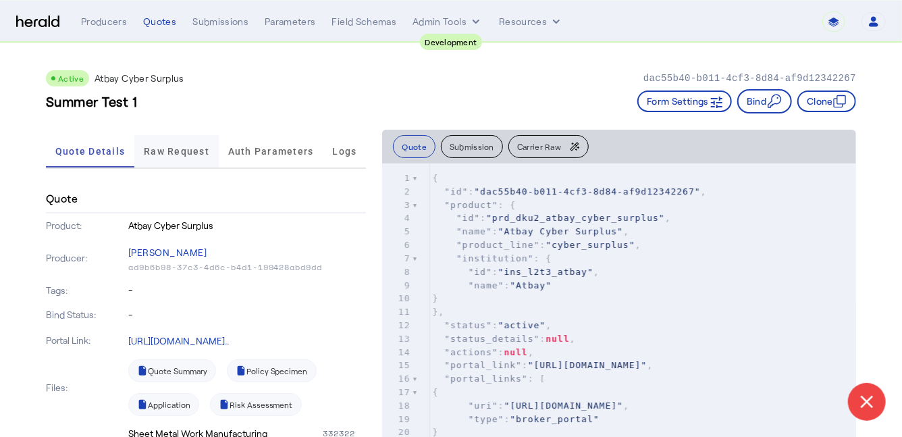
click at [195, 155] on span "Raw Request" at bounding box center [176, 150] width 65 height 9
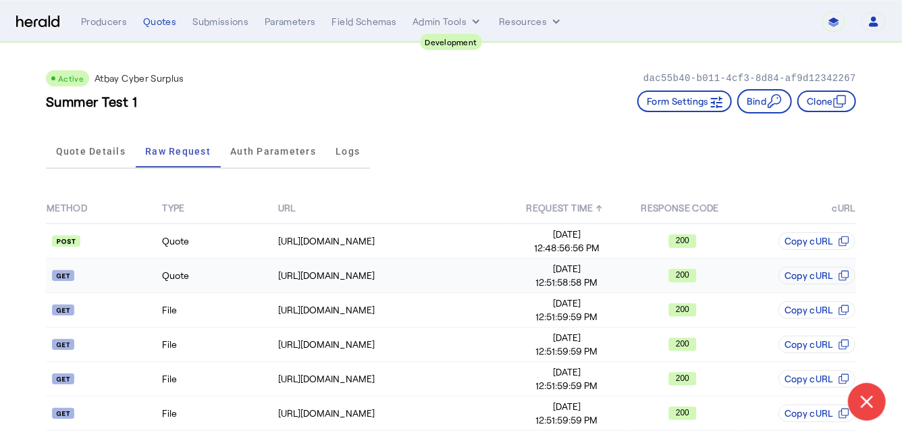
scroll to position [11, 0]
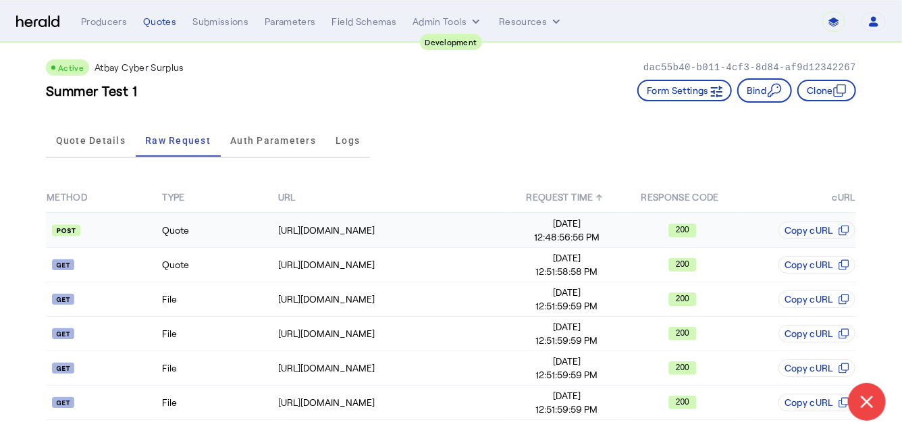
click at [232, 225] on td "Quote" at bounding box center [218, 230] width 115 height 35
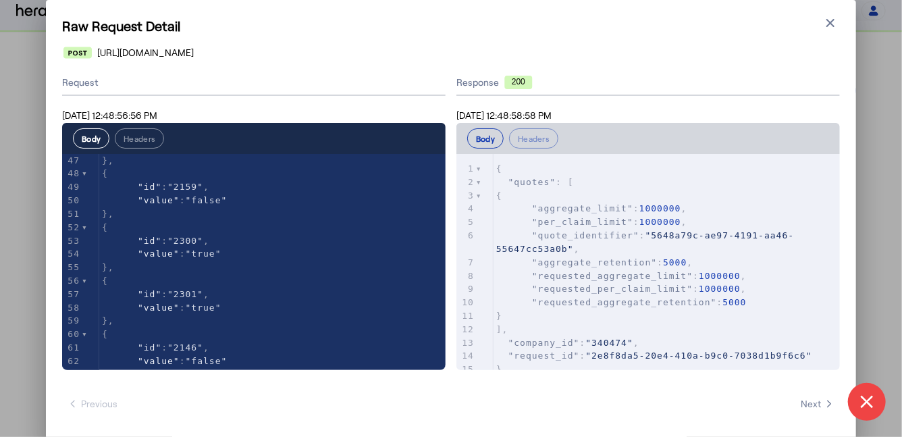
scroll to position [0, 0]
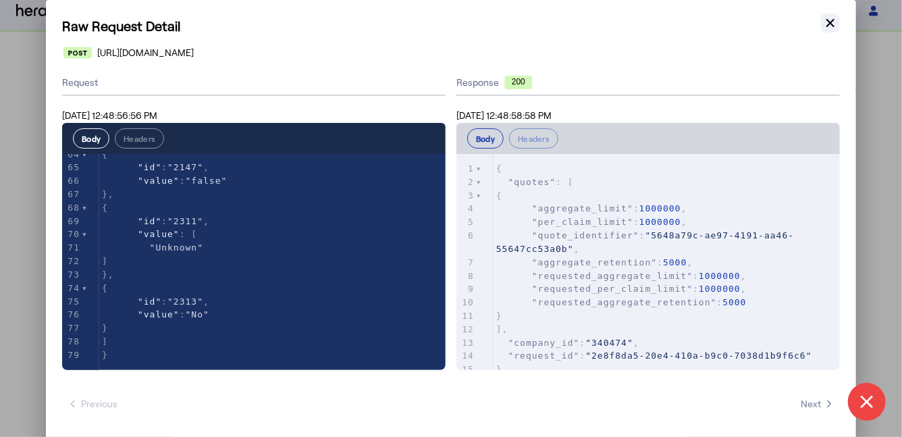
click at [835, 22] on icon "button" at bounding box center [829, 22] width 13 height 13
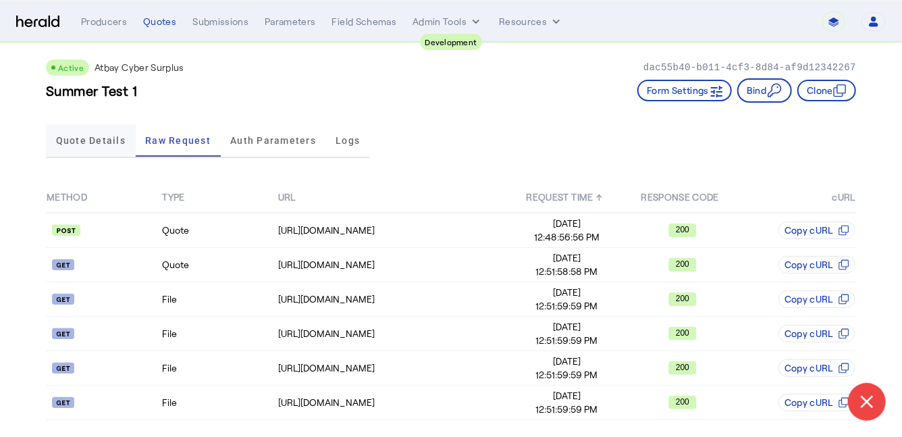
click at [90, 126] on span "Quote Details" at bounding box center [91, 140] width 70 height 32
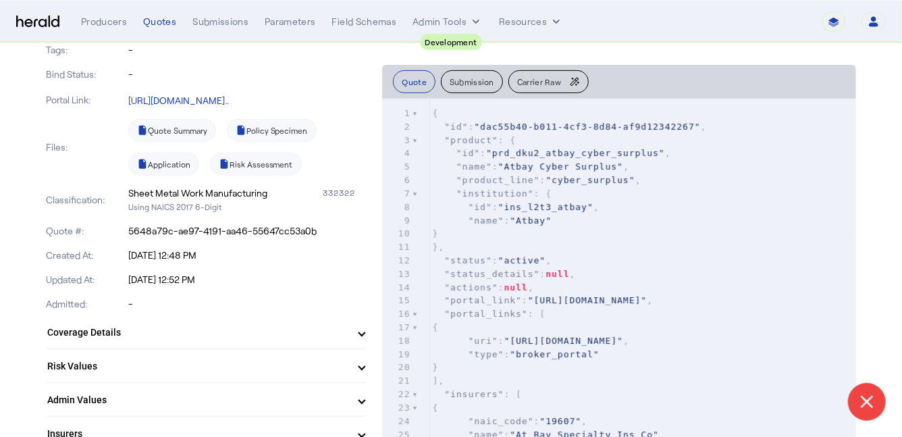
click at [203, 366] on mat-panel-title "Risk Values" at bounding box center [197, 366] width 301 height 14
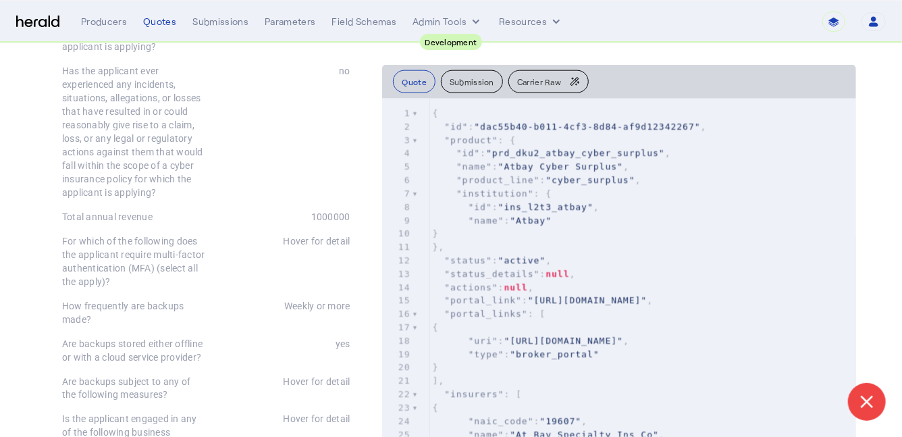
scroll to position [856, 0]
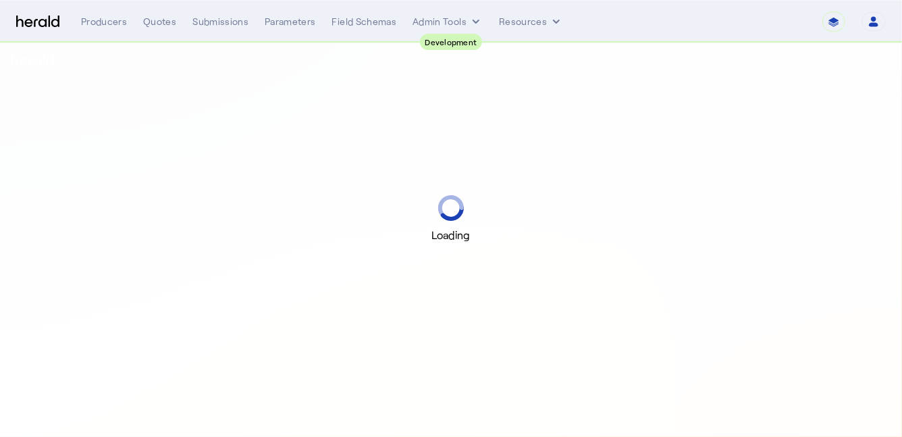
select select "pfm_2v8p_herald_api"
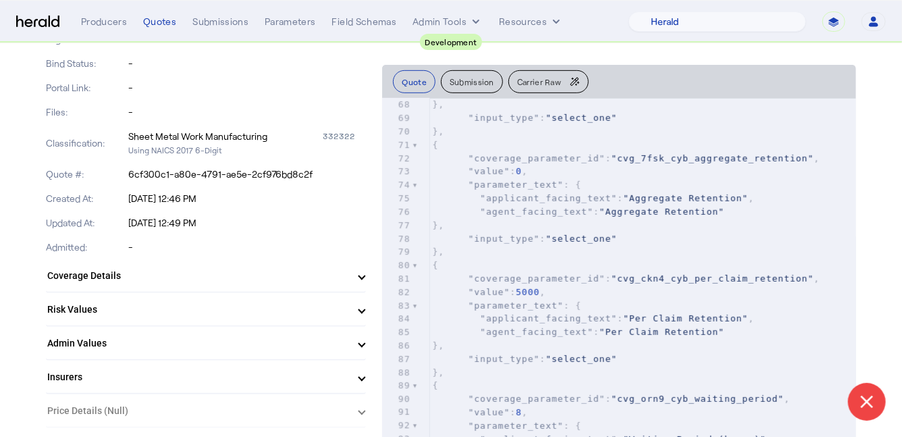
click at [260, 306] on mat-panel-title "Risk Values" at bounding box center [197, 309] width 301 height 14
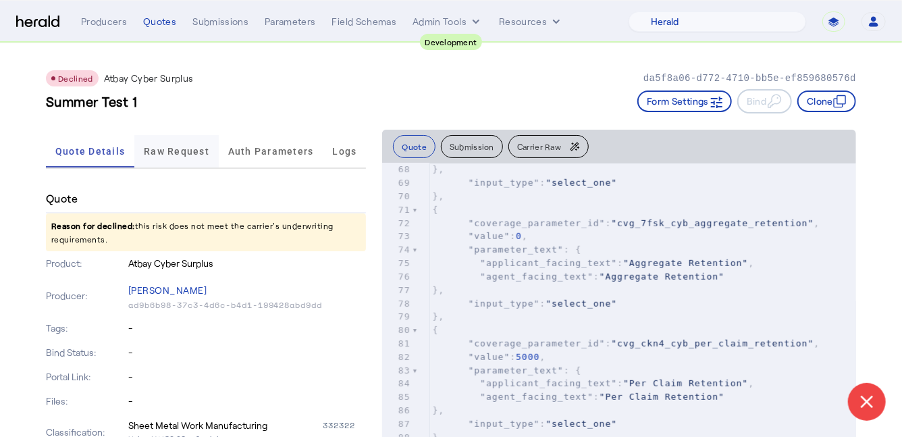
click at [178, 153] on span "Raw Request" at bounding box center [176, 150] width 65 height 9
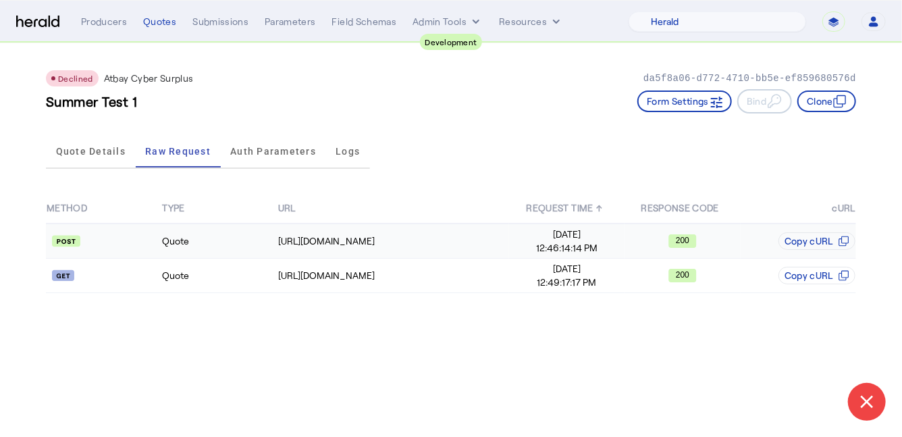
click at [219, 252] on td "Quote" at bounding box center [218, 240] width 115 height 35
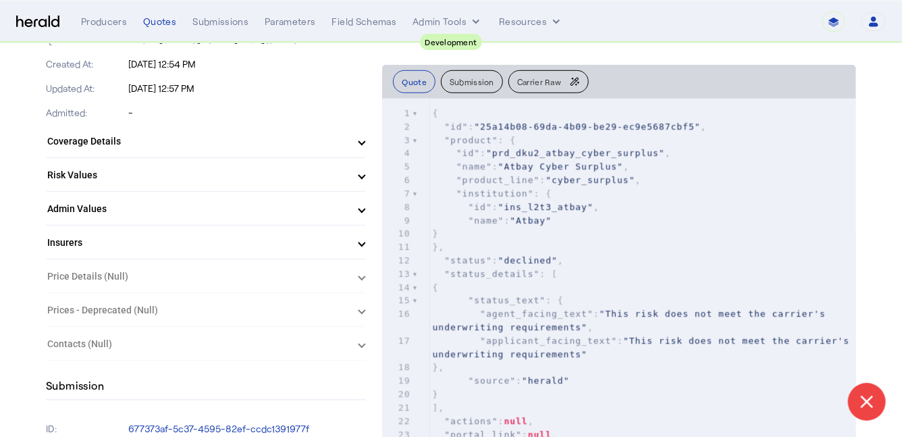
scroll to position [435, 0]
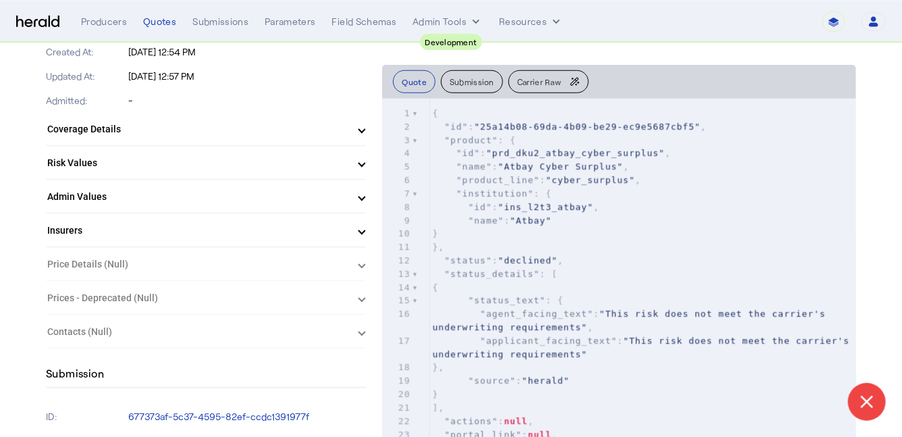
click at [155, 162] on mat-panel-title "Risk Values" at bounding box center [197, 163] width 301 height 14
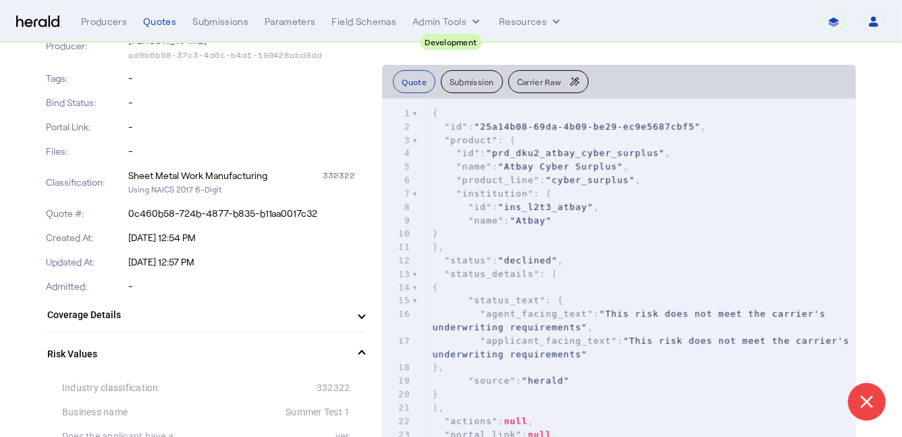
scroll to position [0, 0]
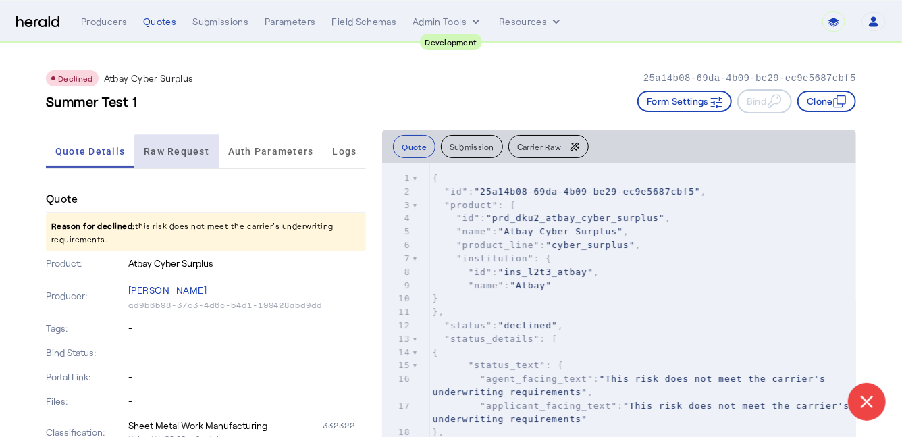
click at [188, 151] on span "Raw Request" at bounding box center [176, 150] width 65 height 9
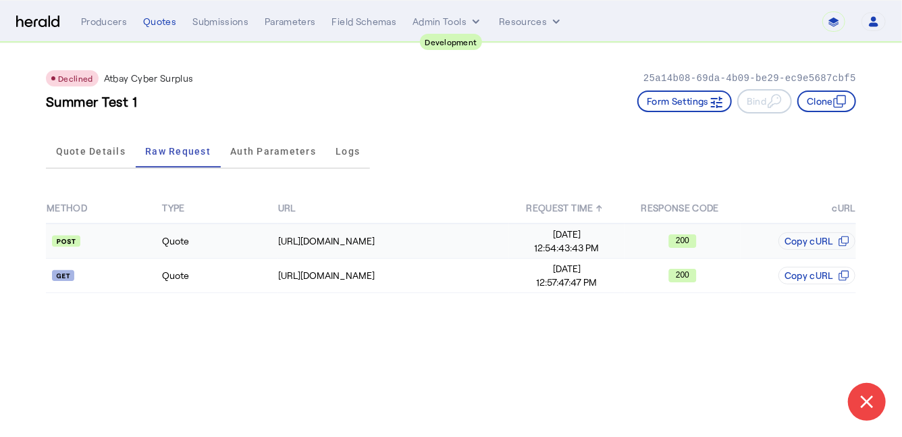
click at [225, 244] on td "Quote" at bounding box center [218, 240] width 115 height 35
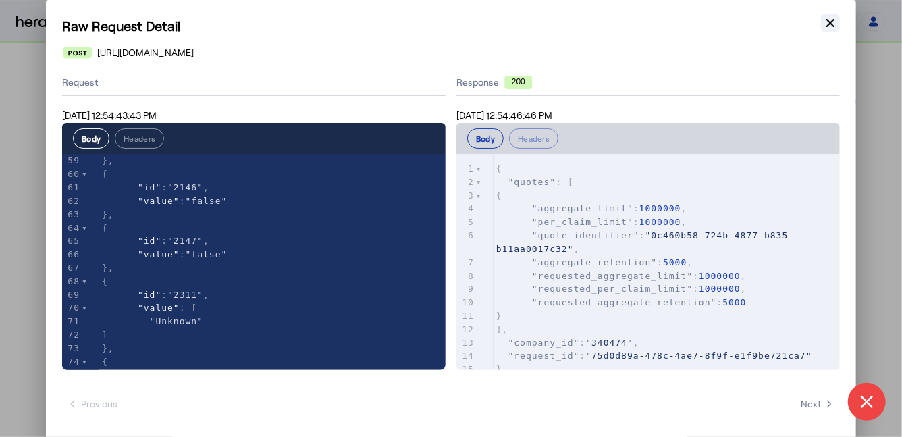
click at [832, 25] on icon "button" at bounding box center [830, 23] width 8 height 8
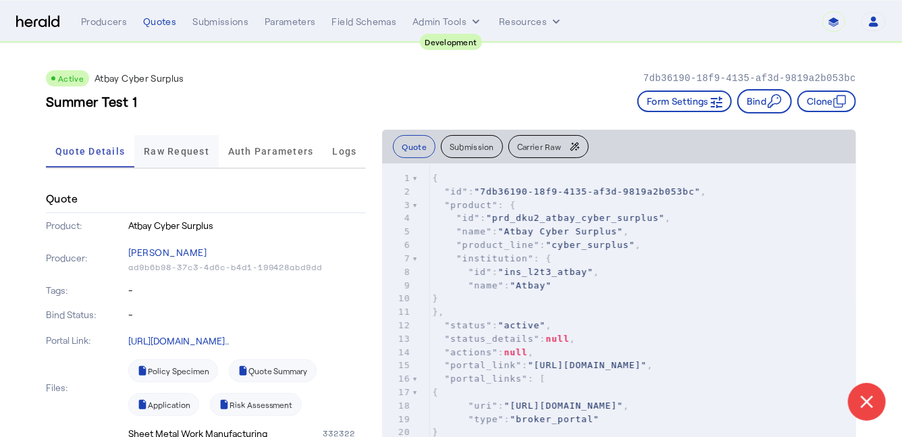
click at [184, 153] on span "Raw Request" at bounding box center [176, 150] width 65 height 9
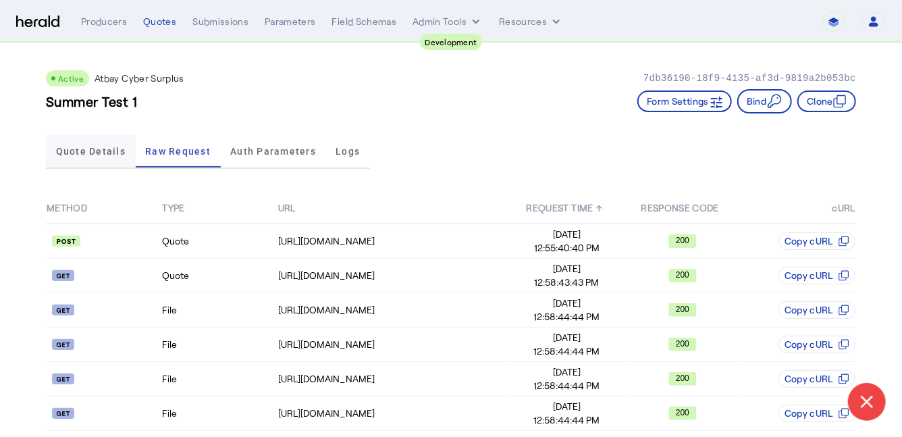
click at [111, 152] on span "Quote Details" at bounding box center [91, 150] width 70 height 9
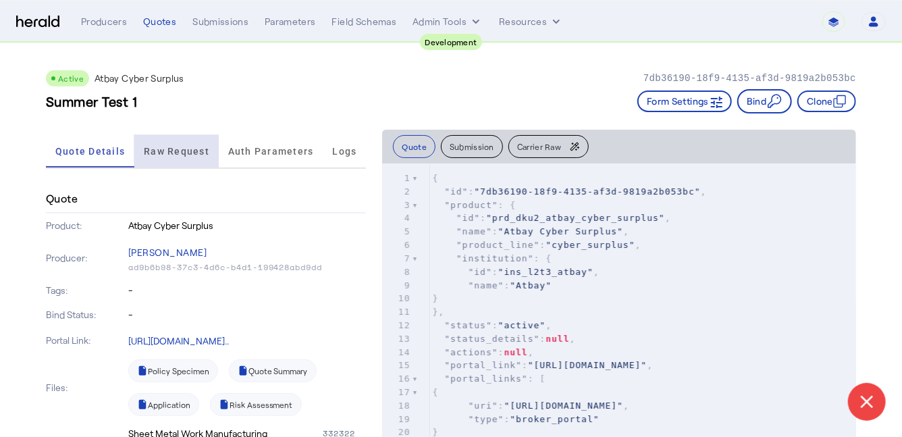
click at [180, 146] on span "Raw Request" at bounding box center [176, 150] width 65 height 9
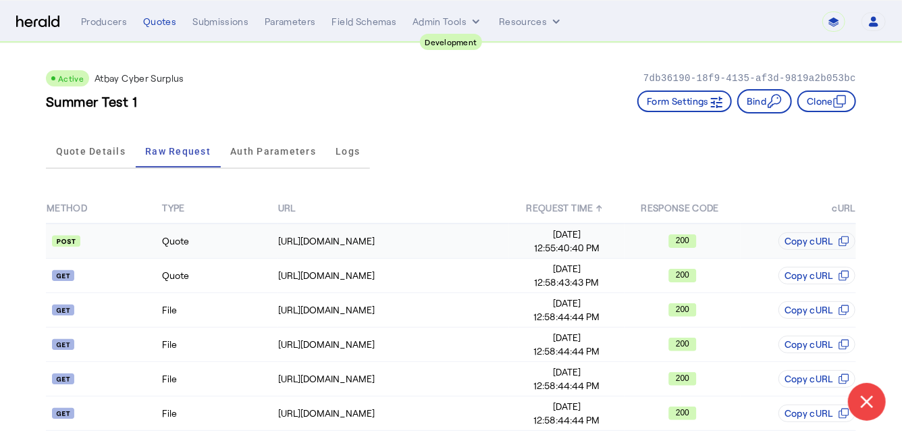
click at [213, 235] on td "Quote" at bounding box center [218, 240] width 115 height 35
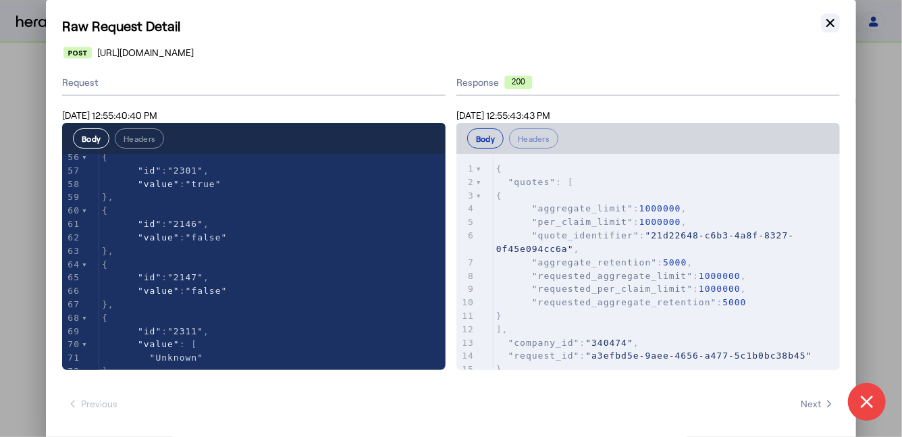
click at [829, 20] on icon "button" at bounding box center [829, 22] width 13 height 13
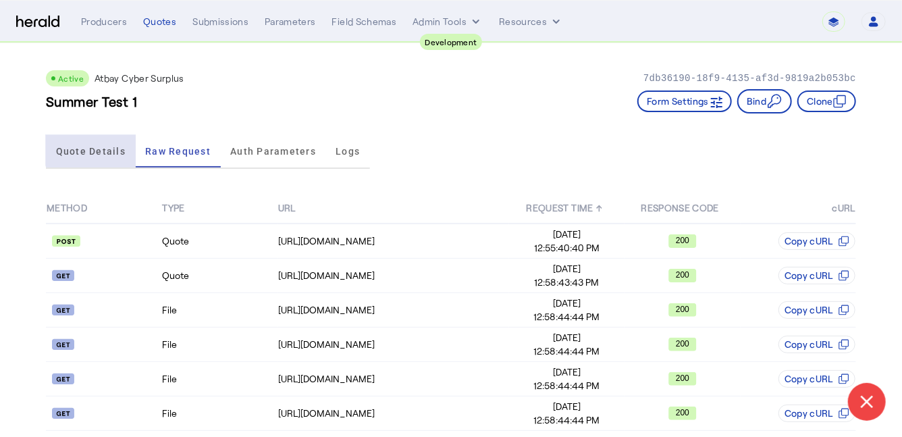
click at [92, 147] on span "Quote Details" at bounding box center [91, 150] width 70 height 9
